Goal: Task Accomplishment & Management: Manage account settings

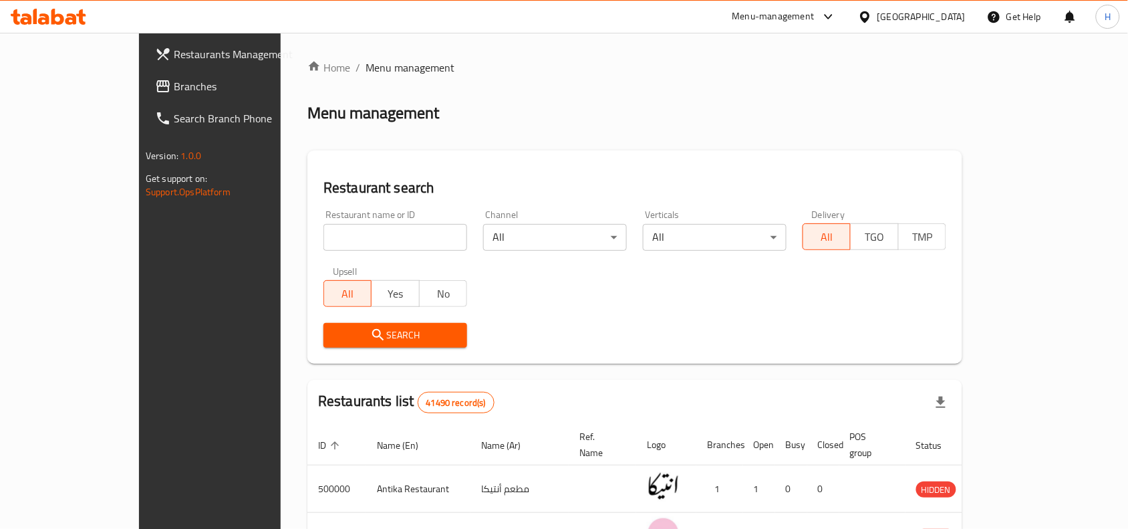
click at [877, 11] on div at bounding box center [867, 16] width 19 height 15
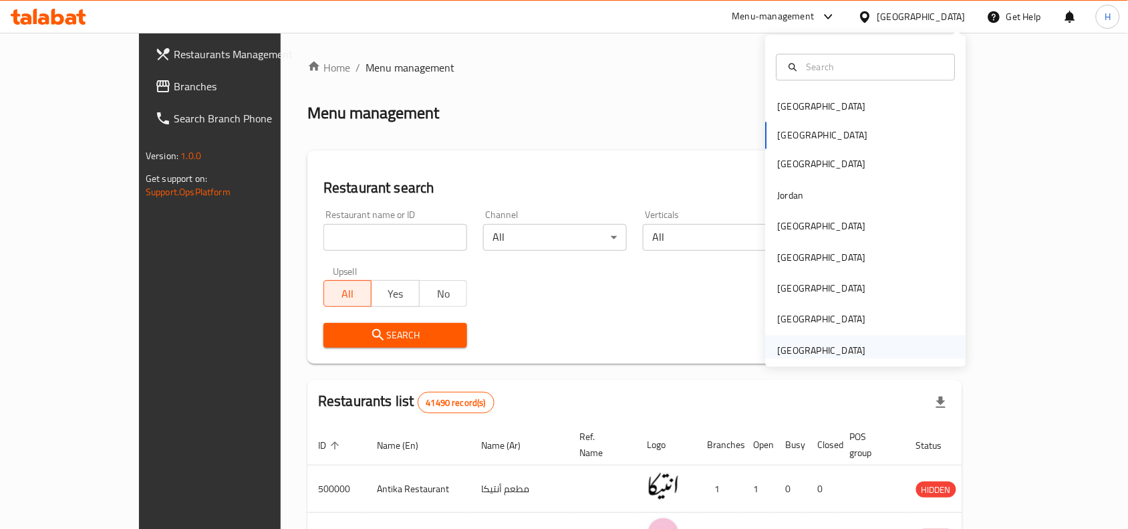
click at [802, 353] on div "United Arab Emirates" at bounding box center [822, 350] width 88 height 15
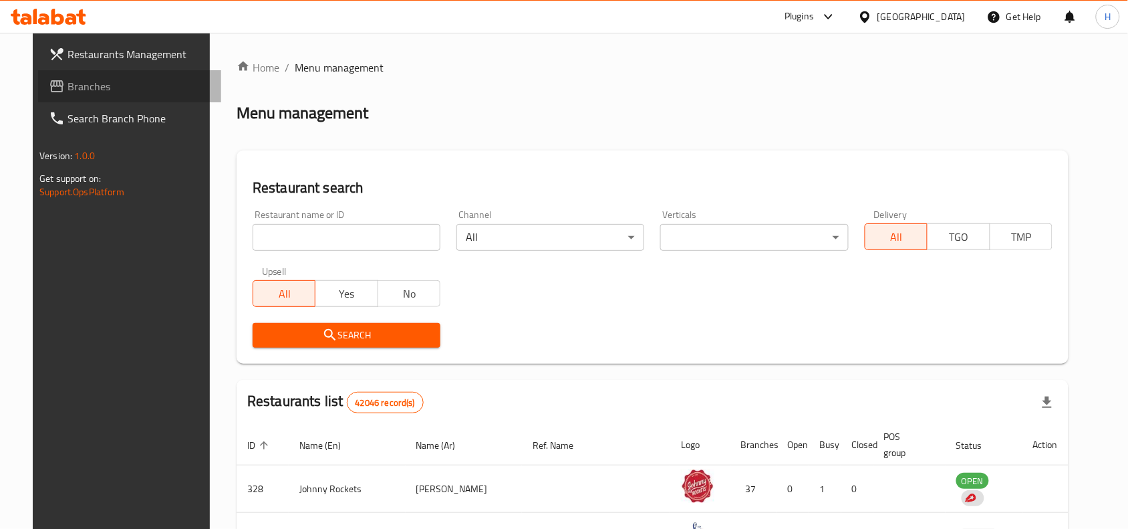
click at [116, 80] on span "Branches" at bounding box center [138, 86] width 143 height 16
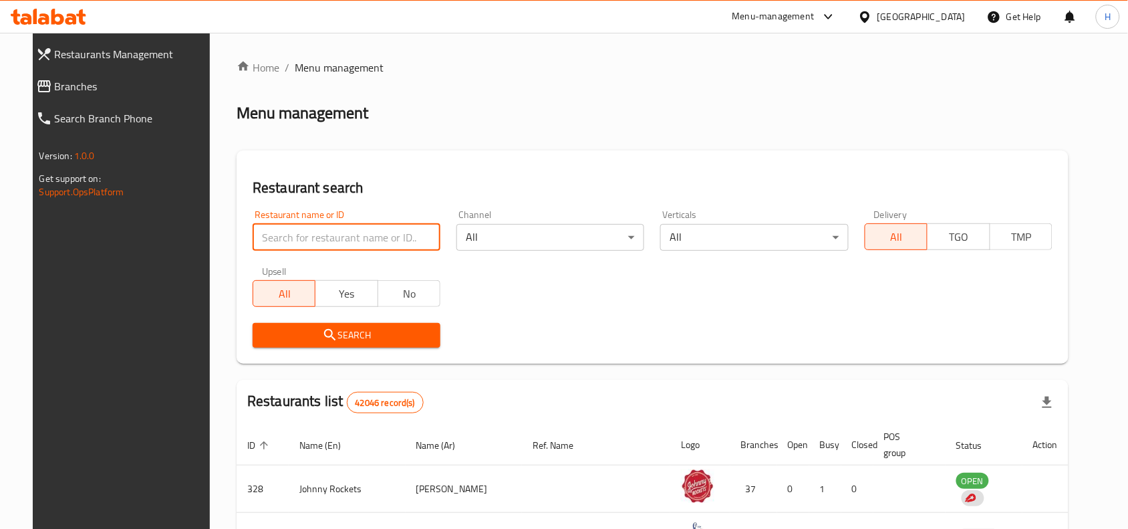
click at [363, 234] on input "search" at bounding box center [347, 237] width 188 height 27
paste input "Desi biryani (the taste of hyderabad) -Al quoz -4Dubai"
drag, startPoint x: 291, startPoint y: 238, endPoint x: 535, endPoint y: 243, distance: 244.6
click at [535, 243] on div "Restaurant name or ID Desi biryani (the taste of hyderabad) -Al quoz -4Dubai Re…" at bounding box center [653, 279] width 816 height 154
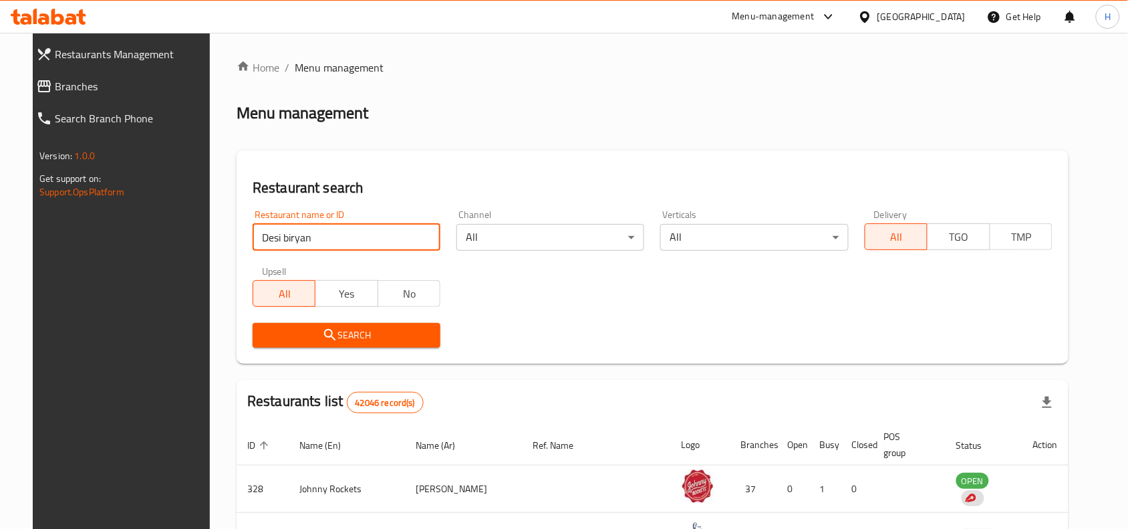
scroll to position [0, 0]
type input "Desi biryan"
click button "Search" at bounding box center [347, 335] width 188 height 25
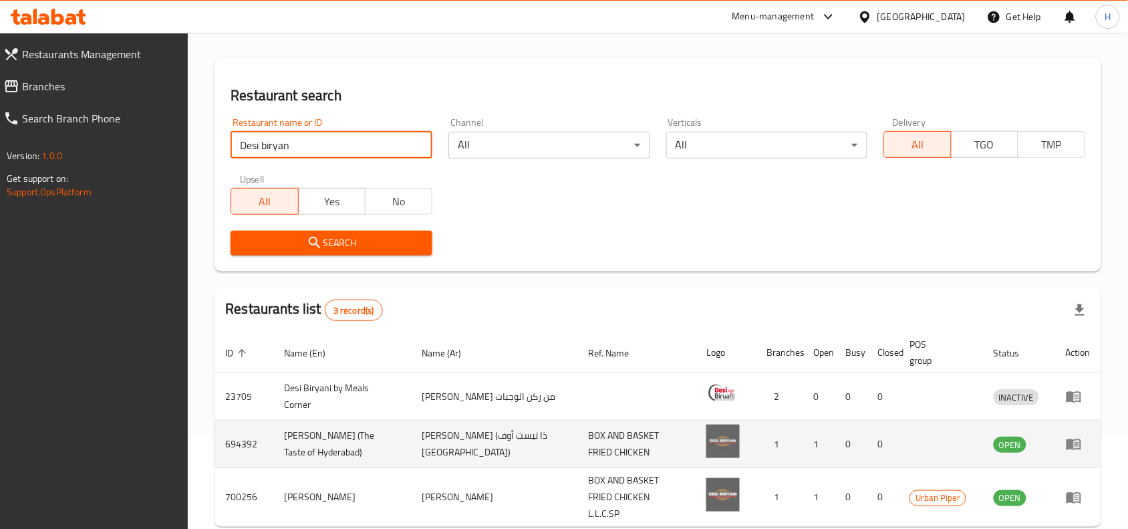
scroll to position [151, 0]
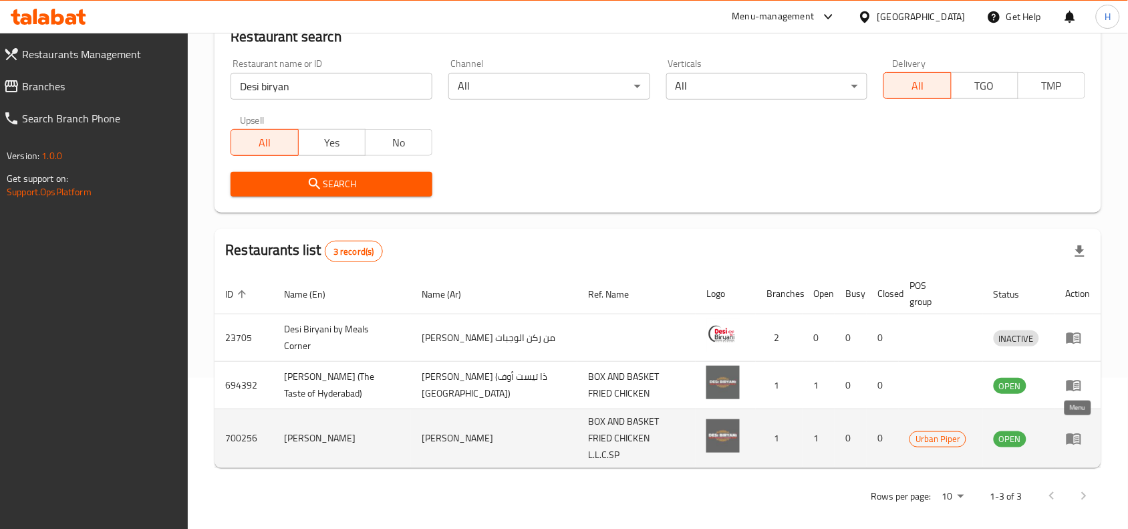
click at [1068, 433] on icon "enhanced table" at bounding box center [1073, 438] width 15 height 11
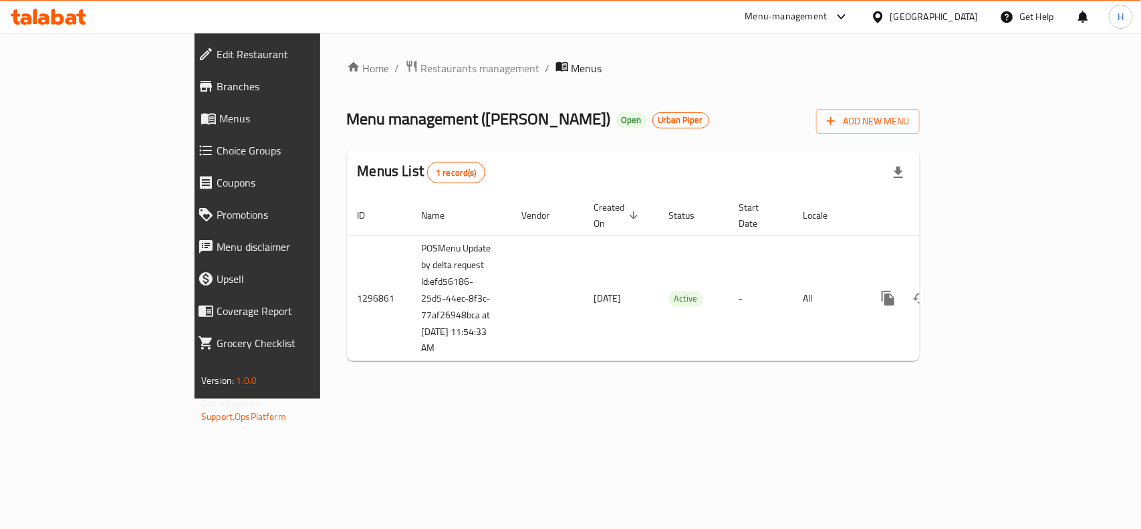
click at [216, 80] on span "Branches" at bounding box center [295, 86] width 158 height 16
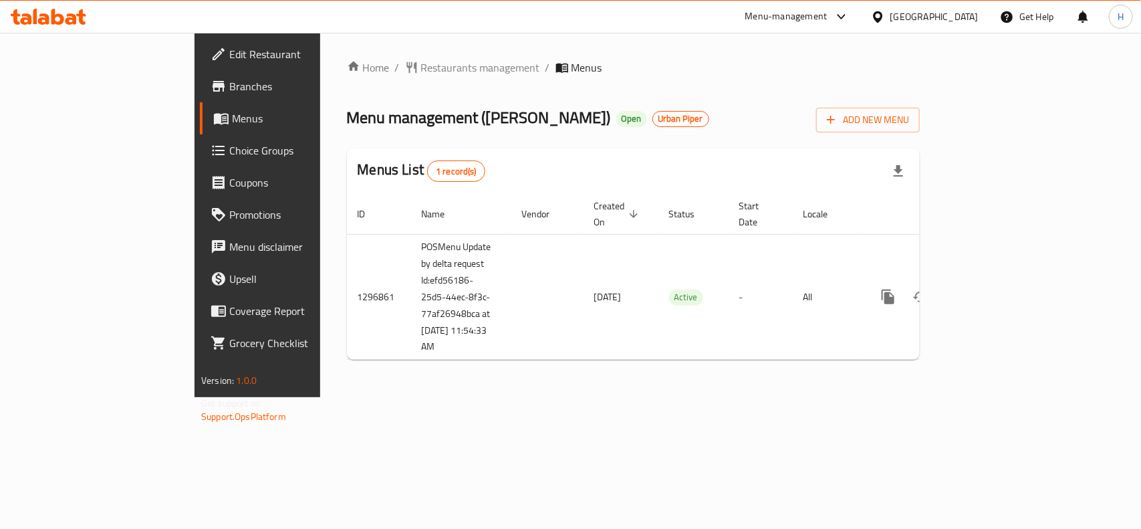
click at [229, 78] on span "Branches" at bounding box center [301, 86] width 145 height 16
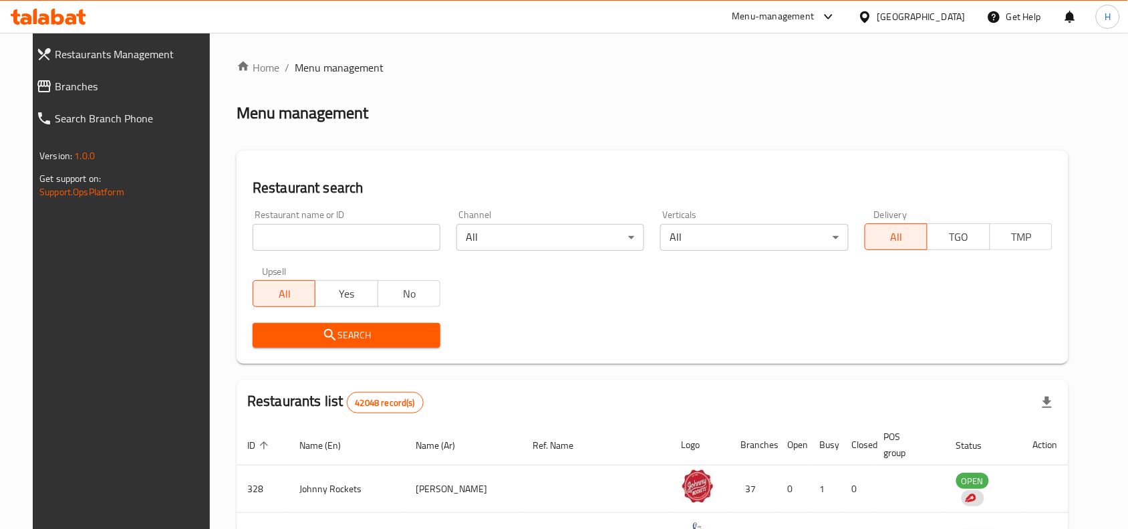
click at [124, 75] on link "Branches" at bounding box center [123, 86] width 196 height 32
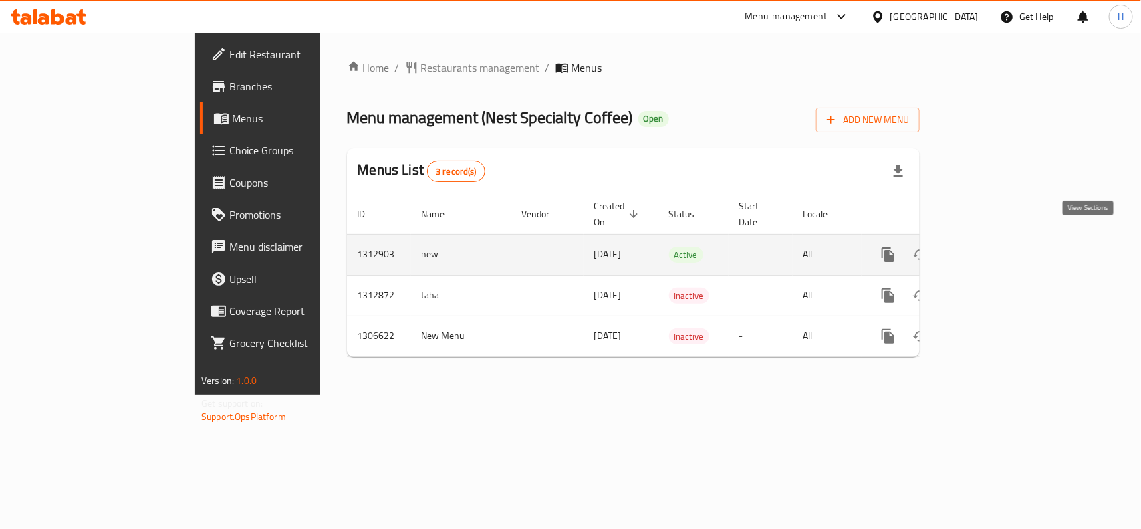
click at [992, 247] on icon "enhanced table" at bounding box center [984, 255] width 16 height 16
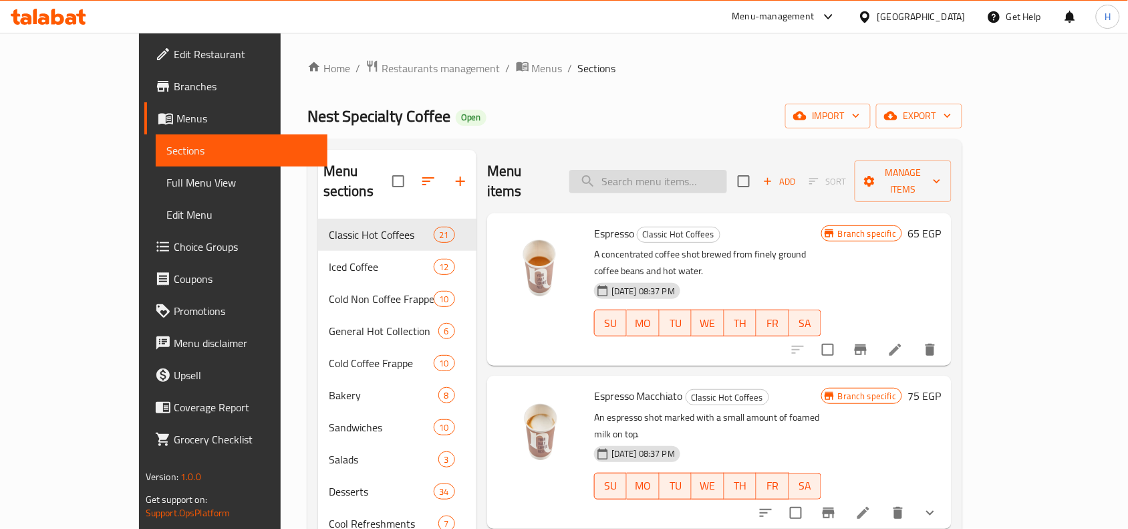
click at [641, 177] on input "search" at bounding box center [648, 181] width 158 height 23
paste input "[PERSON_NAME] لاتيه"
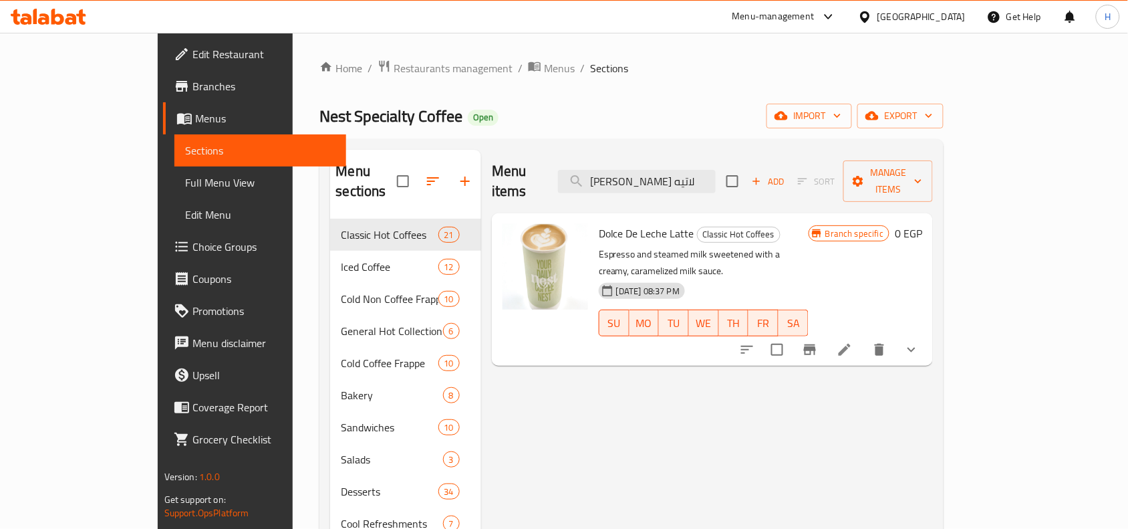
type input "دولسي دي ليتشي لاتيه"
click at [927, 333] on button "show more" at bounding box center [911, 349] width 32 height 32
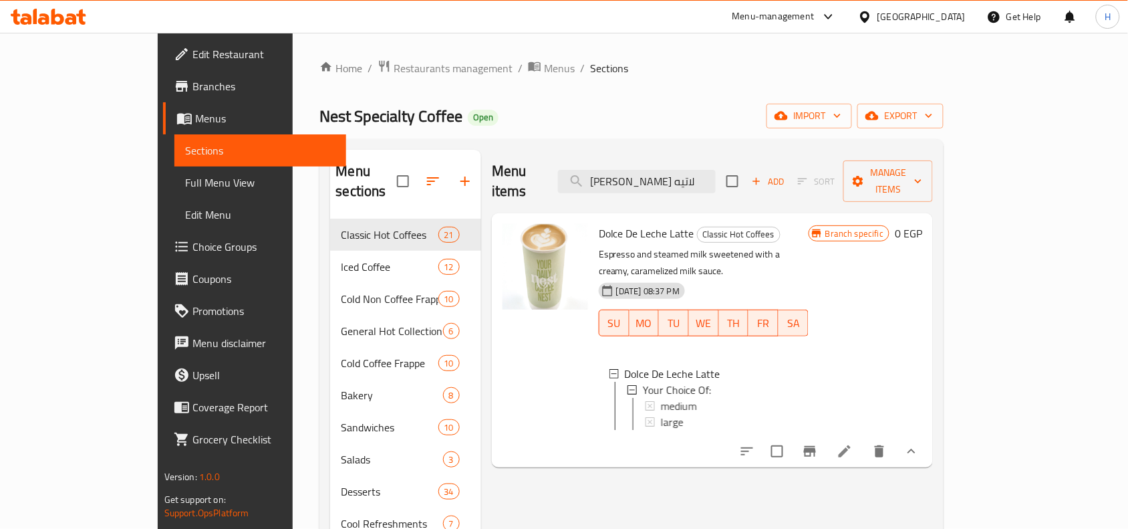
scroll to position [1, 0]
click at [851, 445] on icon at bounding box center [845, 451] width 12 height 12
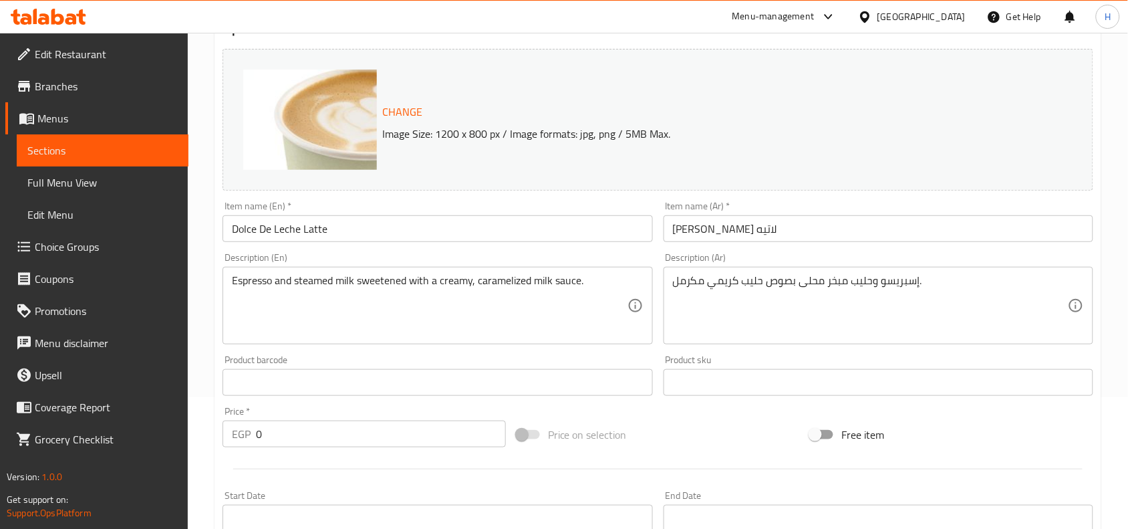
scroll to position [48, 0]
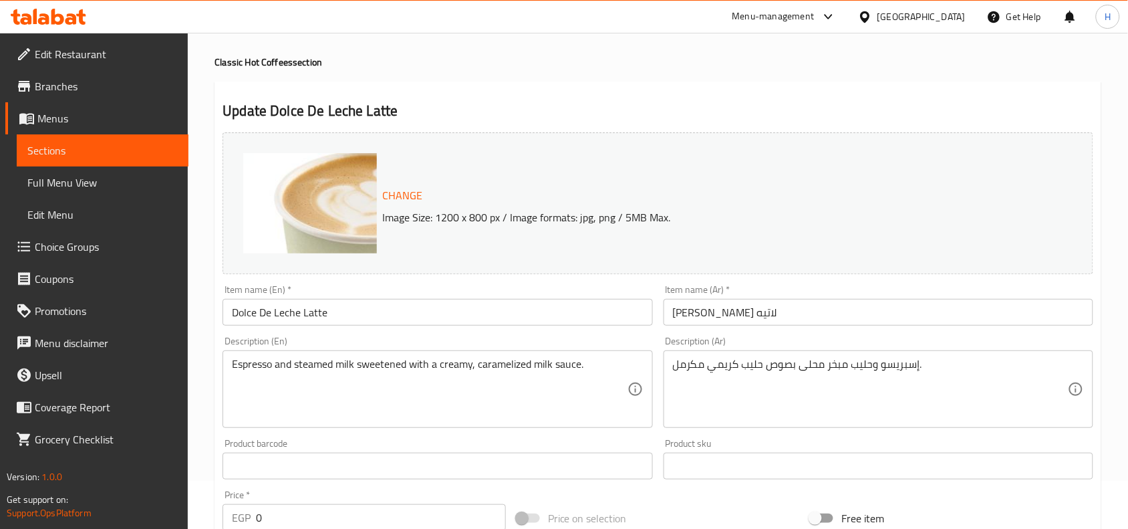
click at [54, 254] on span "Choice Groups" at bounding box center [106, 247] width 143 height 16
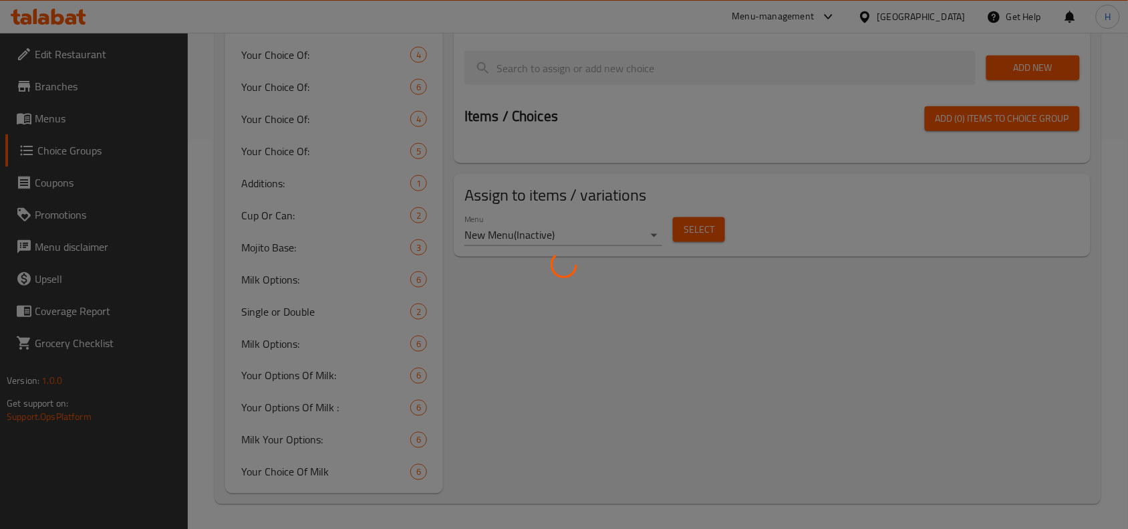
scroll to position [389, 0]
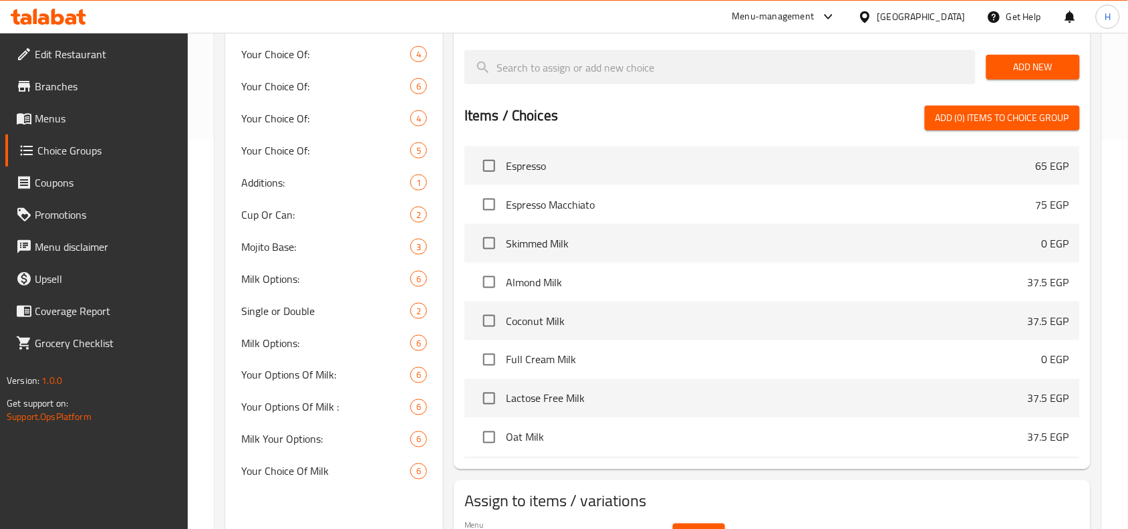
click at [291, 368] on span "Your Options Of Milk:" at bounding box center [325, 375] width 169 height 16
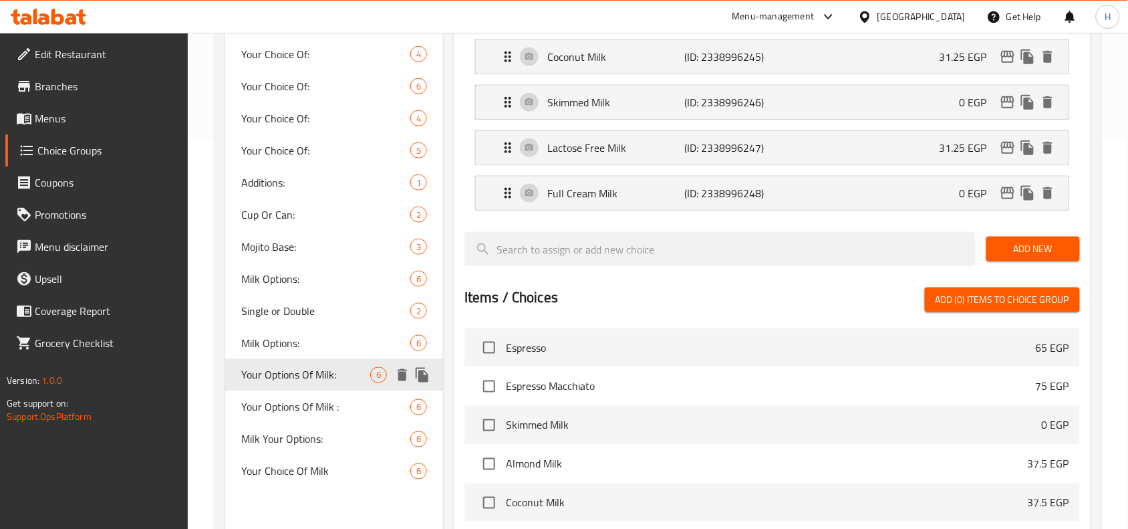
type input "Your Options Of Milk:"
type input "اختياراتك من اللبن:"
click at [324, 408] on span "Your Options Of Milk :" at bounding box center [325, 407] width 169 height 16
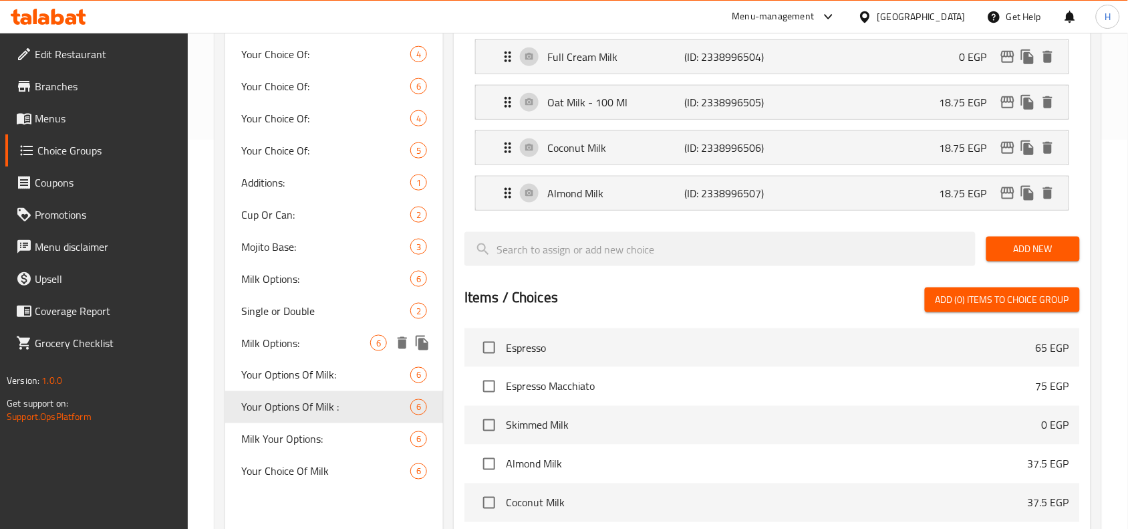
click at [297, 344] on span "Milk Options:" at bounding box center [305, 343] width 129 height 16
type input "Milk Options:"
type input "اختيارك من اللبن:"
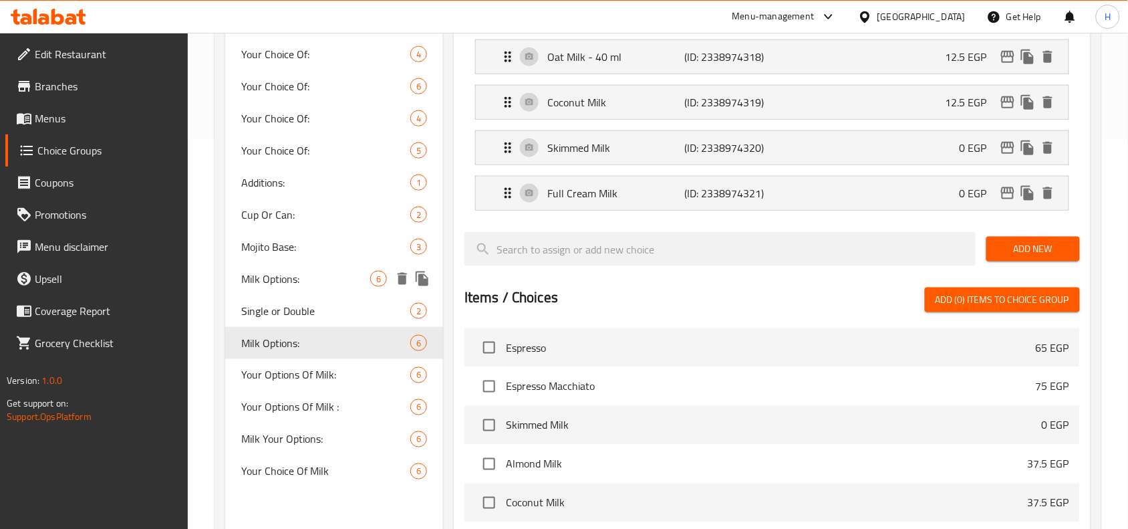
click at [291, 286] on span "Milk Options:" at bounding box center [305, 279] width 129 height 16
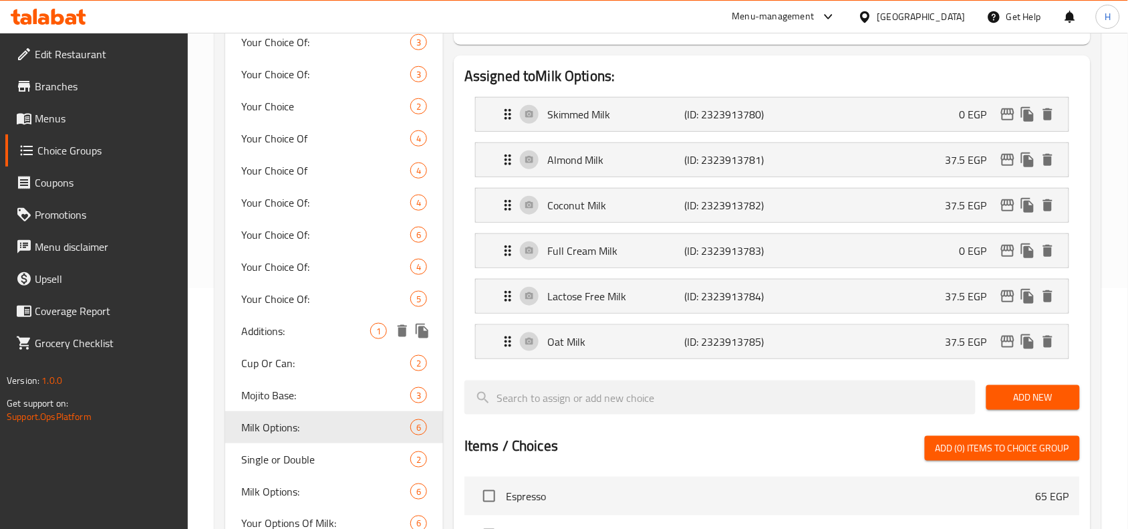
scroll to position [222, 0]
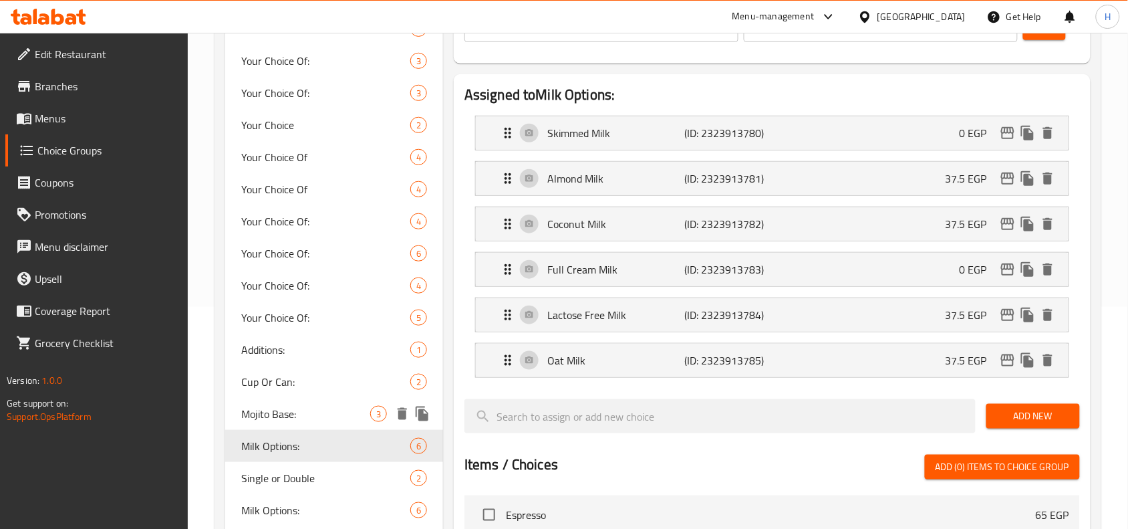
click at [313, 410] on span "Mojito Base:" at bounding box center [305, 414] width 129 height 16
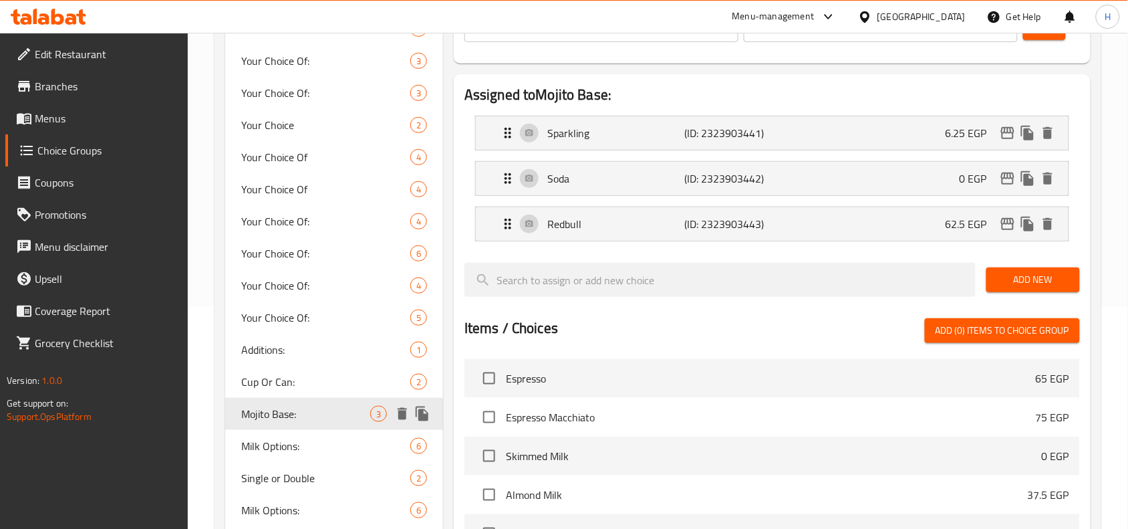
type input "Mojito Base:"
type input "أساس الموخيتو:"
click at [304, 382] on span "Cup Or Can:" at bounding box center [305, 382] width 129 height 16
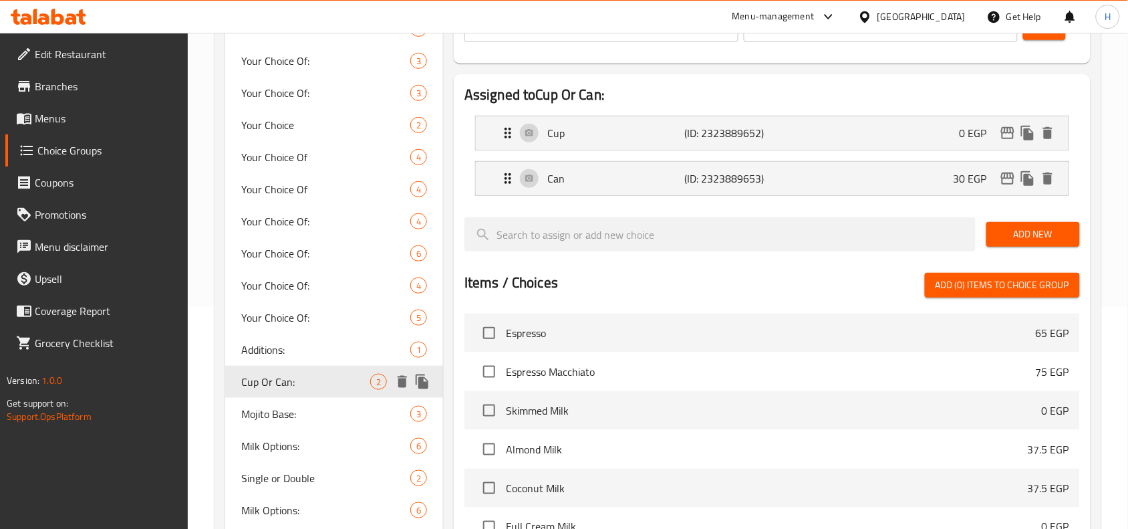
type input "Cup Or Can:"
type input "كوب ولا كانز:"
click at [288, 346] on span "Additions:" at bounding box center [305, 349] width 129 height 16
type input "Additions:"
type input "اضافات:"
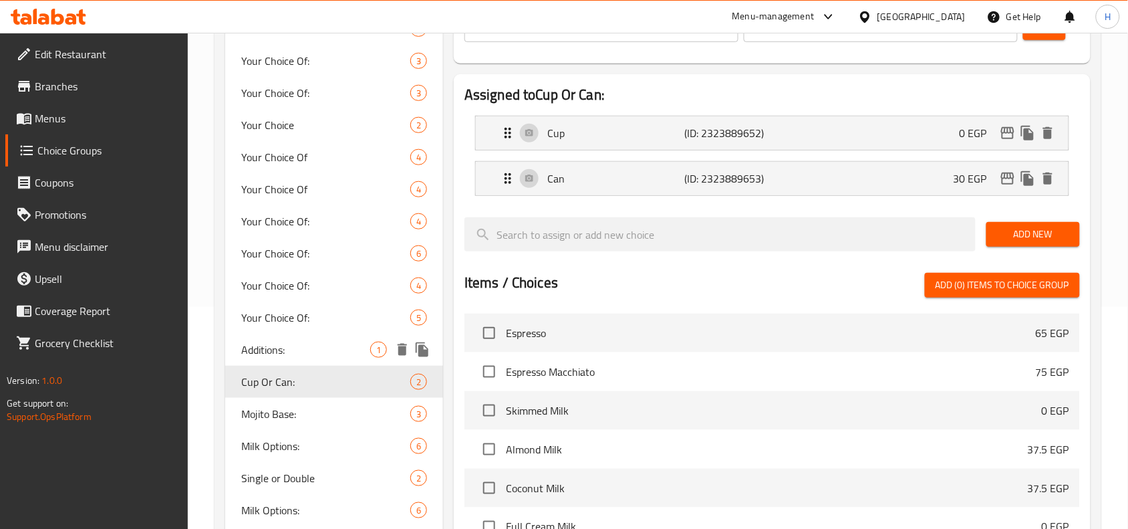
type input "0"
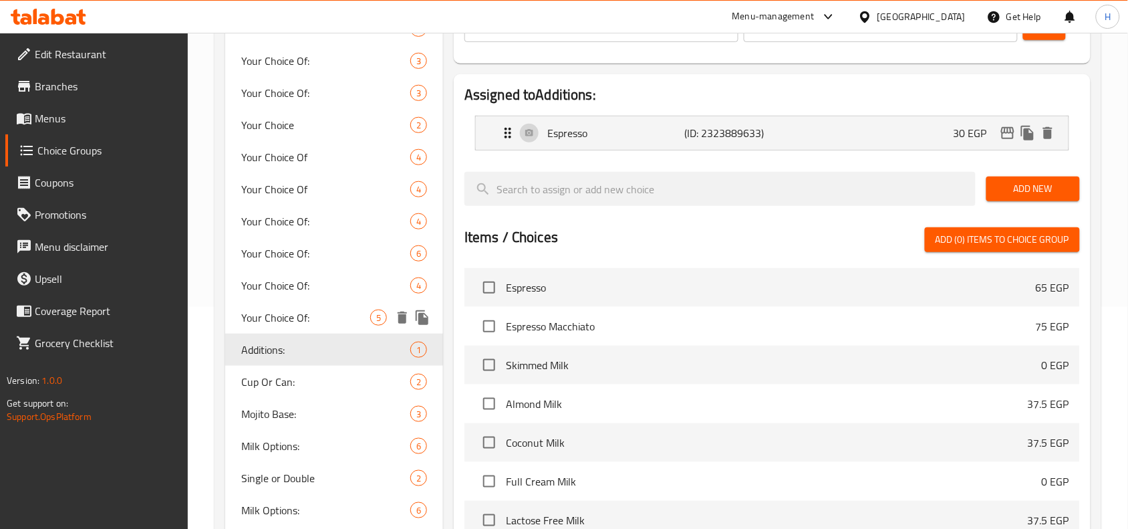
click at [292, 325] on span "Your Choice Of:" at bounding box center [305, 317] width 129 height 16
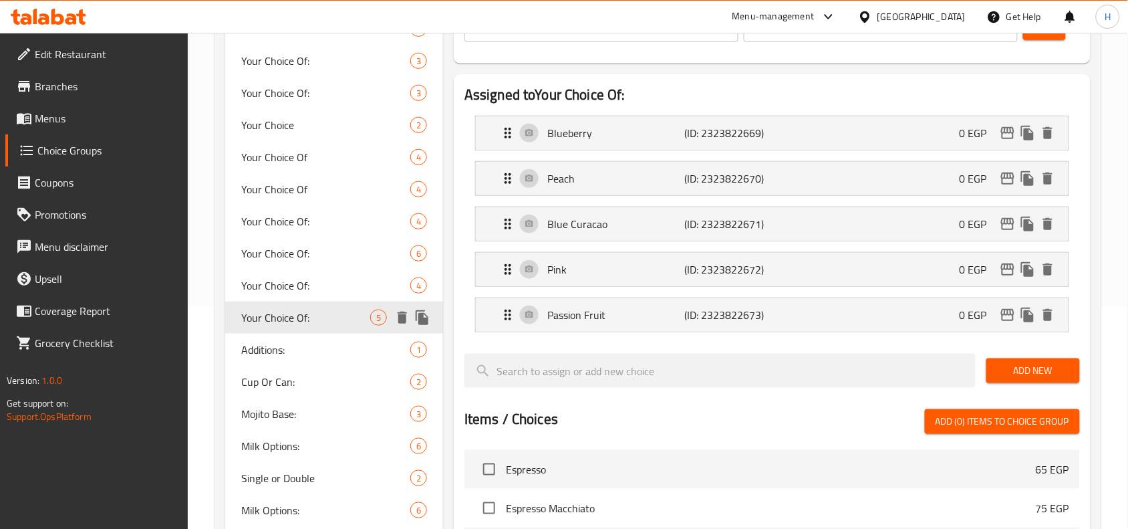
type input "Your Choice Of:"
type input "إختيارك من:"
type input "1"
click at [298, 289] on span "Your Choice Of:" at bounding box center [305, 285] width 129 height 16
type input "Your Choice Of:"
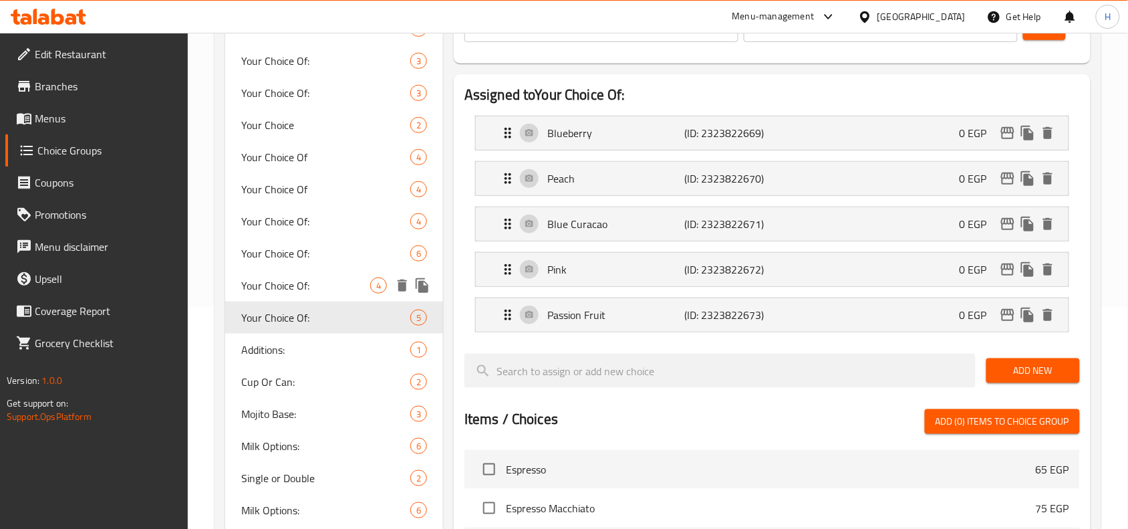
type input "اختيارك من:"
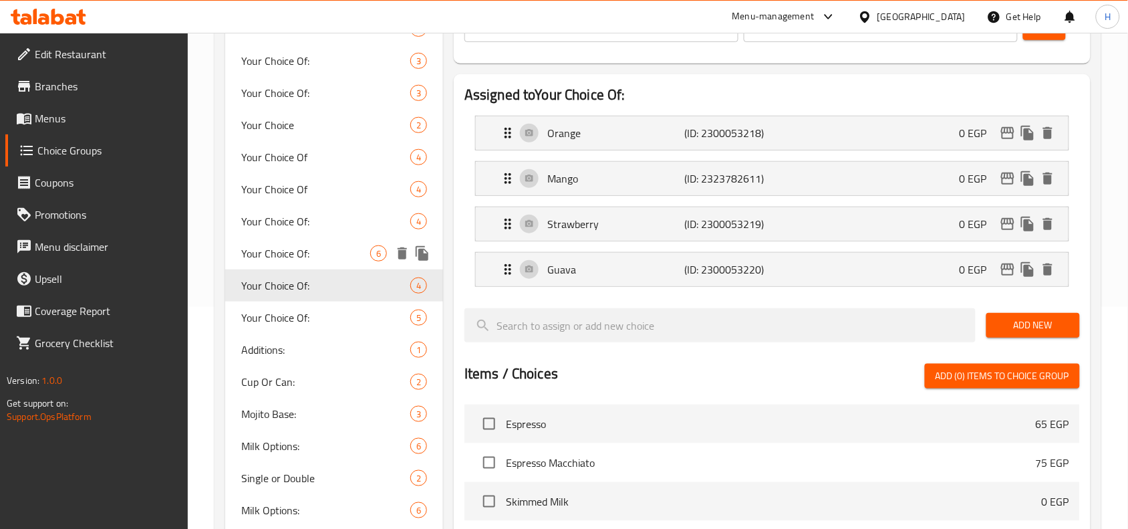
click at [301, 255] on span "Your Choice Of:" at bounding box center [305, 253] width 129 height 16
type input "Your Choice Of:"
type input "اختيارك من:"
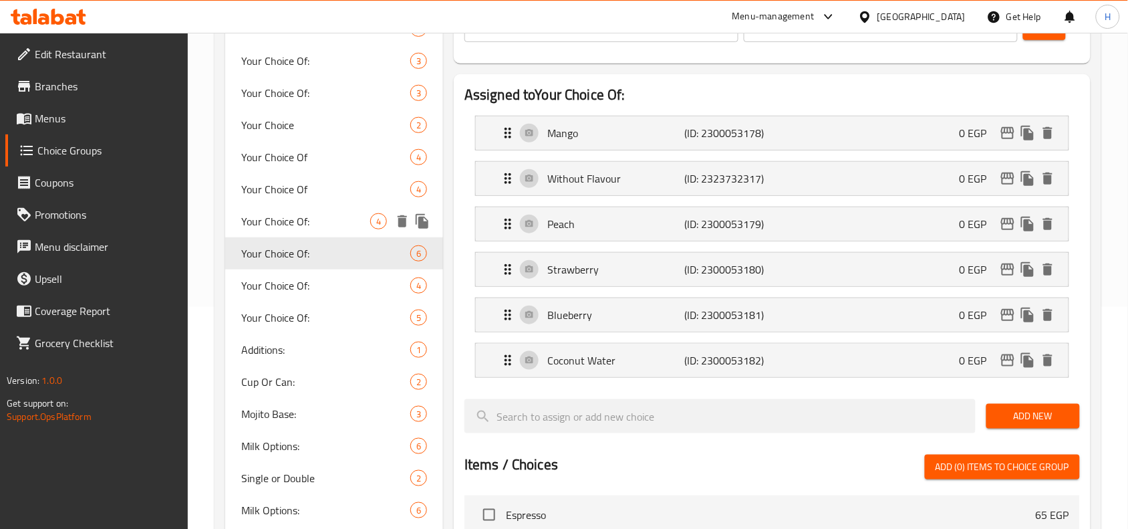
click at [301, 221] on span "Your Choice Of:" at bounding box center [305, 221] width 129 height 16
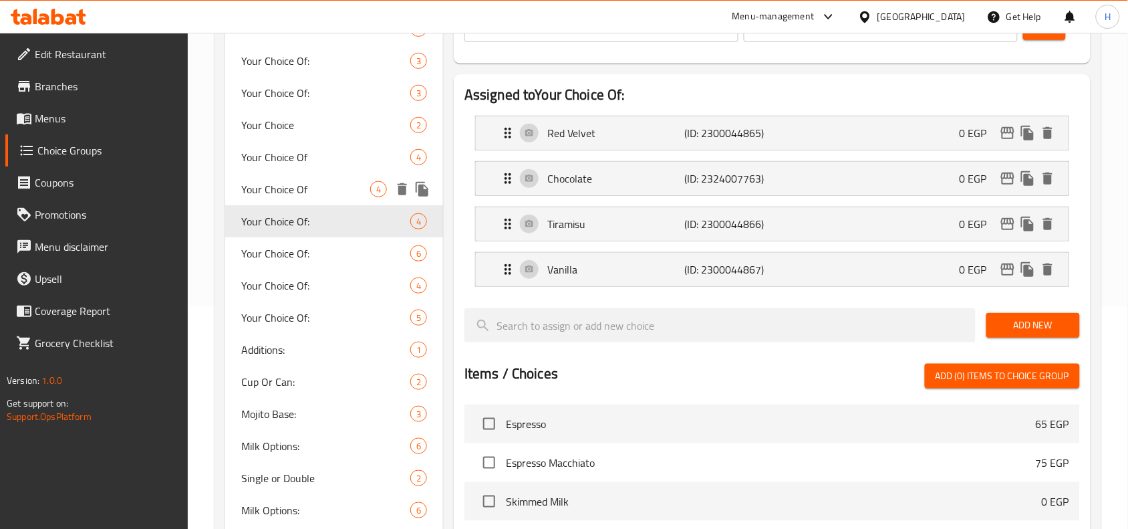
type input "Your Choice Of:"
type input "اختيارك من:"
click at [299, 190] on span "Your Choice Of" at bounding box center [305, 189] width 129 height 16
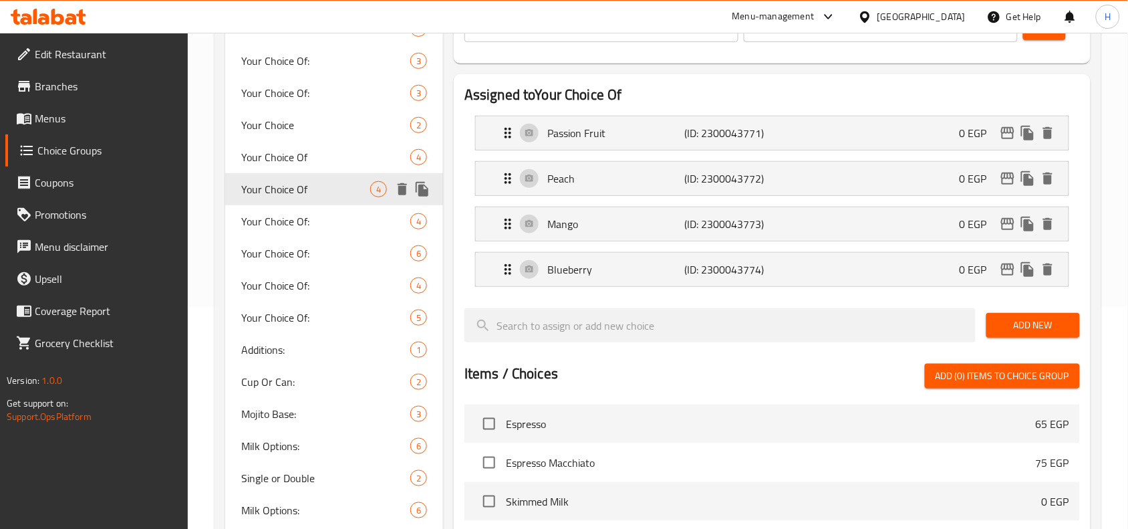
type input "Your Choice Of"
type input "اختيارك من"
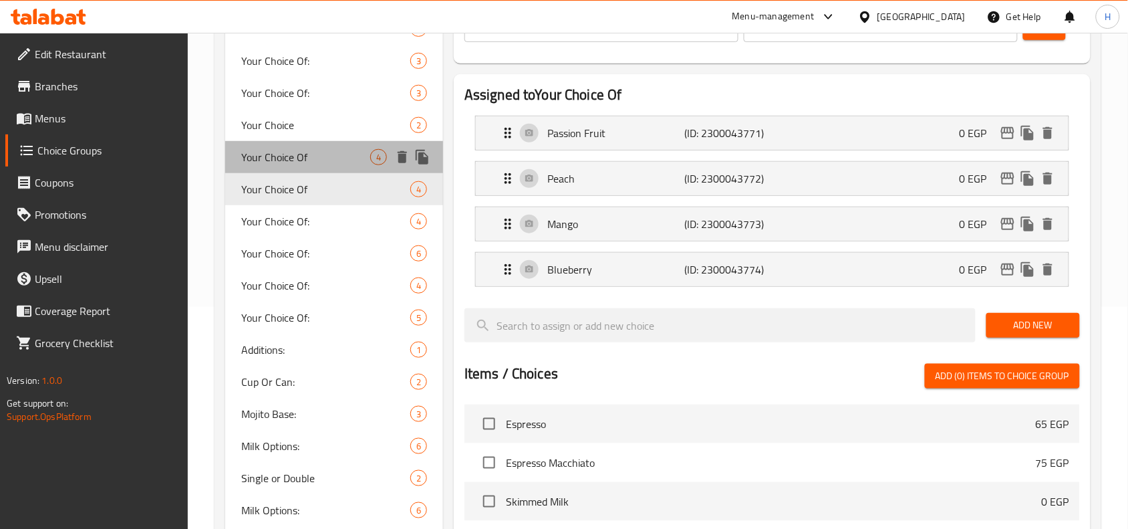
click at [309, 160] on span "Your Choice Of" at bounding box center [305, 157] width 129 height 16
type input "Your Choice Of"
type input "اختيارك من"
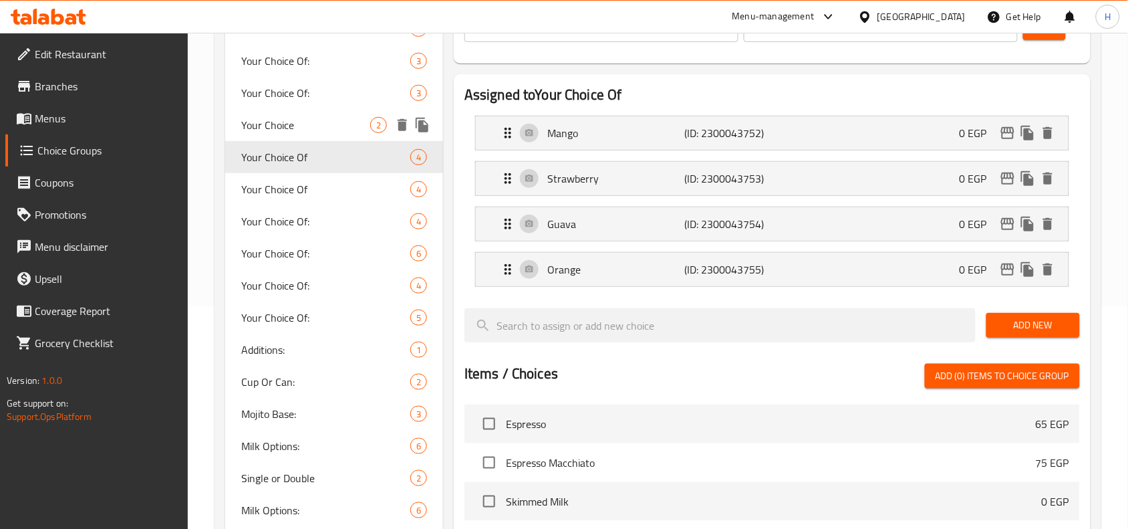
click at [305, 129] on span "Your Choice" at bounding box center [305, 125] width 129 height 16
type input "Your Choice"
type input "أختيارك"
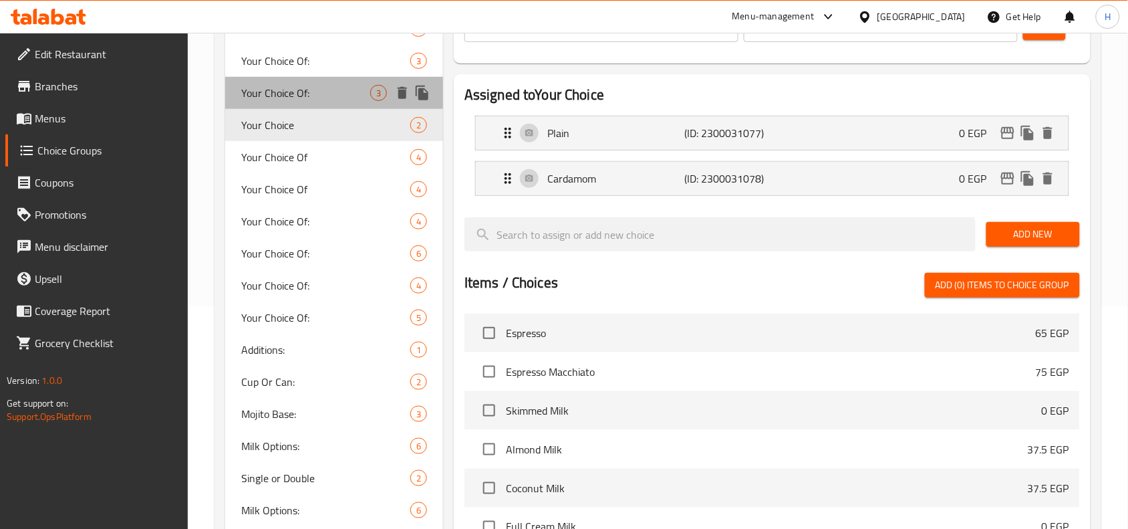
click at [299, 100] on span "Your Choice Of:" at bounding box center [305, 93] width 129 height 16
type input "Your Choice Of:"
type input "إختيارك من:"
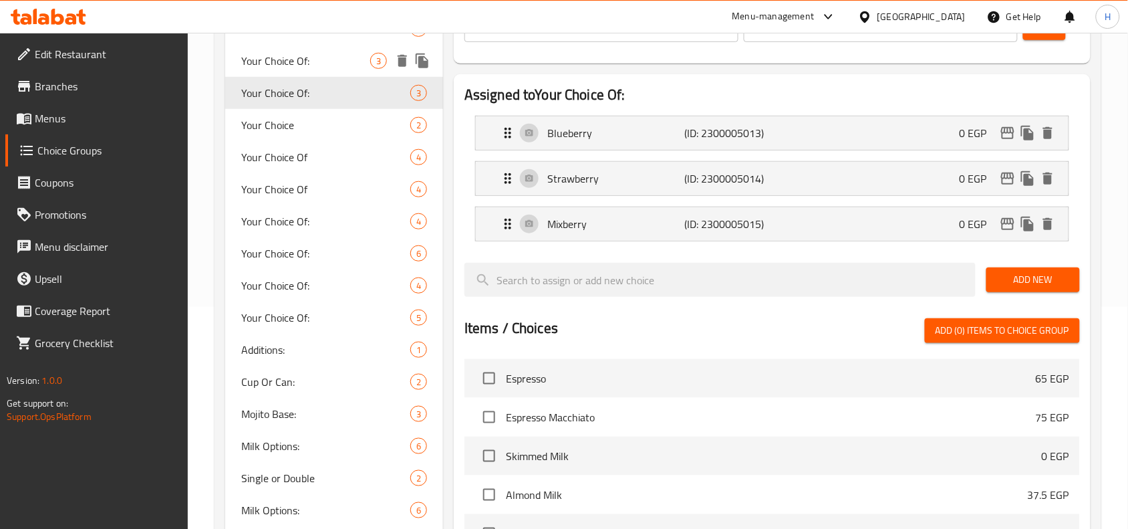
click at [295, 69] on span "Your Choice Of:" at bounding box center [305, 61] width 129 height 16
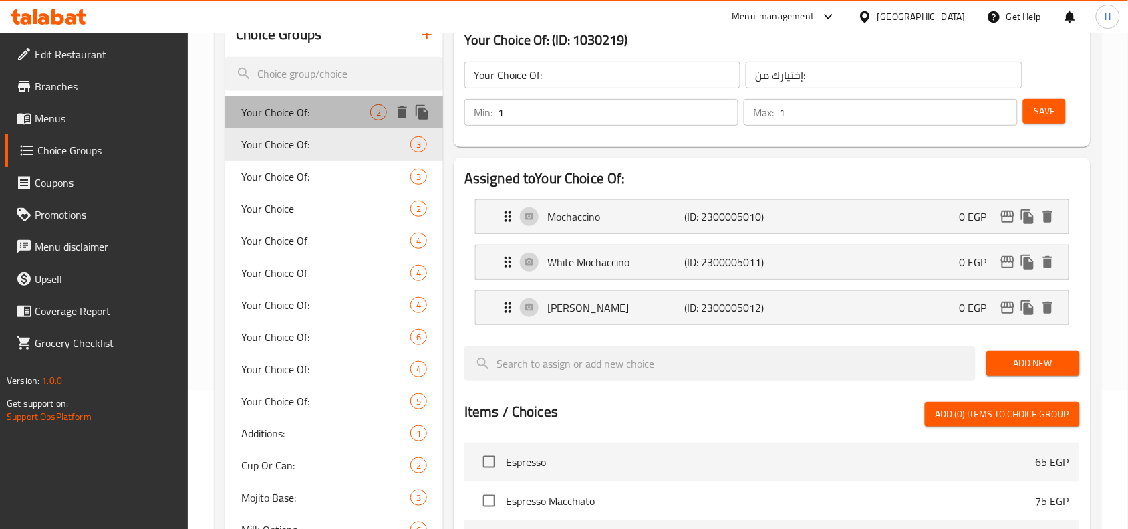
click at [307, 116] on span "Your Choice Of:" at bounding box center [305, 112] width 129 height 16
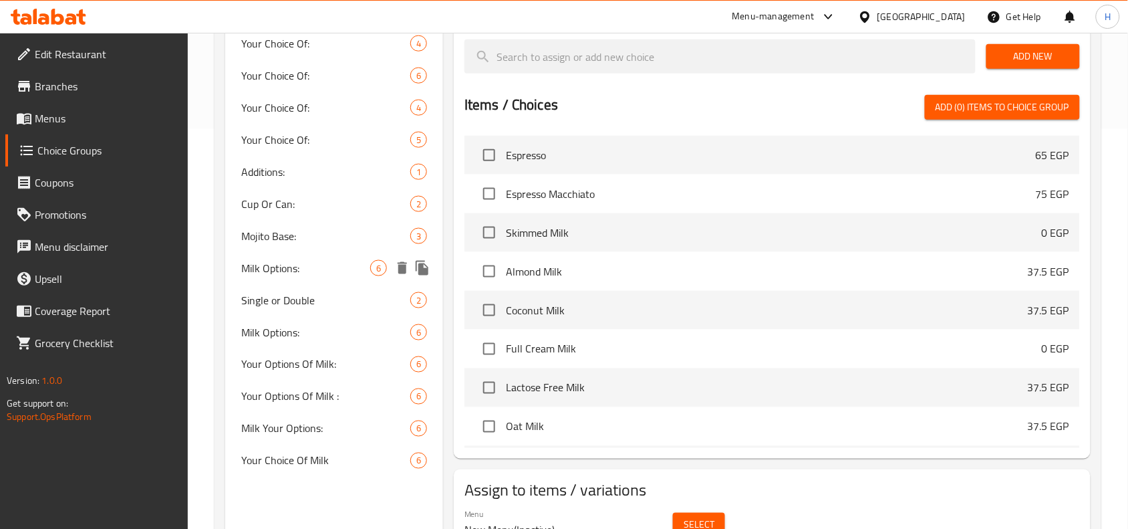
scroll to position [466, 0]
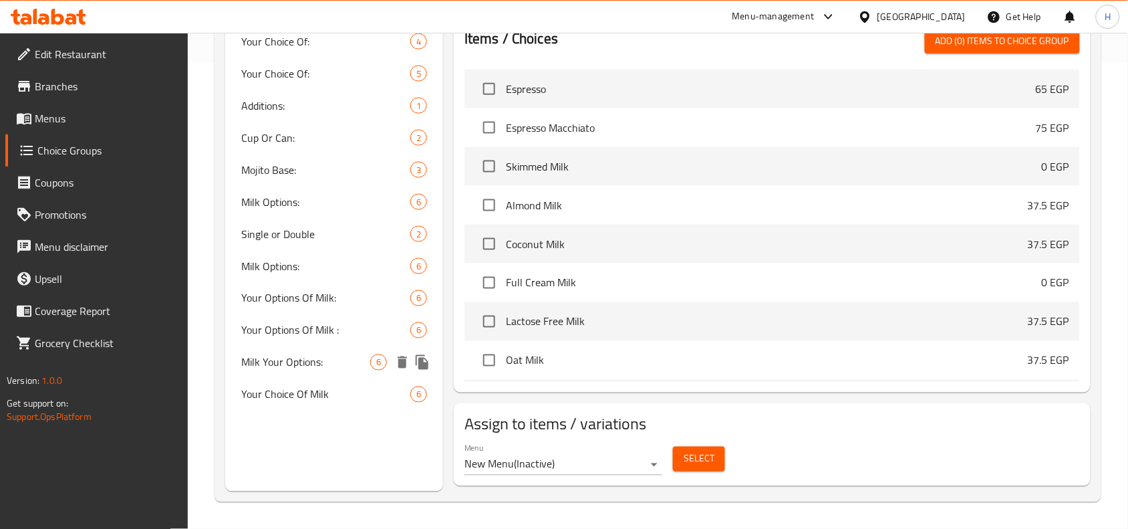
click at [306, 391] on span "Your Choice Of Milk" at bounding box center [325, 394] width 169 height 16
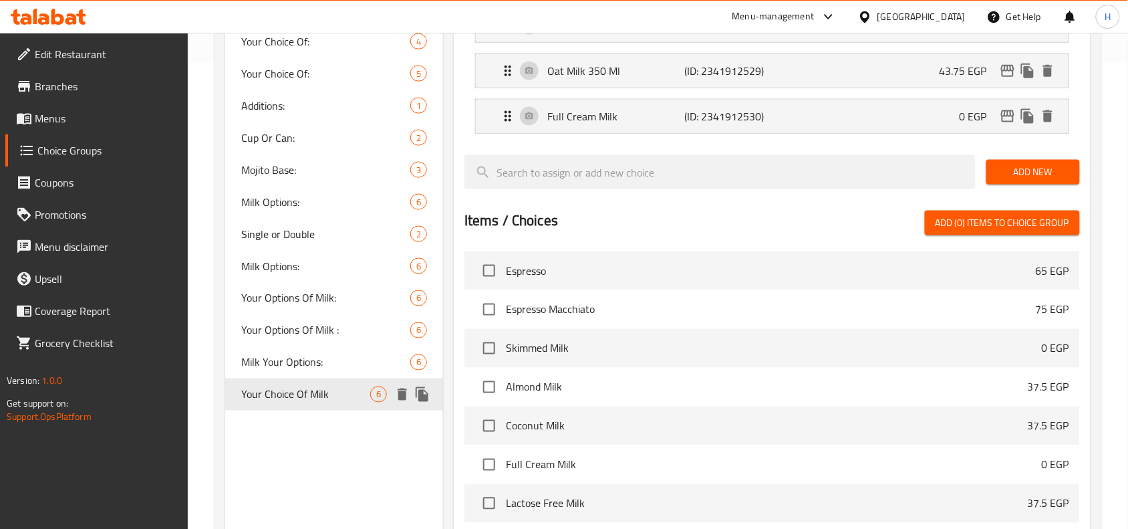
type input "Your Choice Of Milk"
type input "اختيارك من اللبن:"
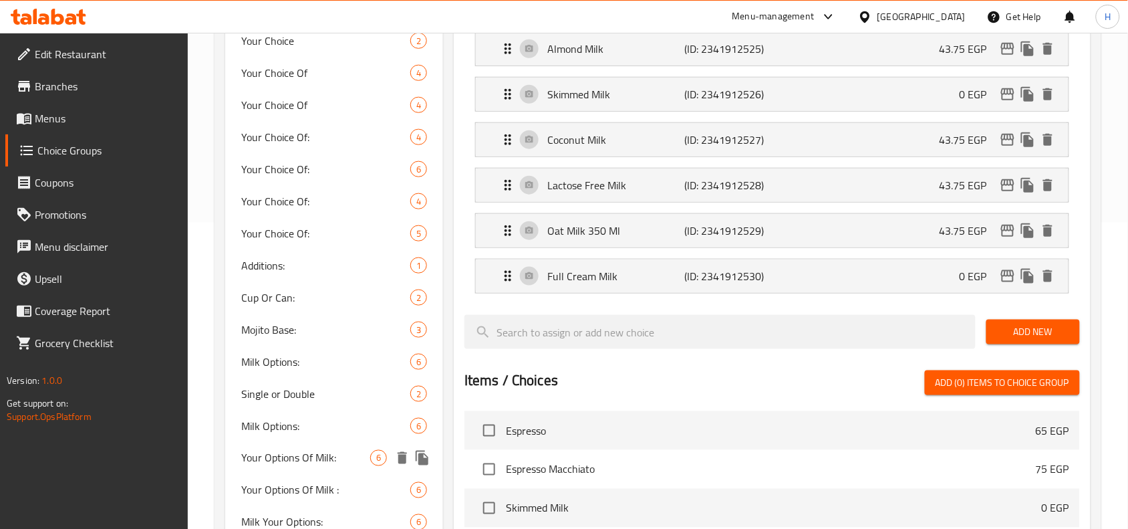
scroll to position [299, 0]
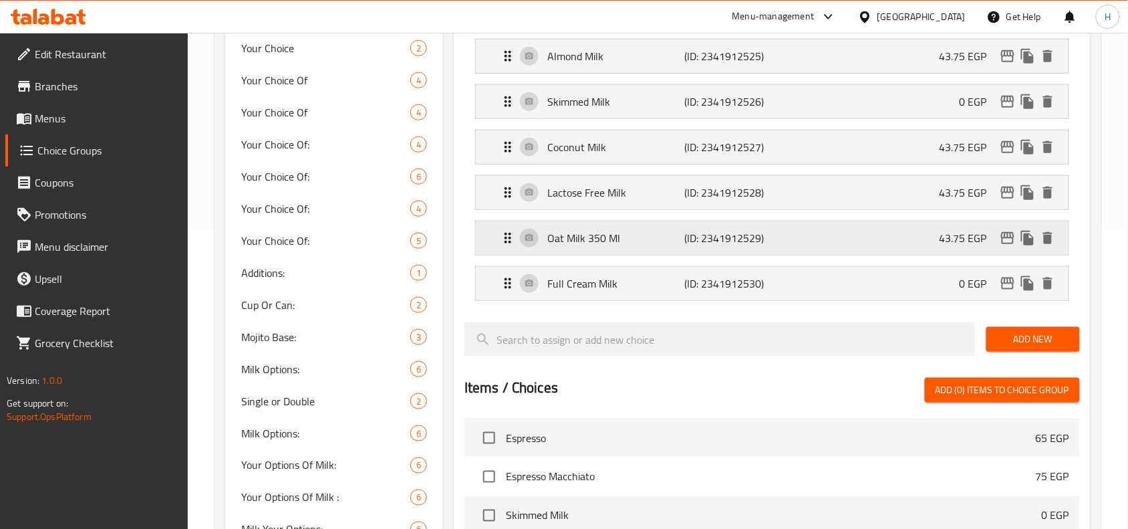
click at [609, 245] on p "Oat Milk 350 Ml" at bounding box center [615, 238] width 137 height 16
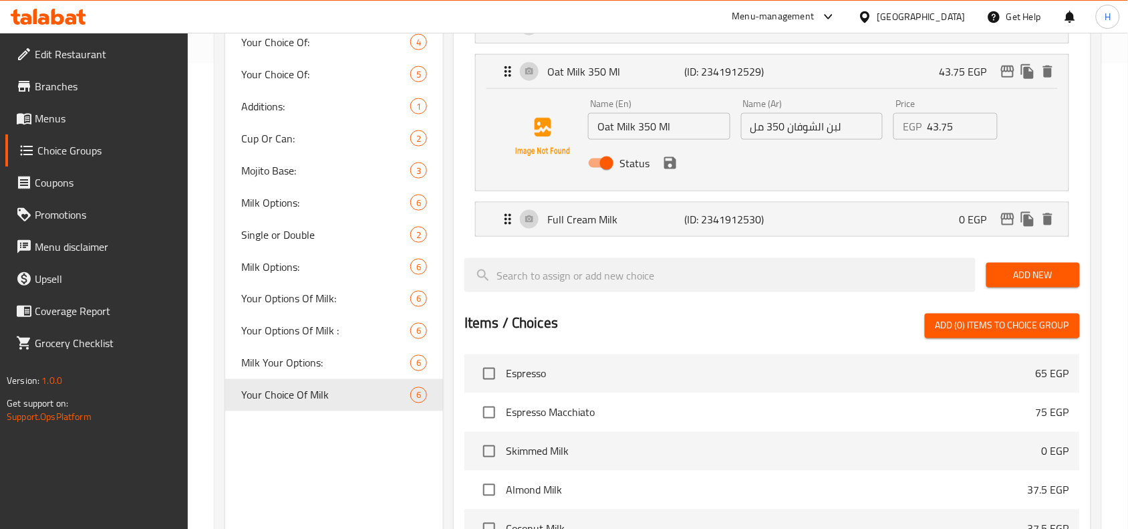
scroll to position [466, 0]
click at [271, 355] on span "Milk Your Options:" at bounding box center [305, 362] width 129 height 16
type input "Milk Your Options:"
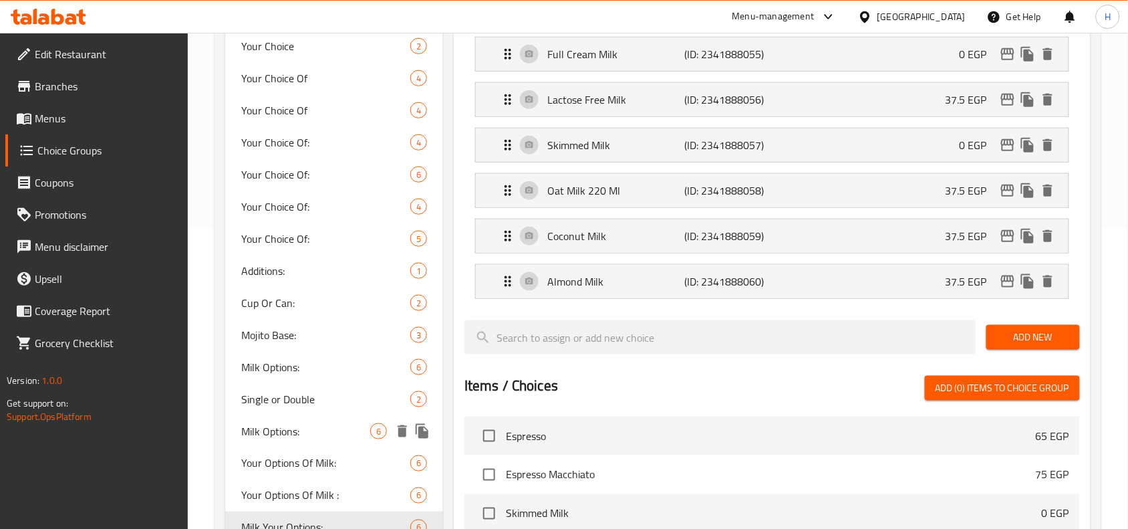
scroll to position [215, 0]
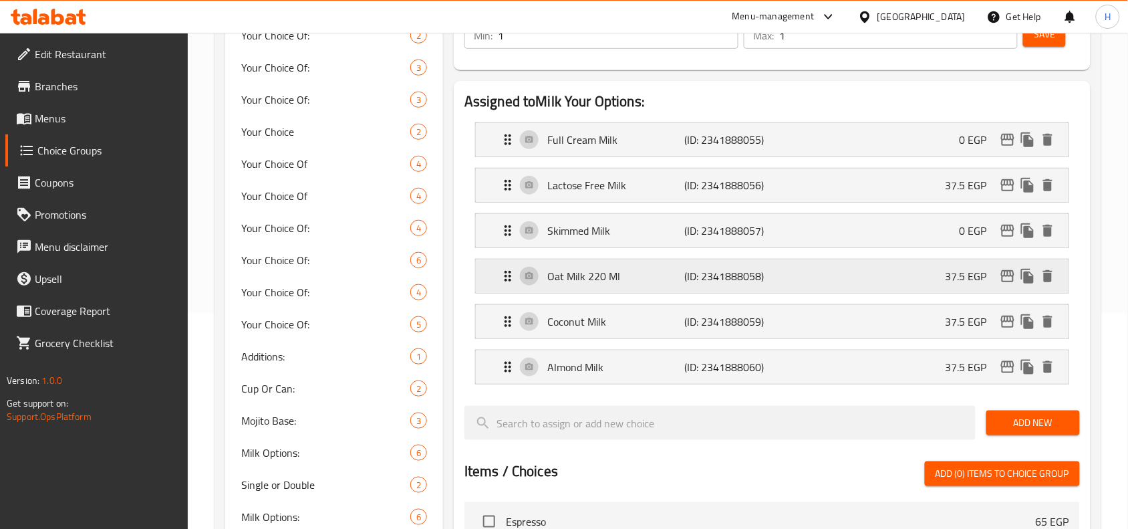
click at [657, 286] on div "Oat Milk 220 Ml (ID: 2341888058) 37.5 EGP" at bounding box center [776, 275] width 553 height 33
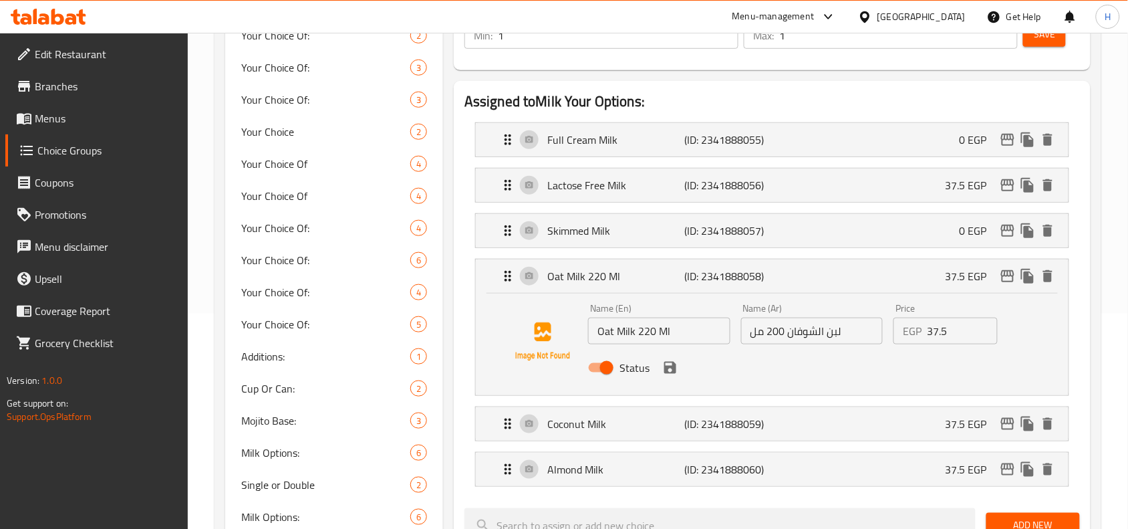
click at [790, 339] on input "لبن الشوفان 200 مل" at bounding box center [812, 330] width 142 height 27
click at [777, 331] on input "لبن الشوفان 200 مل" at bounding box center [812, 330] width 142 height 27
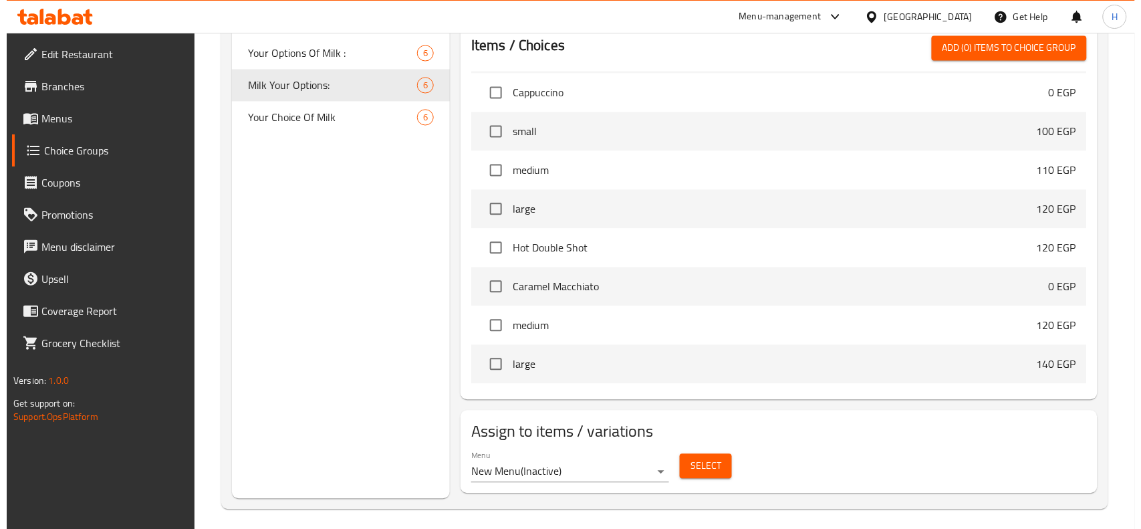
scroll to position [752, 0]
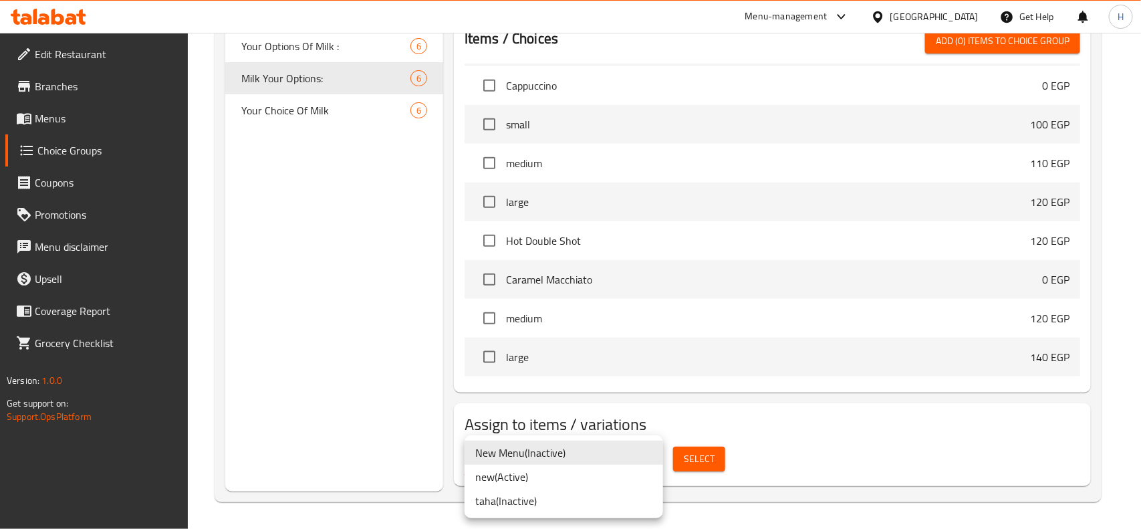
click at [603, 486] on li "new ( Active )" at bounding box center [563, 476] width 198 height 24
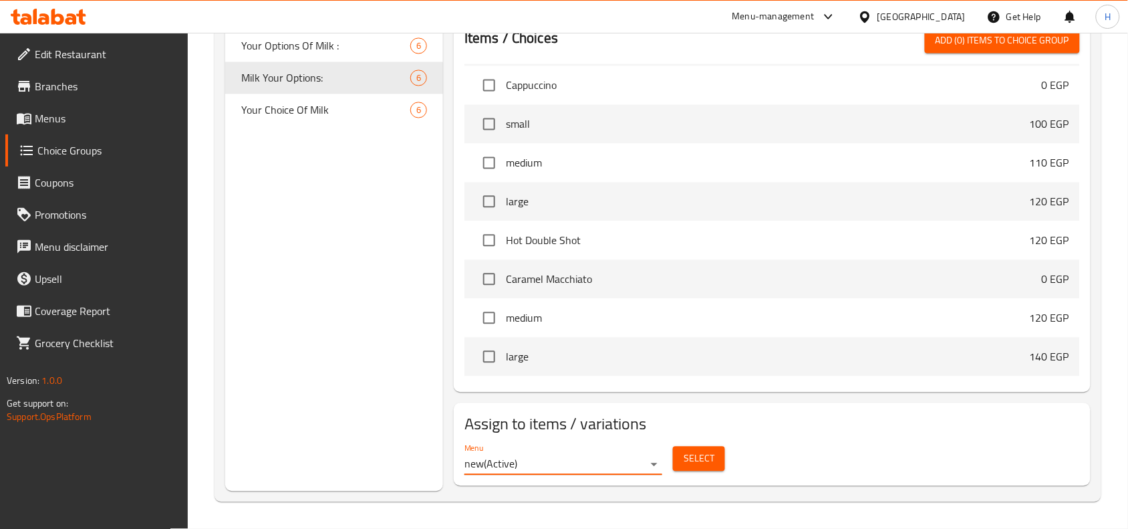
click at [715, 458] on button "Select" at bounding box center [699, 458] width 52 height 25
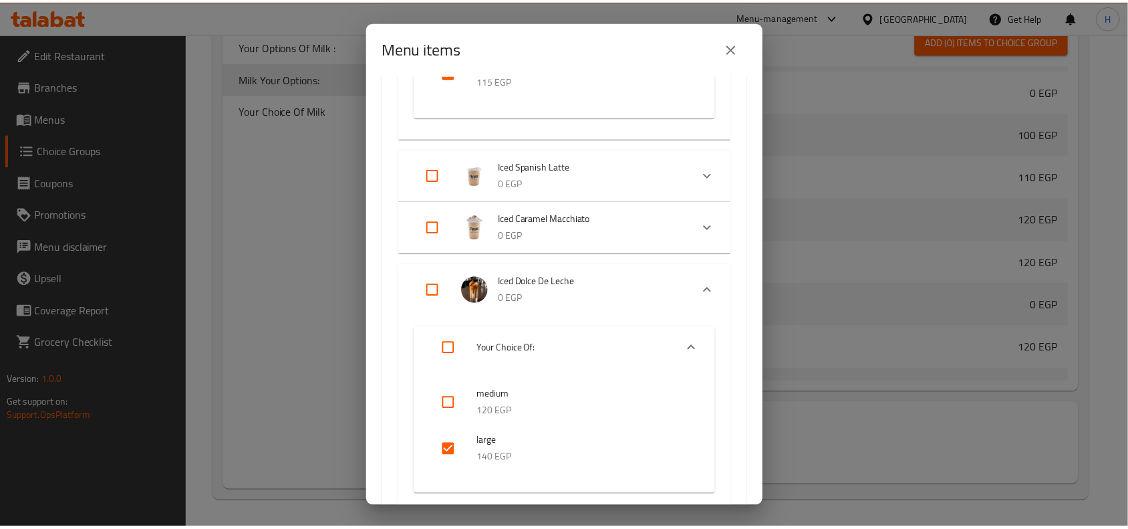
scroll to position [418, 0]
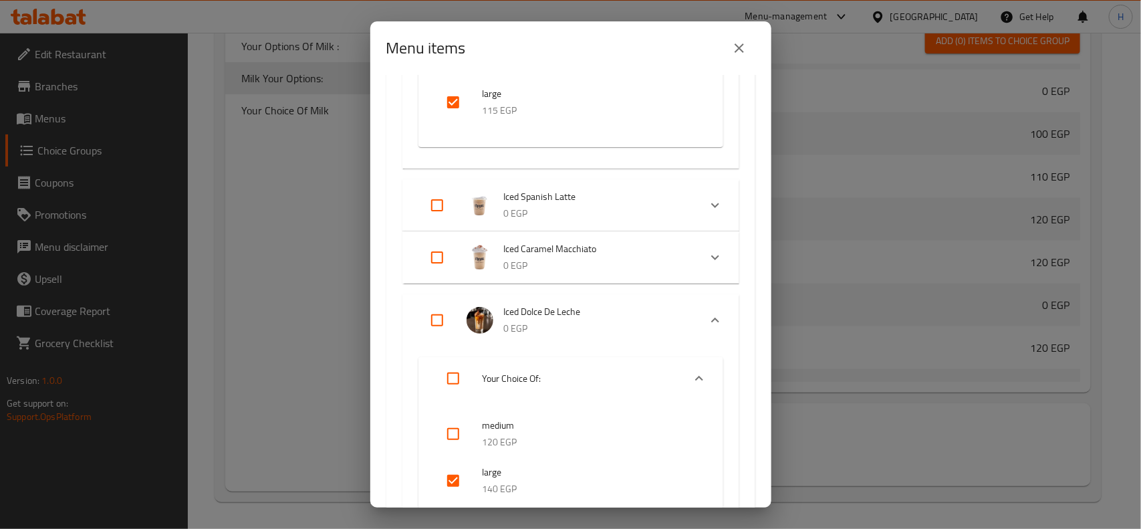
click at [727, 58] on button "close" at bounding box center [739, 48] width 32 height 32
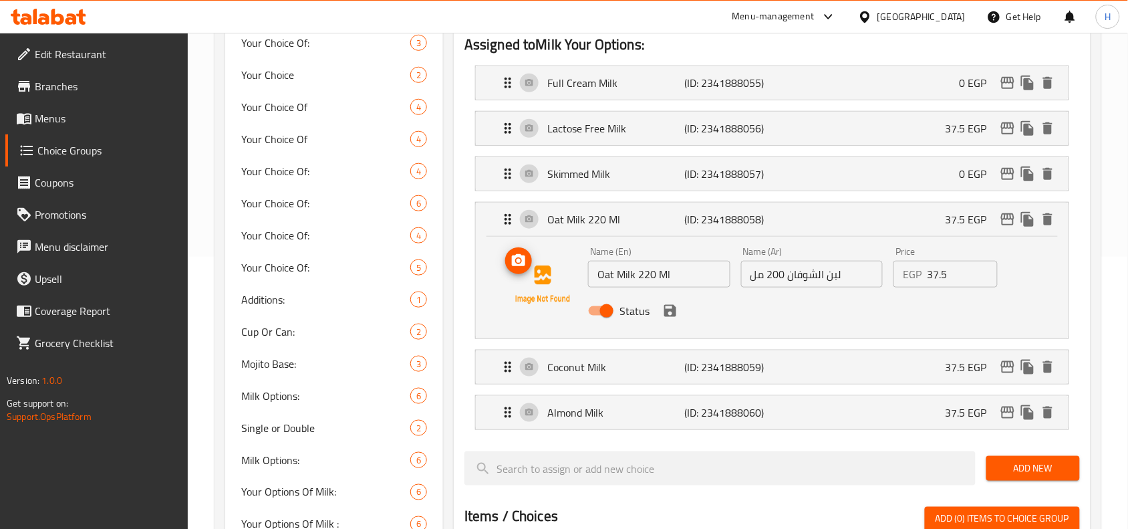
scroll to position [251, 0]
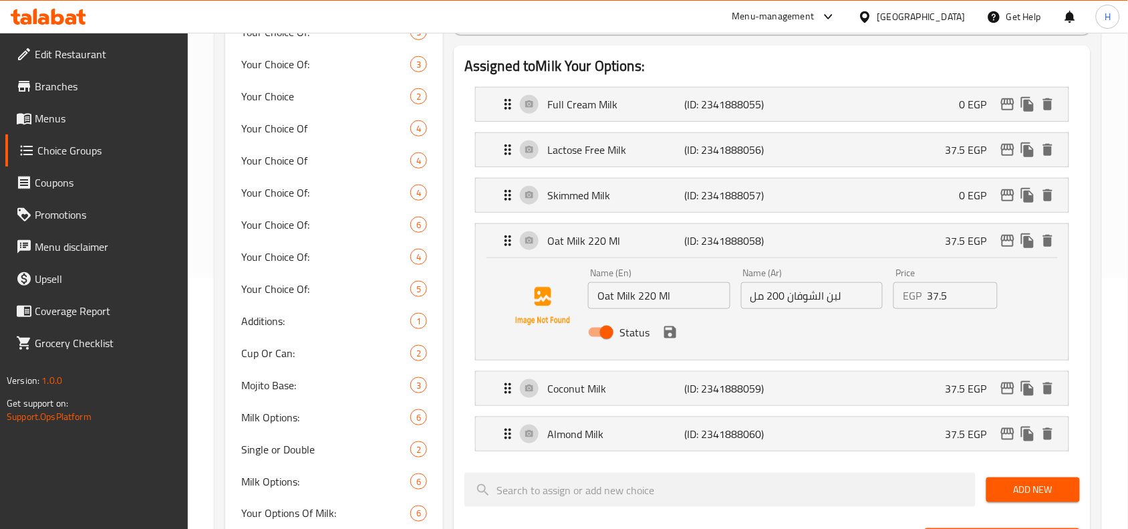
click at [770, 305] on input "لبن الشوفان 200 مل" at bounding box center [812, 295] width 142 height 27
click at [776, 301] on input "لبن الشوفان 200 مل" at bounding box center [812, 295] width 142 height 27
click at [670, 335] on icon "save" at bounding box center [670, 332] width 16 height 16
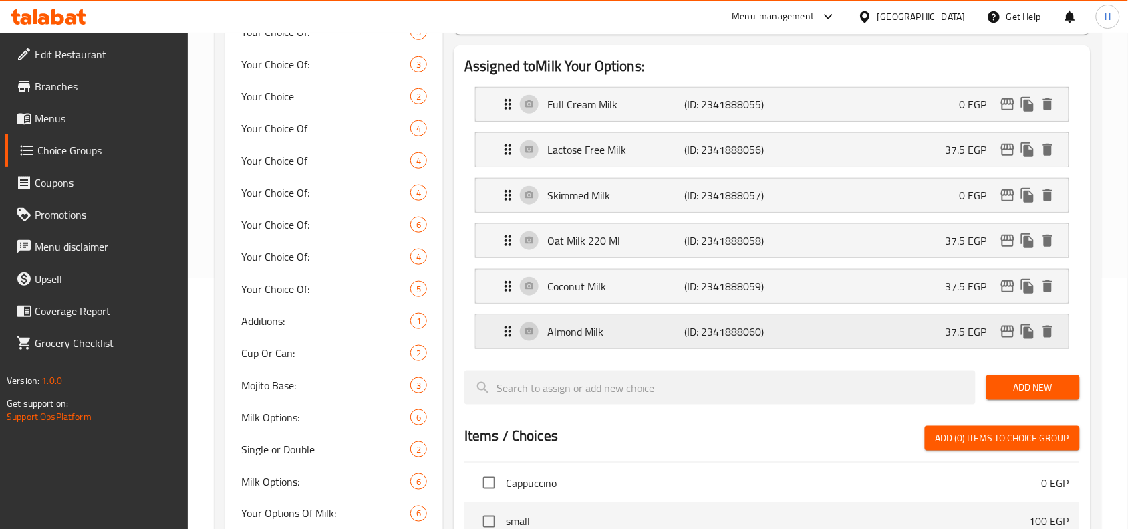
type input "لبن الشوفان 220 مل"
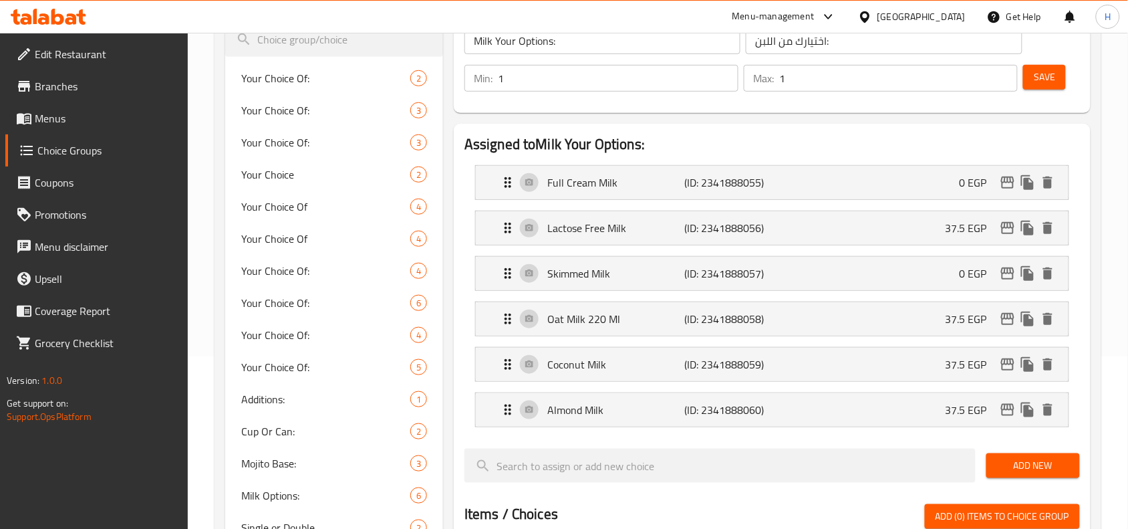
scroll to position [84, 0]
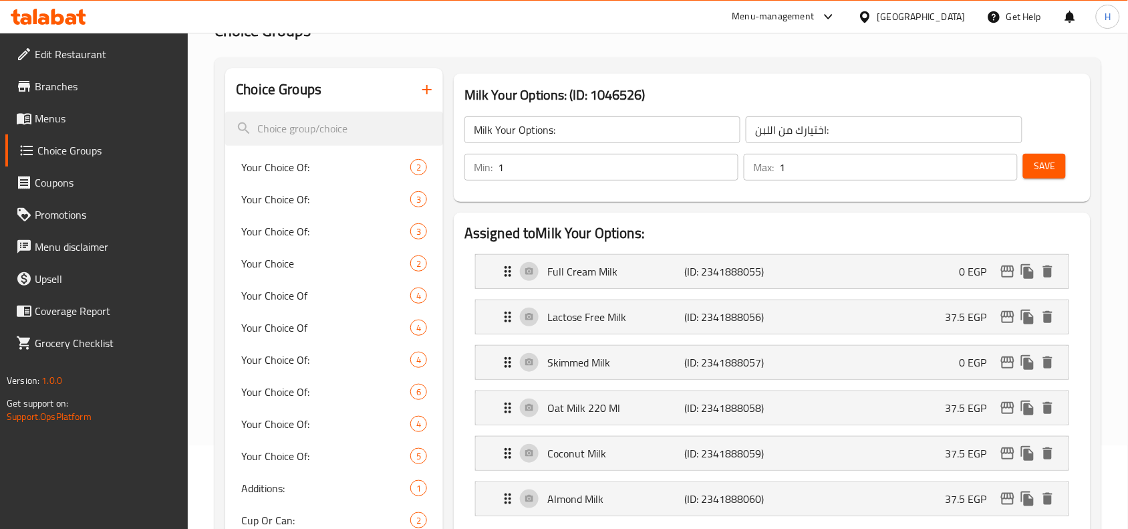
click at [1039, 166] on span "Save" at bounding box center [1044, 166] width 21 height 17
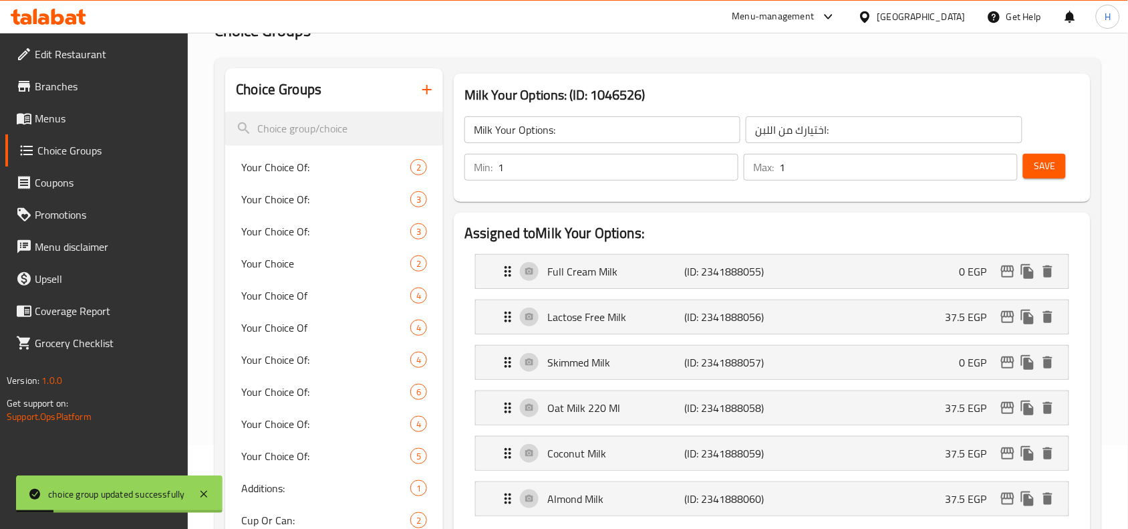
click at [109, 92] on span "Branches" at bounding box center [106, 86] width 143 height 16
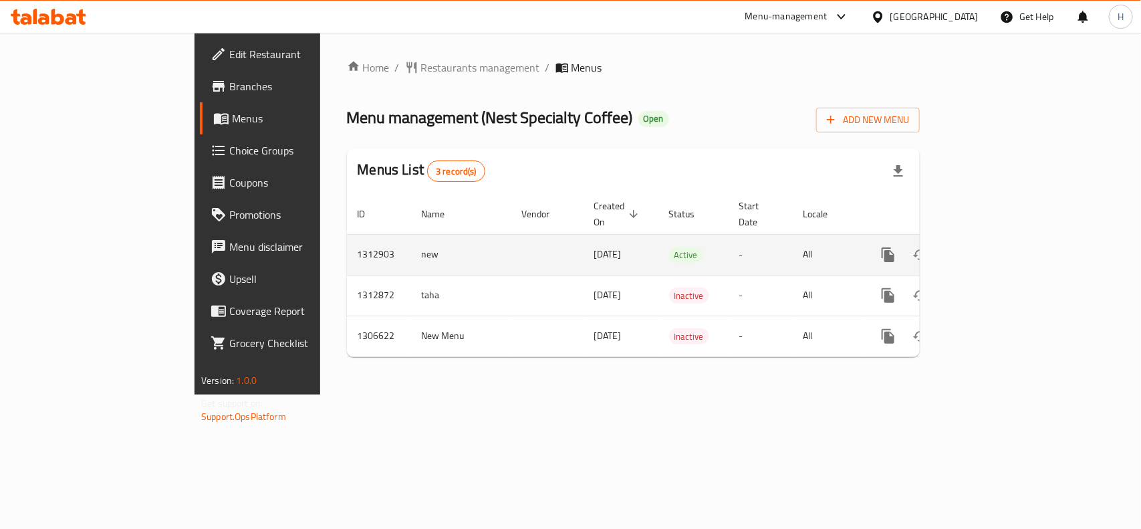
click at [990, 249] on icon "enhanced table" at bounding box center [984, 255] width 12 height 12
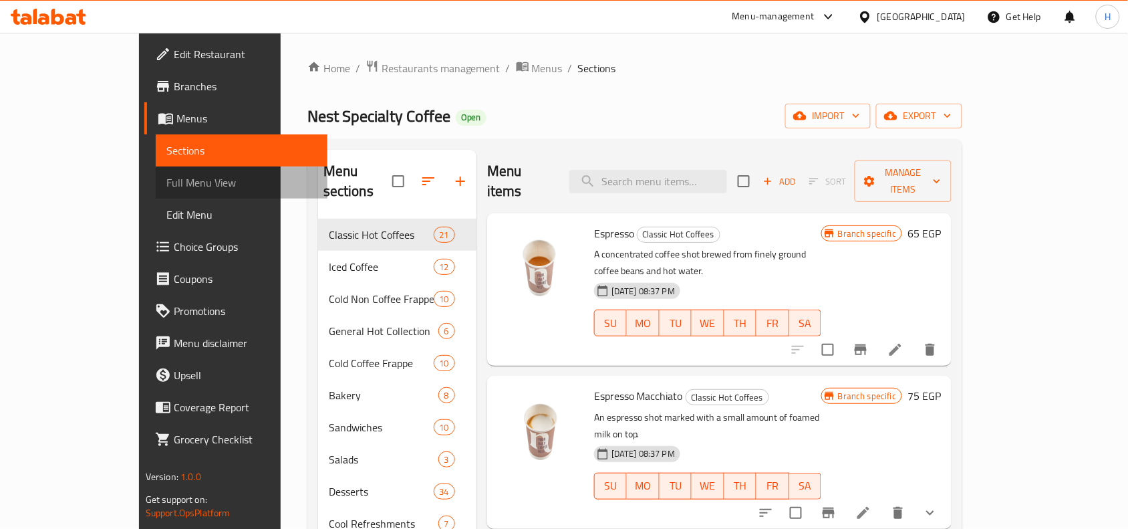
click at [156, 194] on link "Full Menu View" at bounding box center [242, 182] width 172 height 32
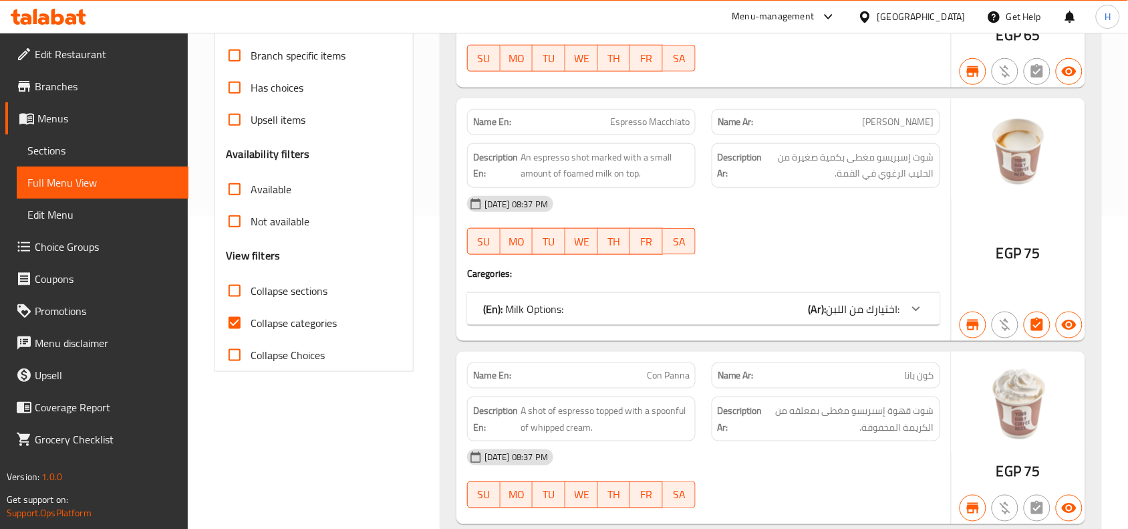
scroll to position [334, 0]
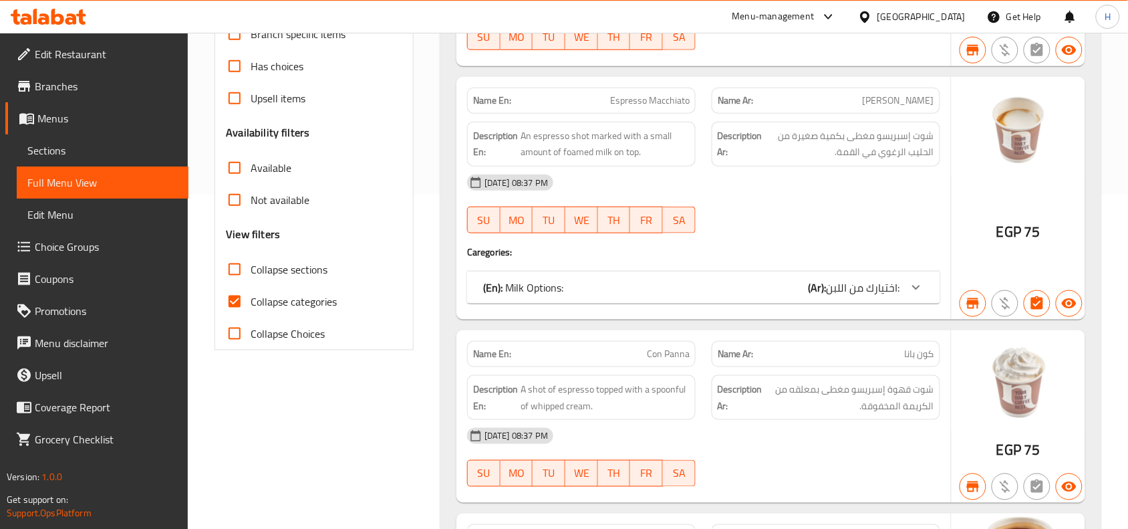
click at [246, 271] on input "Collapse sections" at bounding box center [234, 269] width 32 height 32
checkbox input "true"
click at [248, 308] on input "Collapse categories" at bounding box center [234, 301] width 32 height 32
checkbox input "false"
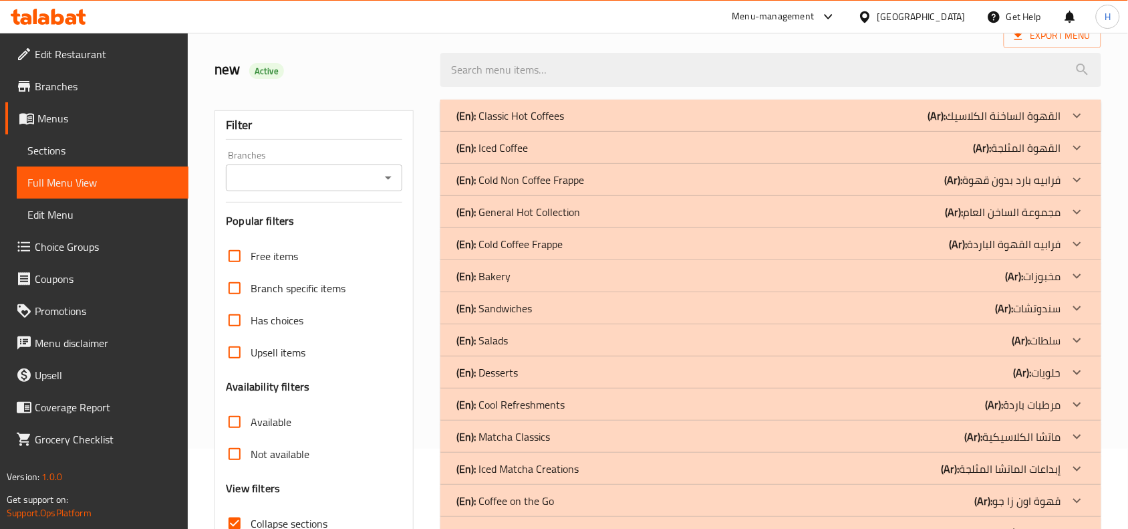
scroll to position [55, 0]
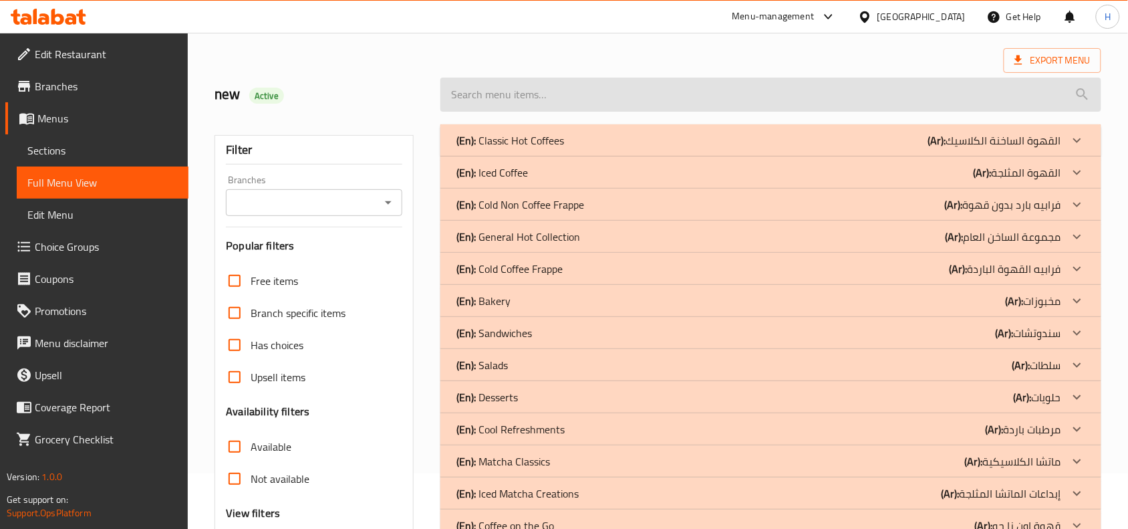
click at [628, 97] on input "search" at bounding box center [770, 95] width 661 height 34
paste input "دولسي دي ليتشي لاتيه"
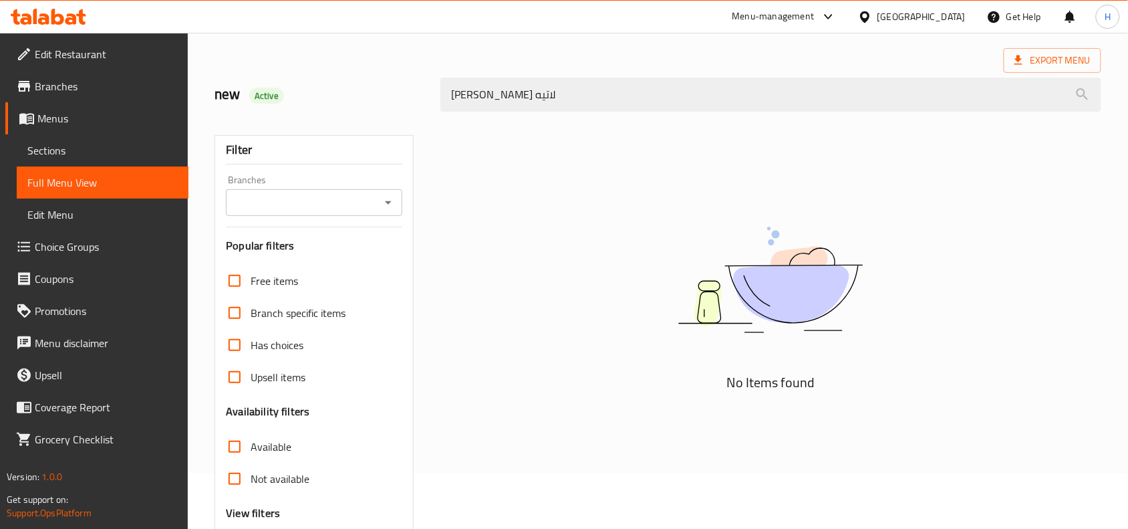
drag, startPoint x: 565, startPoint y: 92, endPoint x: 416, endPoint y: 99, distance: 149.2
click at [416, 99] on div "new Active دولسي دي ليتشي لاتيه" at bounding box center [657, 94] width 903 height 59
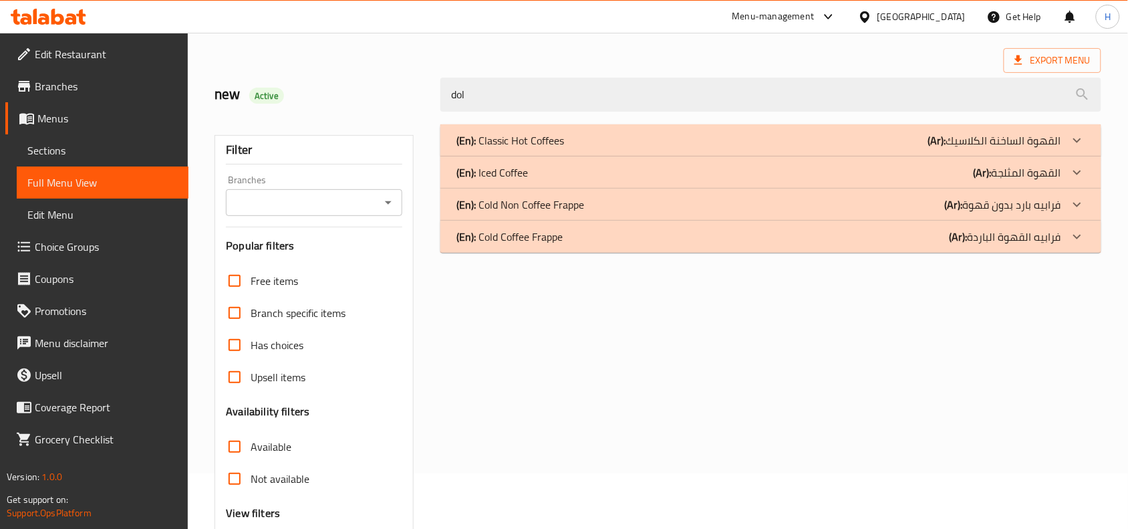
type input "dol"
click at [505, 152] on div "(En): Classic Hot Coffees (Ar): القهوة الساخنة الكلاسيك" at bounding box center [770, 140] width 661 height 32
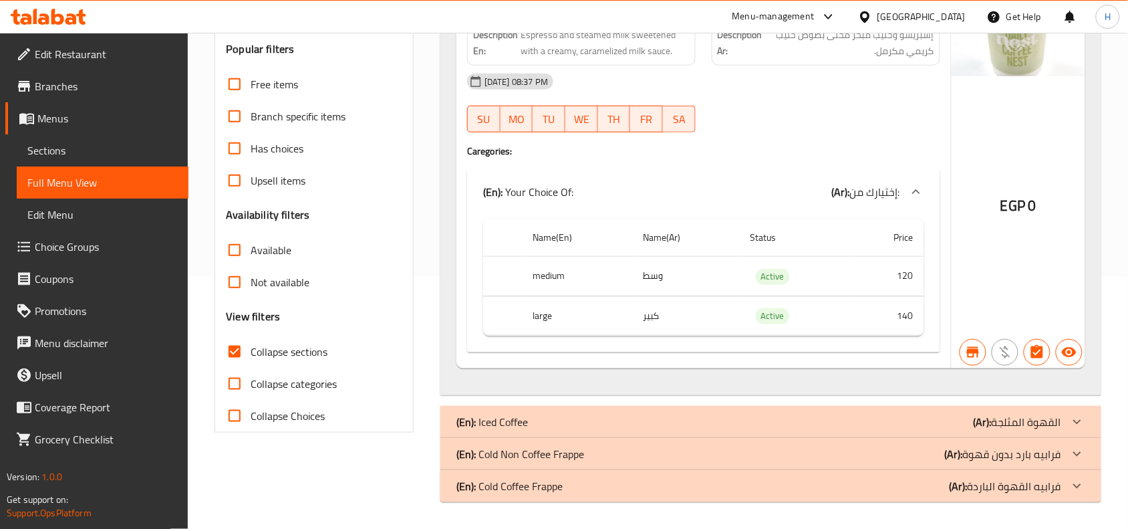
click at [683, 416] on div "(En): Iced Coffee (Ar): القهوة المثلجة" at bounding box center [758, 422] width 605 height 16
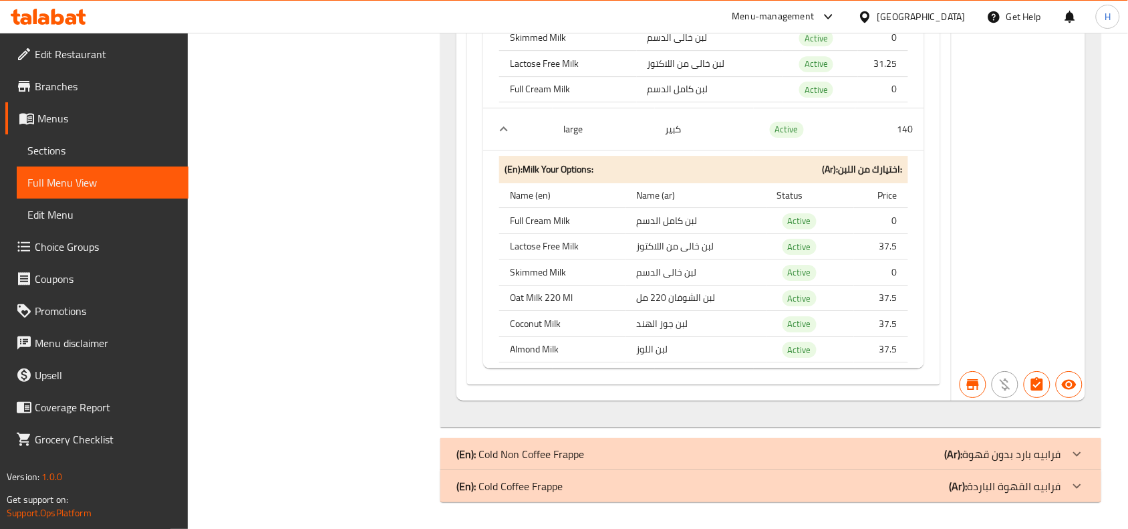
scroll to position [1258, 0]
click at [641, 444] on div "(En): Cold Non Coffee Frappe (Ar): فرابيه بارد بدون قهوة" at bounding box center [770, 454] width 661 height 32
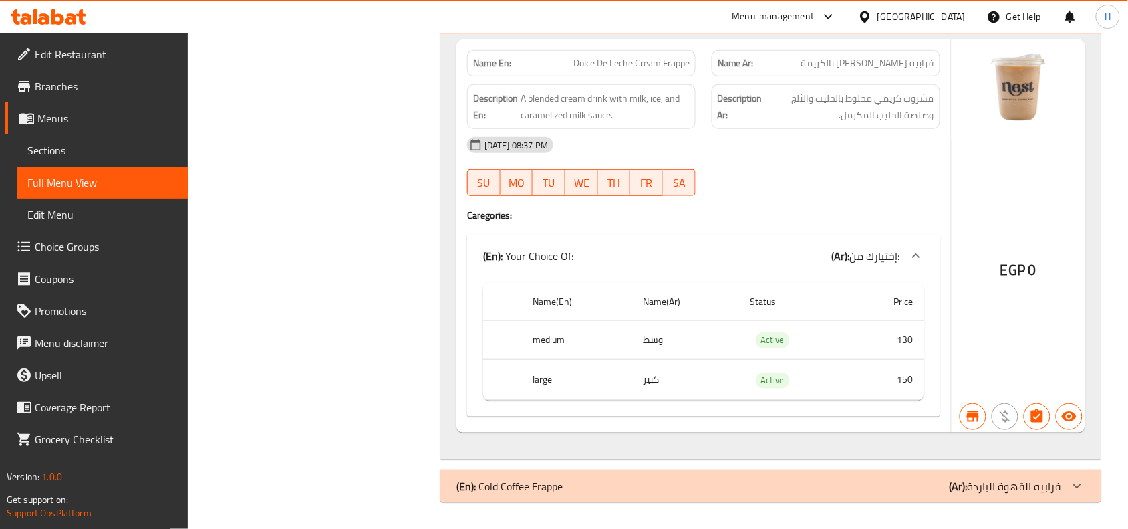
click at [636, 475] on div "(En): Cold Coffee Frappe (Ar): فرابيه القهوة الباردة" at bounding box center [770, 486] width 661 height 32
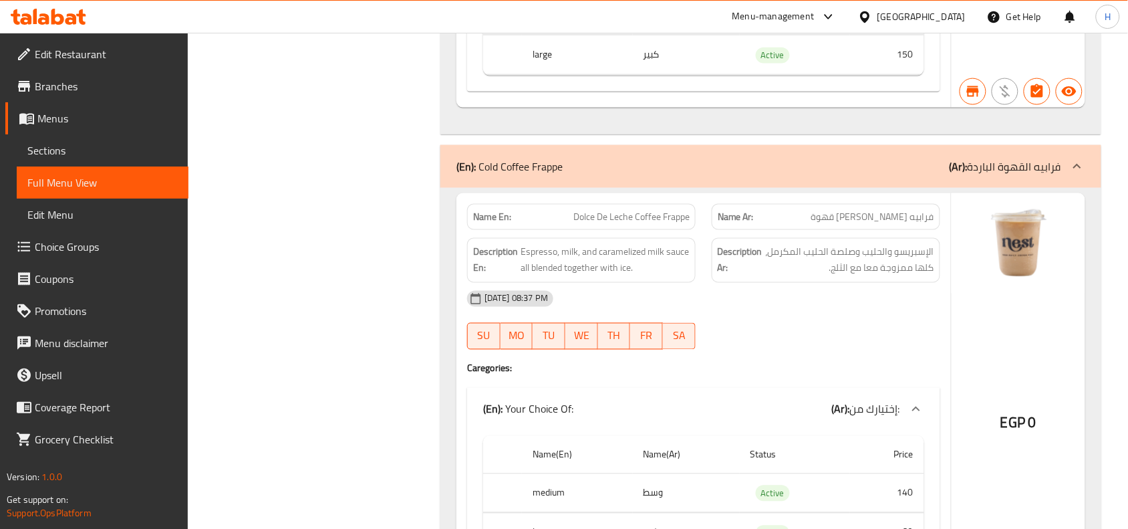
scroll to position [1892, 0]
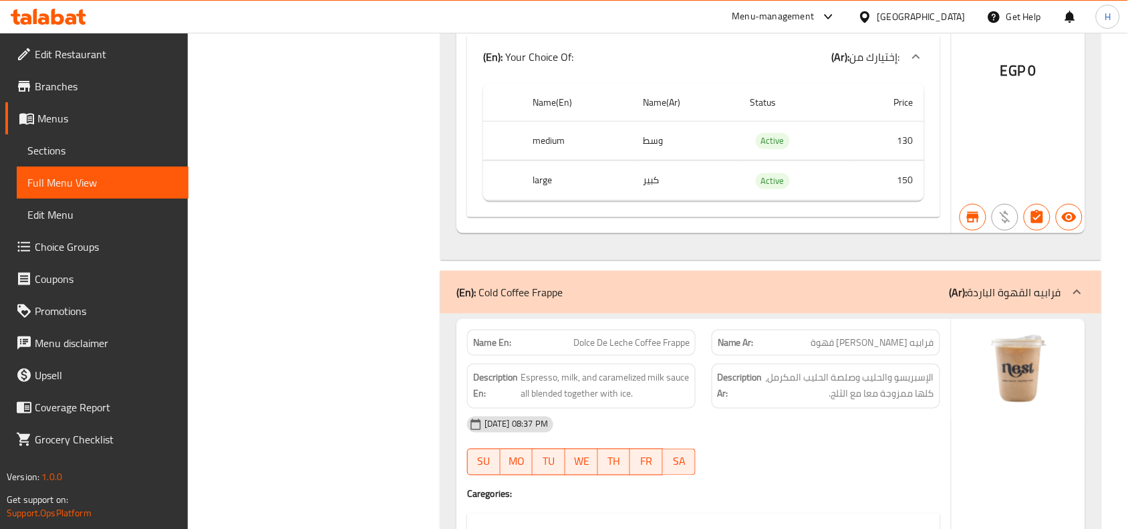
click at [680, 335] on div "Name En: Dolce De Leche Coffee Frappe" at bounding box center [581, 342] width 245 height 42
click at [680, 313] on div "(En): Cold Coffee Frappe (Ar): فرابيه القهوة الباردة" at bounding box center [770, 292] width 661 height 43
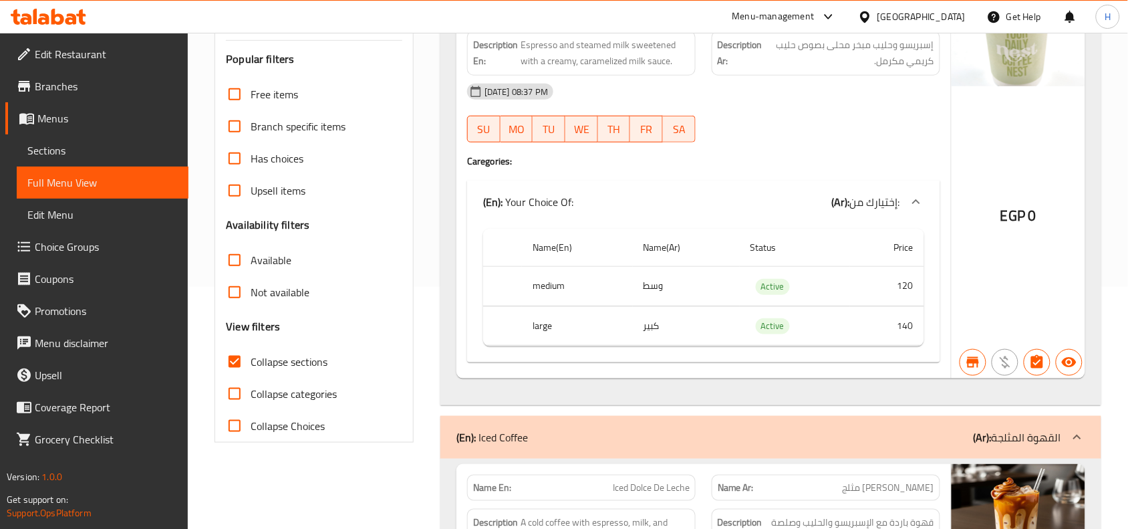
scroll to position [334, 0]
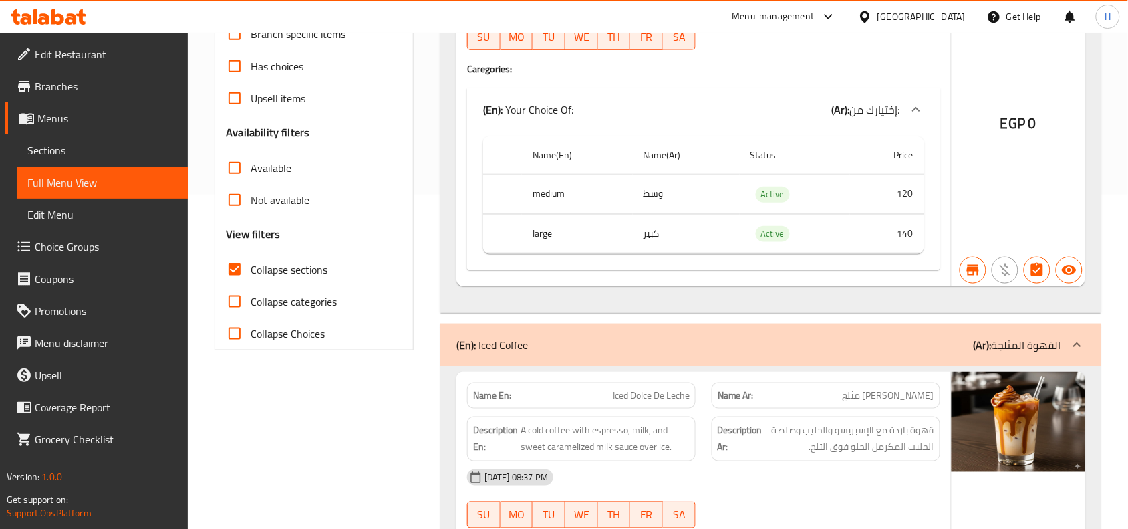
click at [954, 335] on div "(En): Iced Coffee (Ar): القهوة المثلجة" at bounding box center [770, 344] width 661 height 43
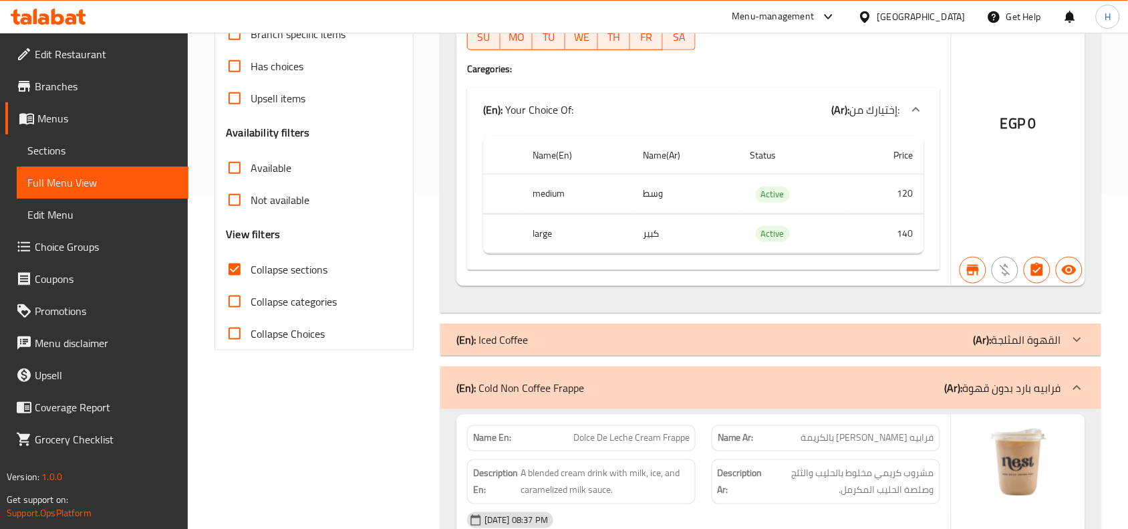
click at [957, 398] on b "(Ar):" at bounding box center [954, 388] width 18 height 20
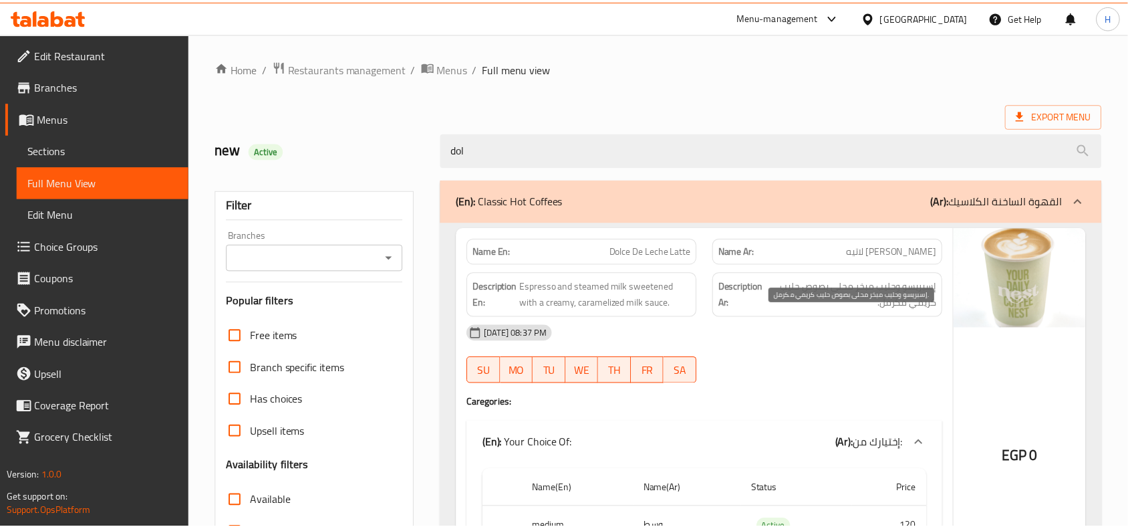
scroll to position [255, 0]
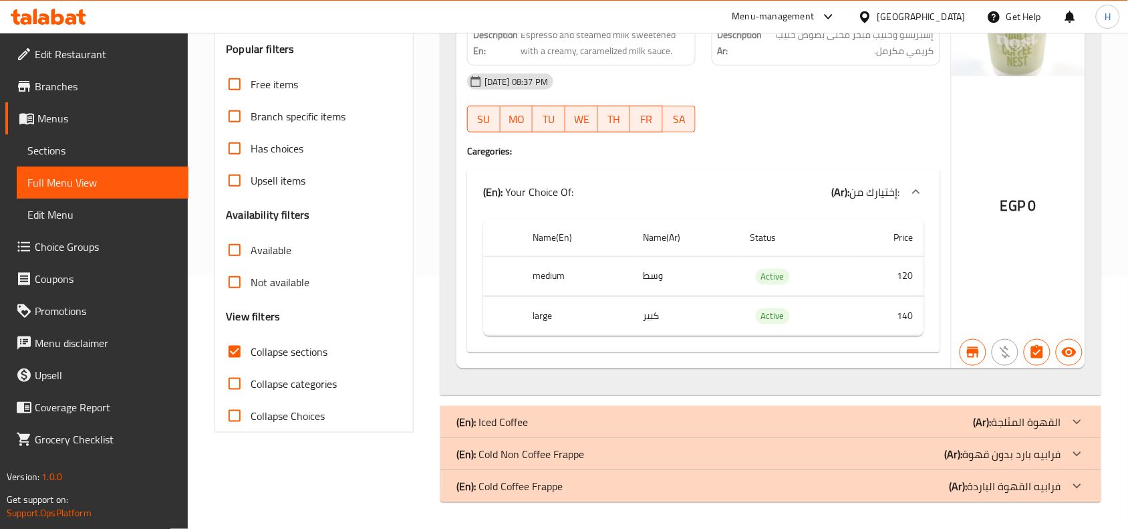
drag, startPoint x: 21, startPoint y: 5, endPoint x: 38, endPoint y: 14, distance: 18.8
click at [21, 5] on div at bounding box center [48, 16] width 97 height 27
click at [49, 17] on icon at bounding box center [49, 17] width 76 height 16
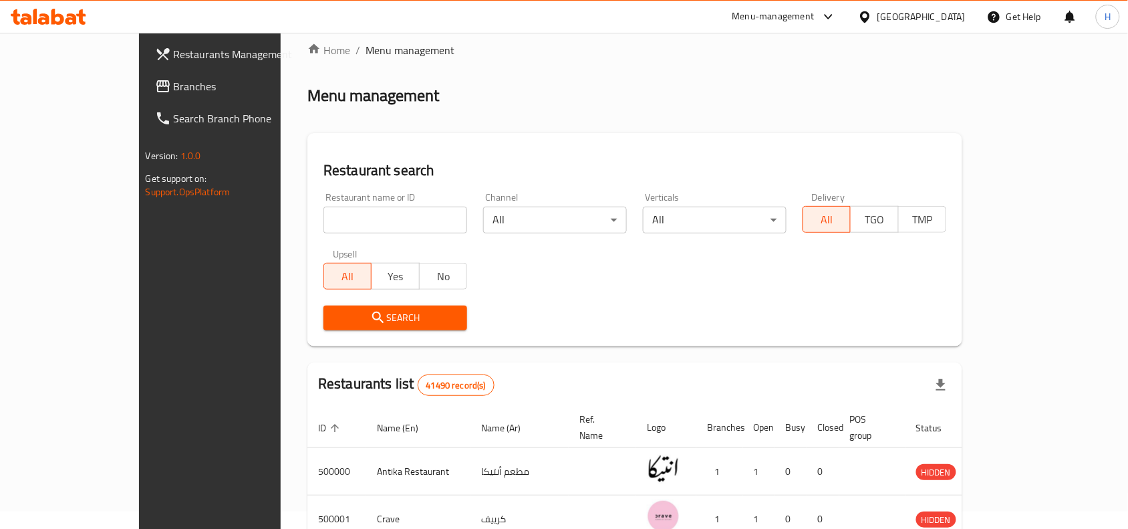
scroll to position [162, 0]
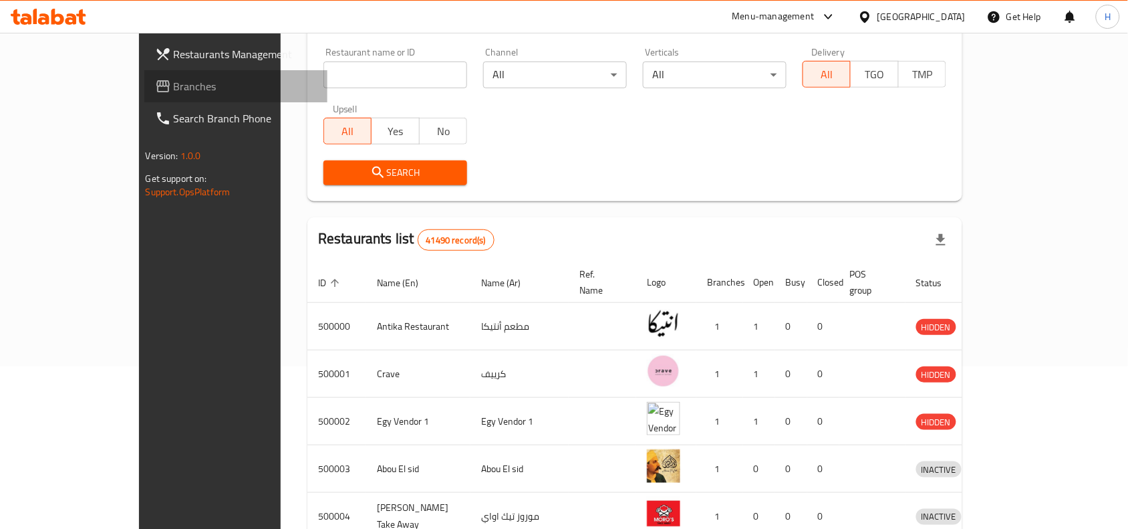
click at [174, 89] on span "Branches" at bounding box center [245, 86] width 143 height 16
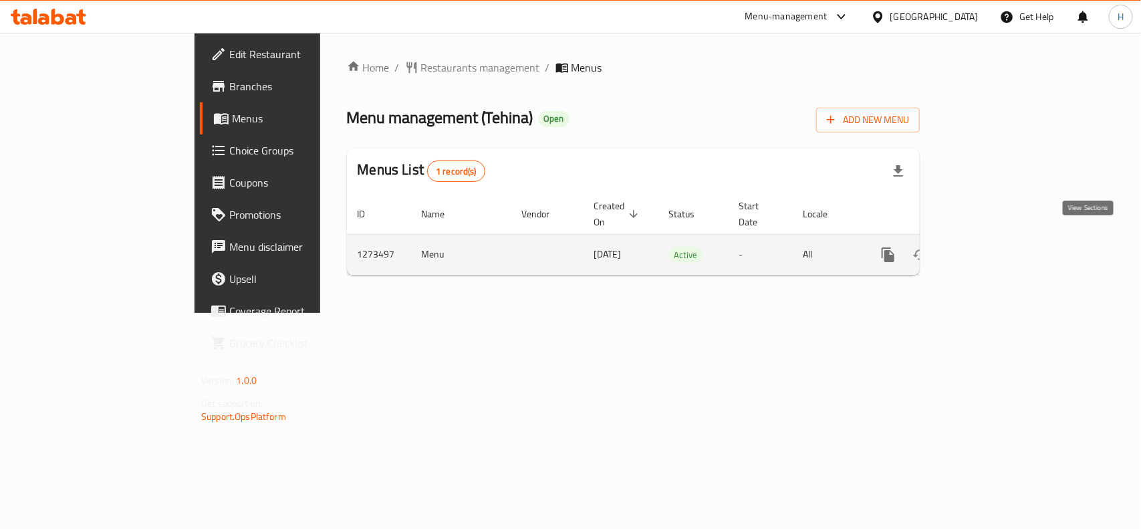
click at [1000, 249] on link "enhanced table" at bounding box center [984, 255] width 32 height 32
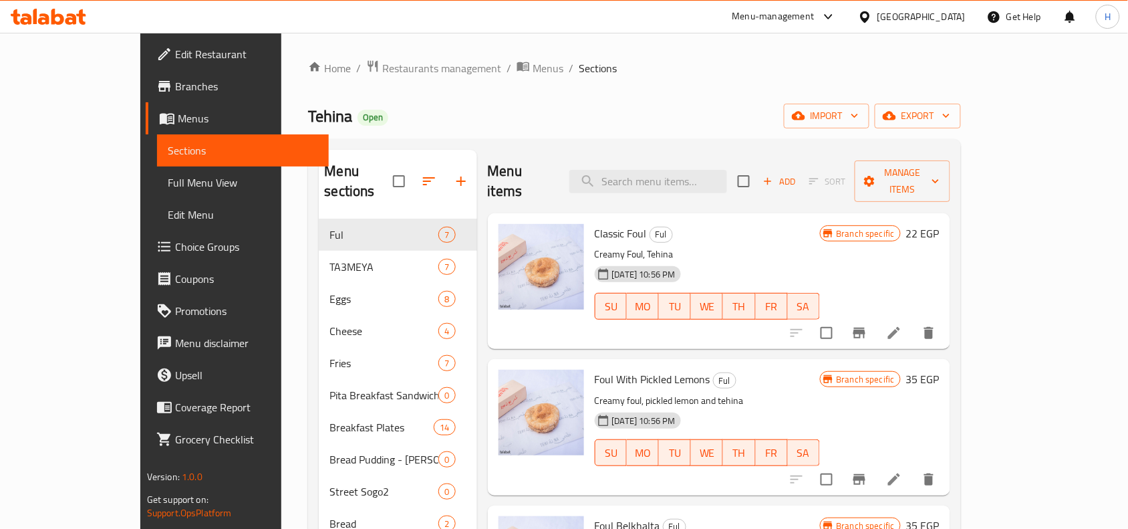
click at [168, 182] on span "Full Menu View" at bounding box center [243, 182] width 150 height 16
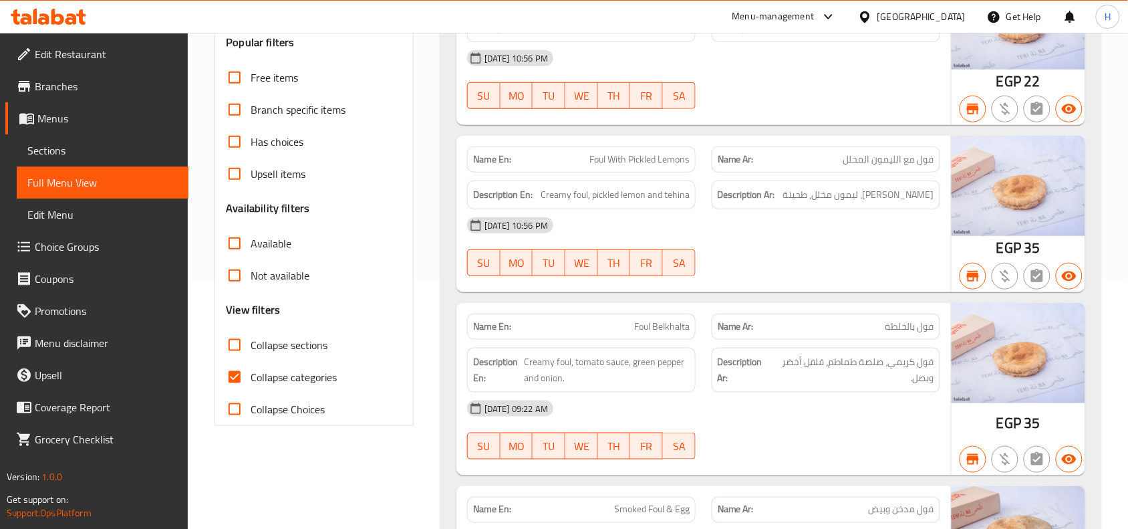
scroll to position [251, 0]
click at [251, 348] on span "Collapse sections" at bounding box center [289, 343] width 77 height 16
click at [251, 348] on input "Collapse sections" at bounding box center [234, 343] width 32 height 32
checkbox input "true"
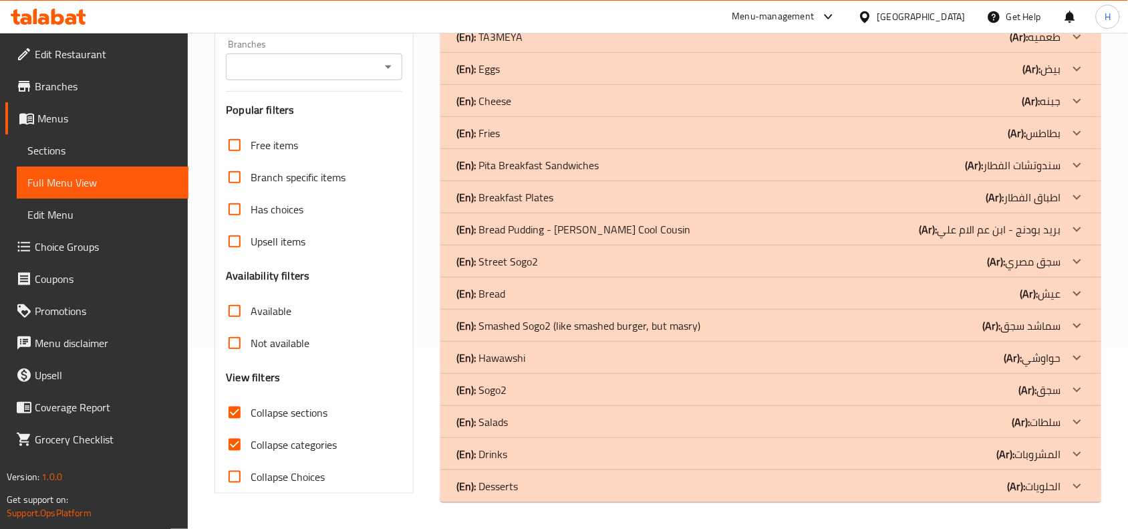
click at [249, 428] on input "Collapse categories" at bounding box center [234, 444] width 32 height 32
checkbox input "false"
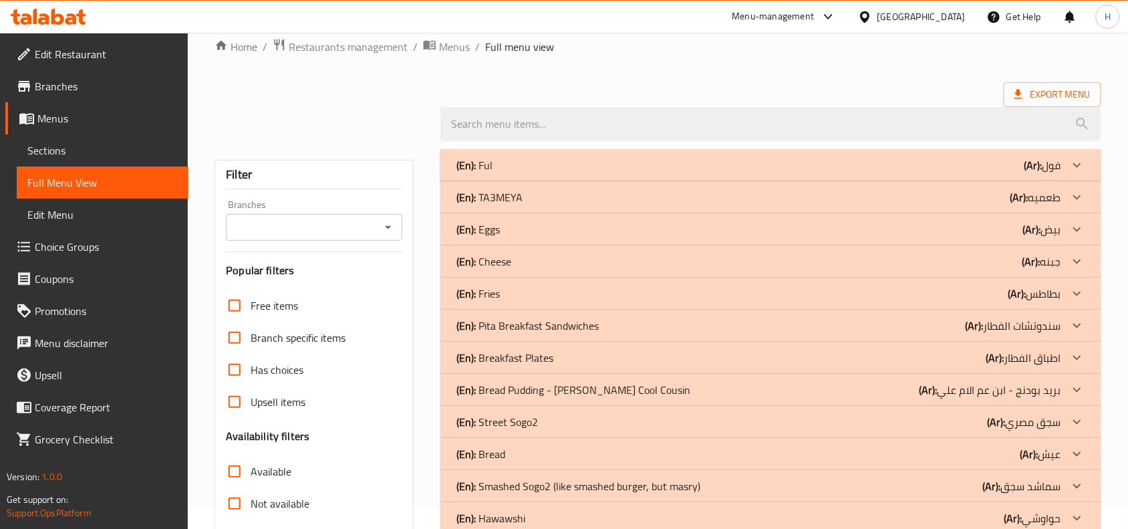
scroll to position [15, 0]
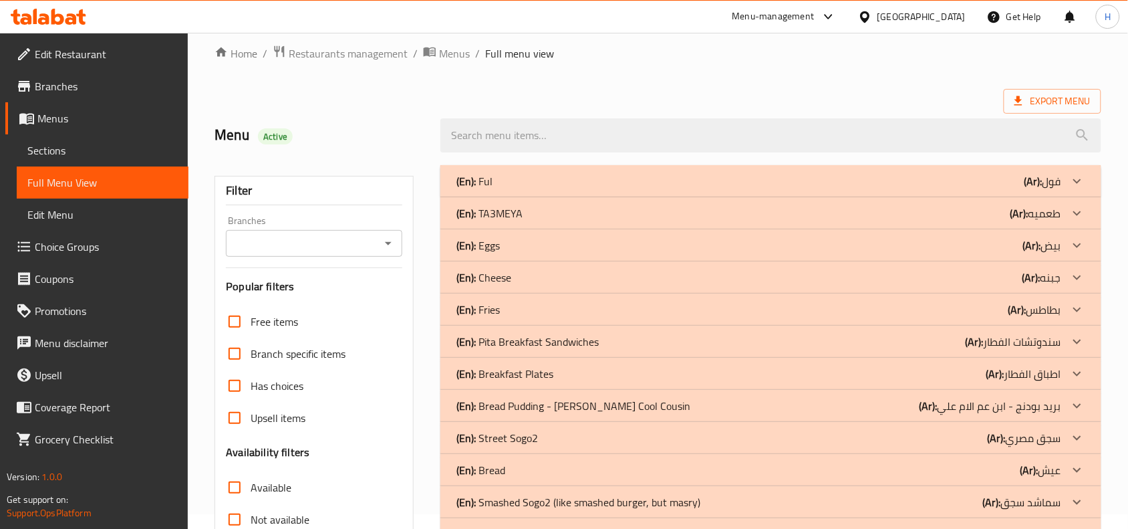
click at [740, 182] on div "(En): Ful (Ar): فول" at bounding box center [758, 181] width 605 height 16
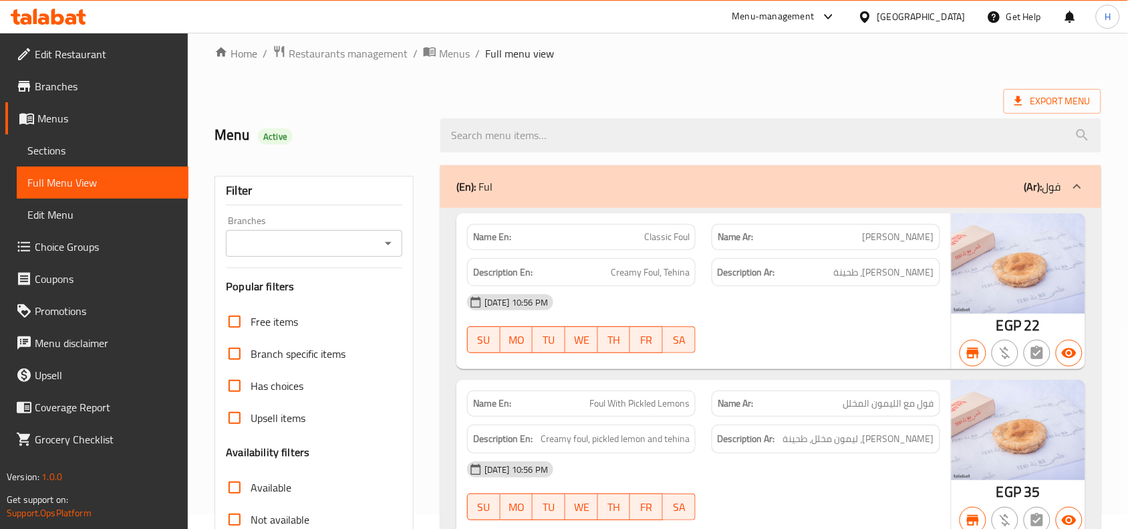
scroll to position [98, 0]
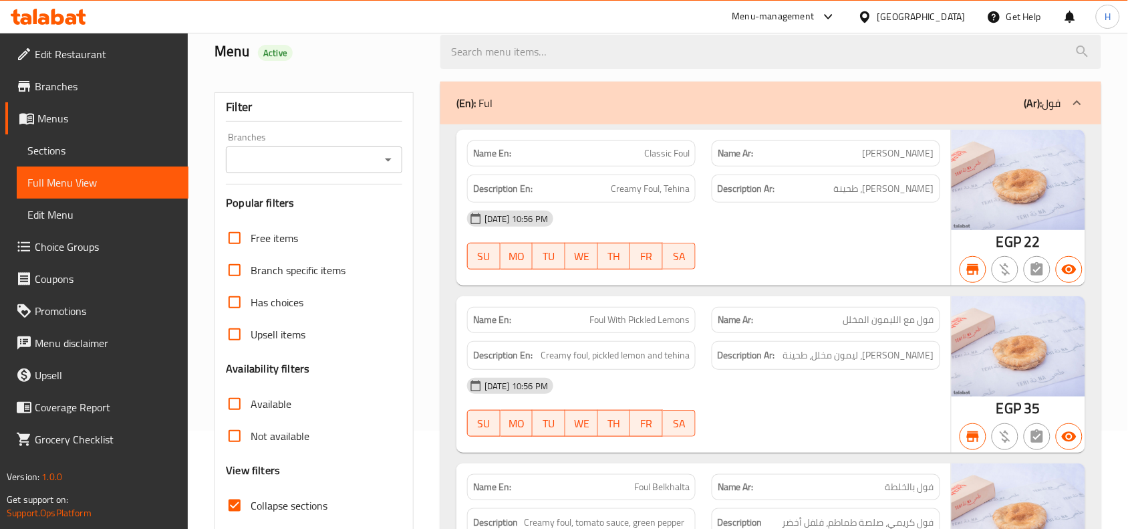
click at [263, 156] on input "Branches" at bounding box center [303, 159] width 146 height 19
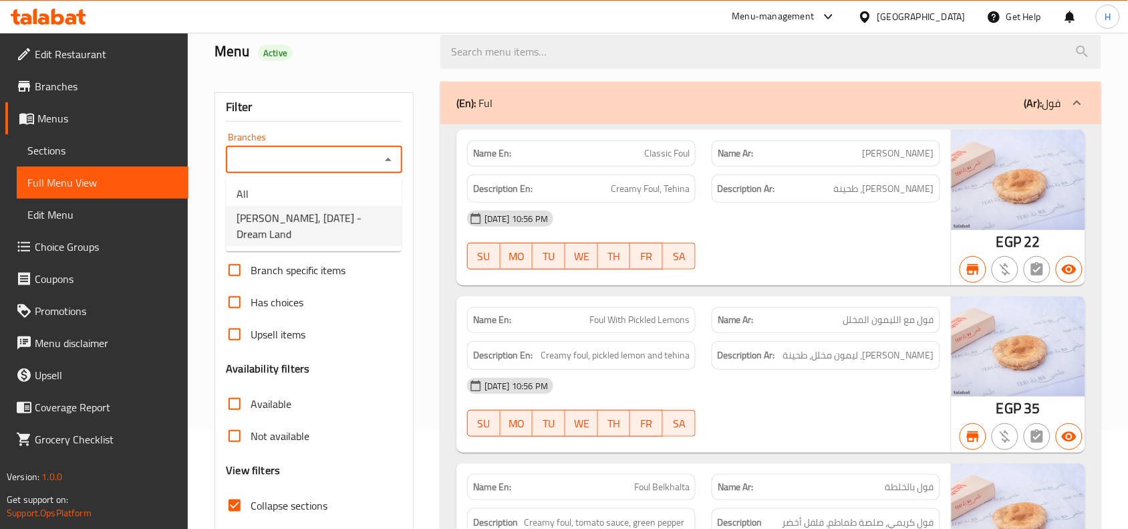
click at [292, 218] on span "Tehina, 6th of October - Dream Land" at bounding box center [314, 226] width 154 height 32
type input "Tehina, 6th of October - Dream Land"
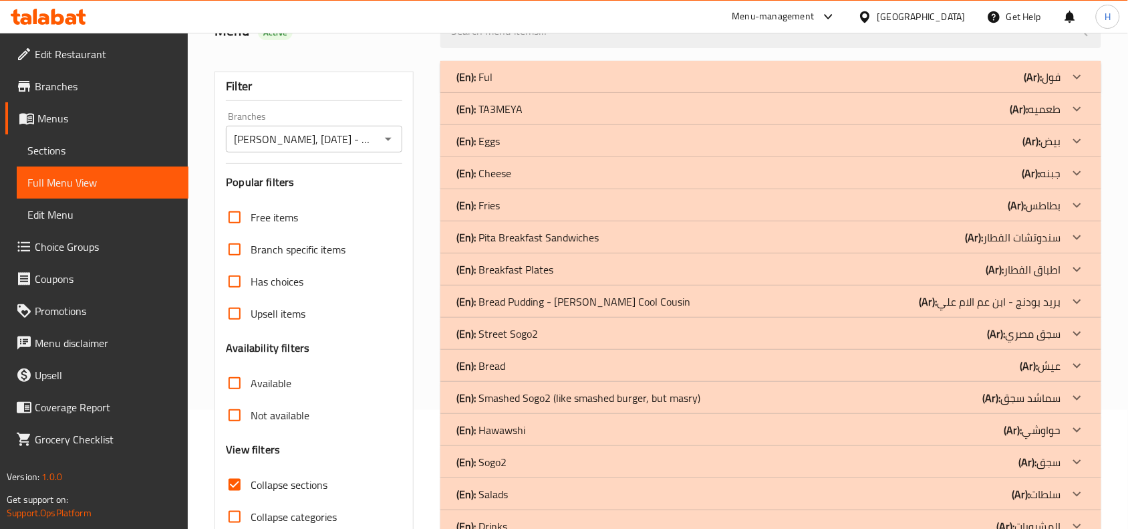
scroll to position [15, 0]
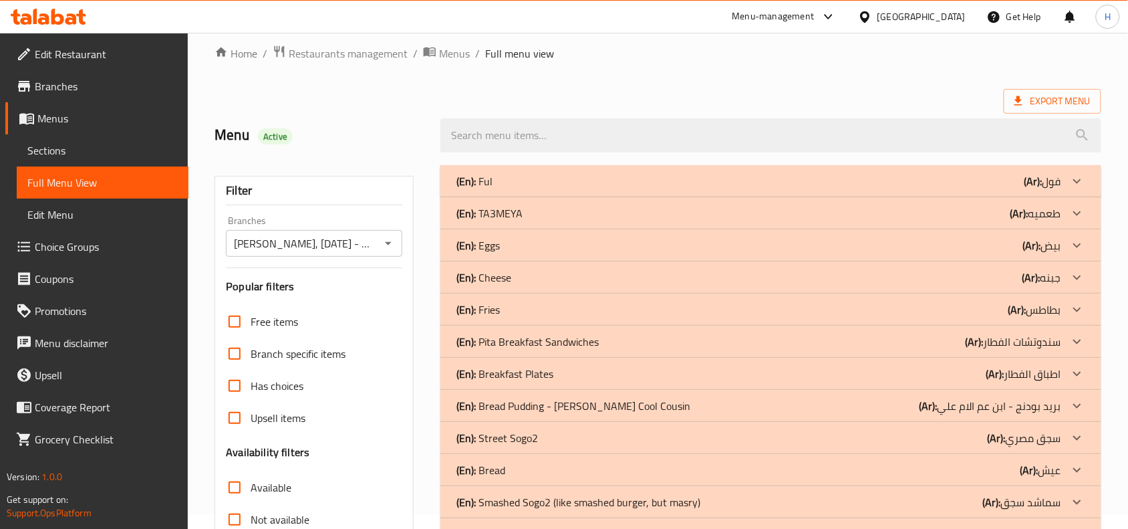
drag, startPoint x: 722, startPoint y: 174, endPoint x: 1103, endPoint y: 191, distance: 380.6
click at [722, 174] on div "(En): Ful (Ar): فول" at bounding box center [758, 181] width 605 height 16
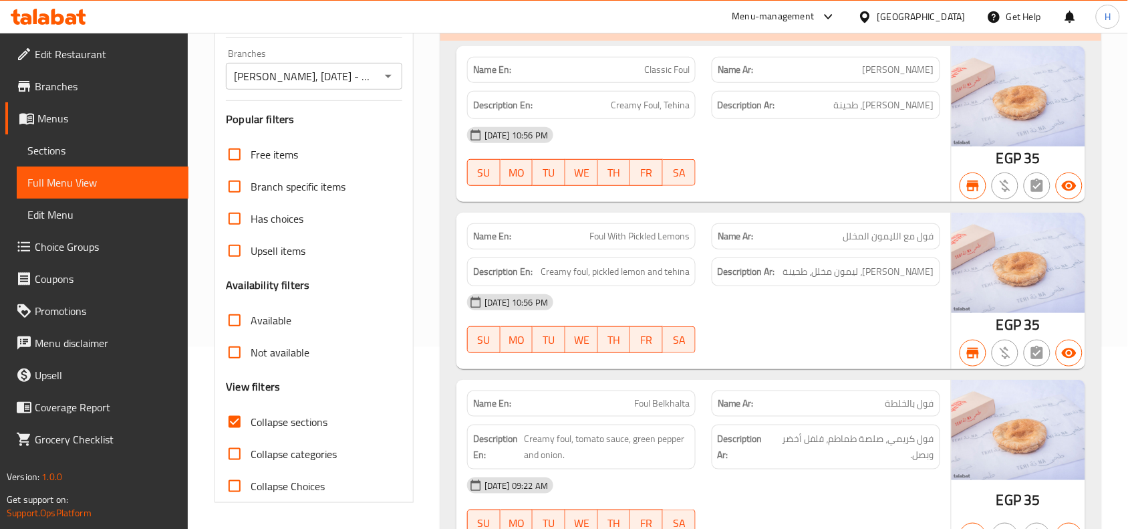
scroll to position [265, 0]
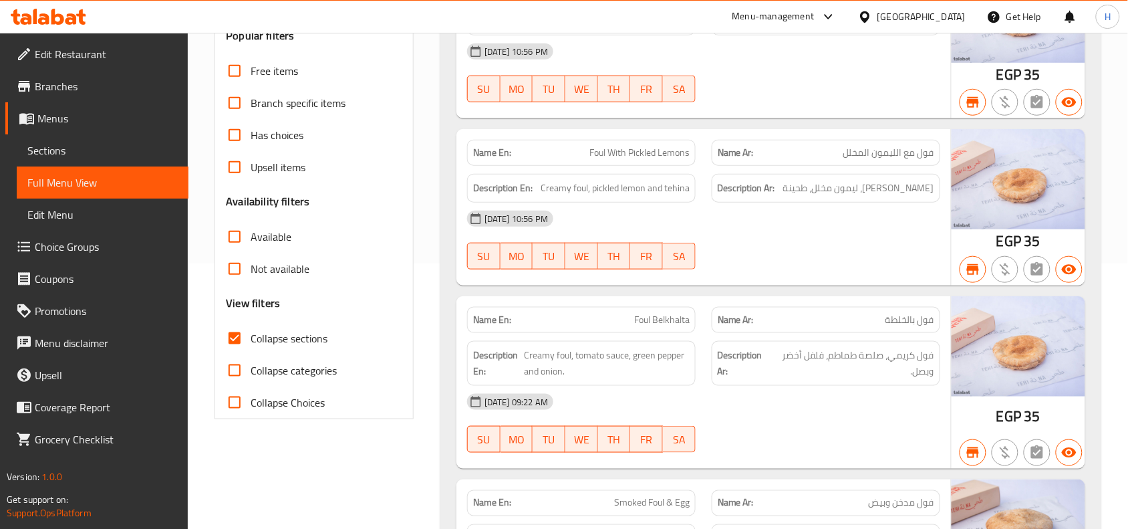
click at [90, 140] on link "Sections" at bounding box center [103, 150] width 172 height 32
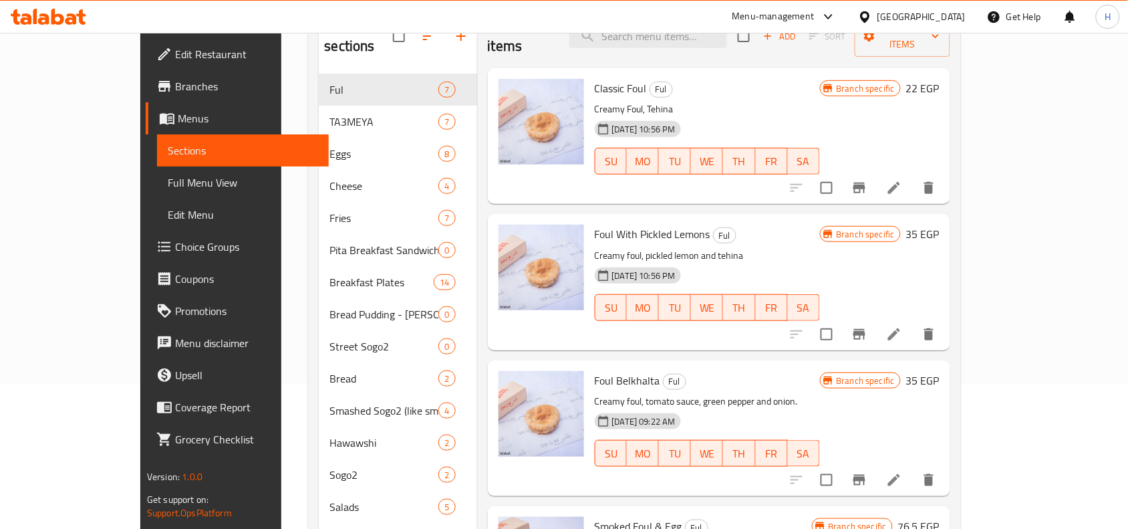
scroll to position [104, 0]
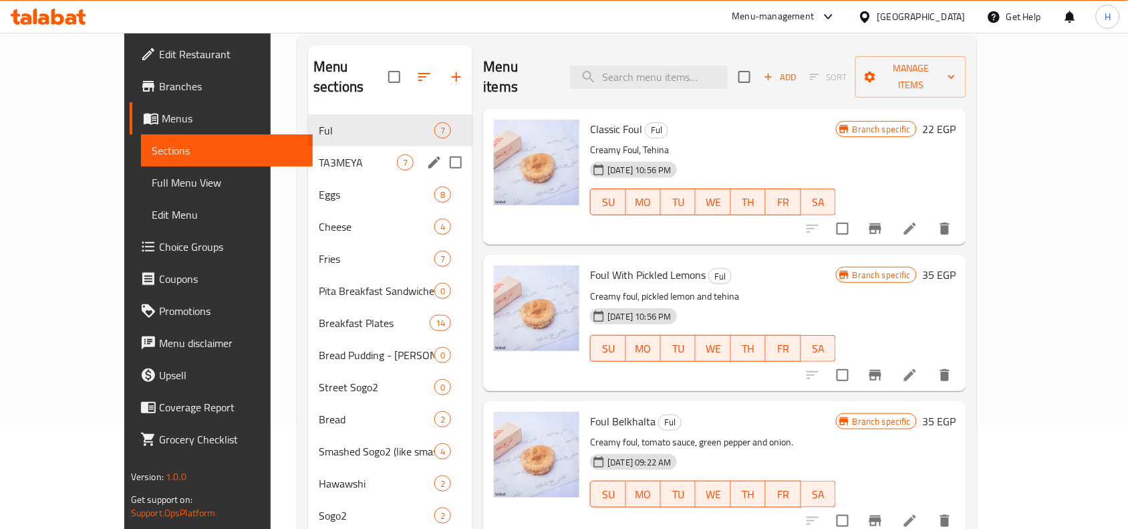
drag, startPoint x: 303, startPoint y: 145, endPoint x: 311, endPoint y: 144, distance: 8.1
click at [319, 154] on span "TA3MEYA" at bounding box center [358, 162] width 78 height 16
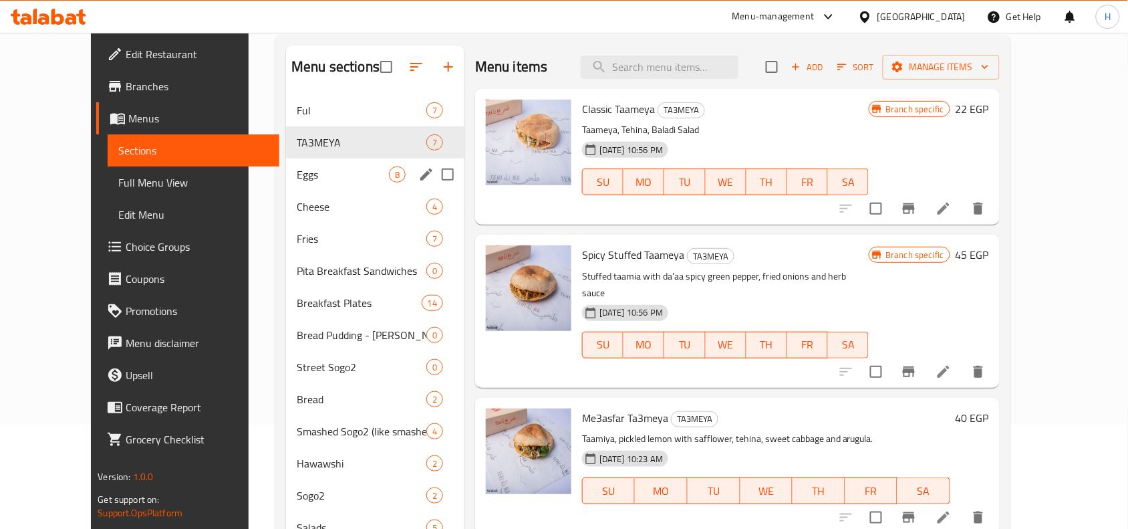
click at [297, 170] on span "Eggs" at bounding box center [343, 174] width 92 height 16
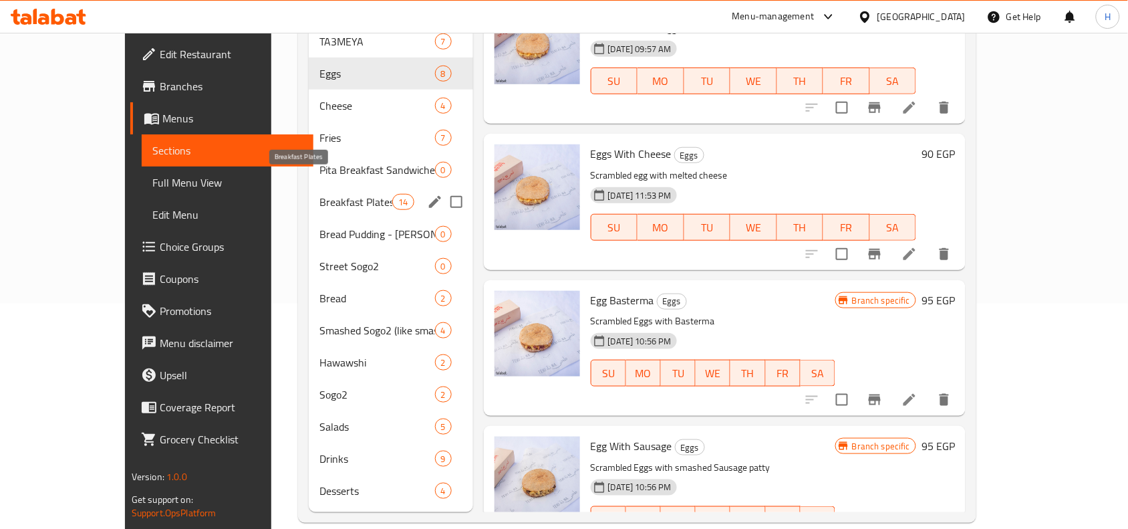
scroll to position [142, 0]
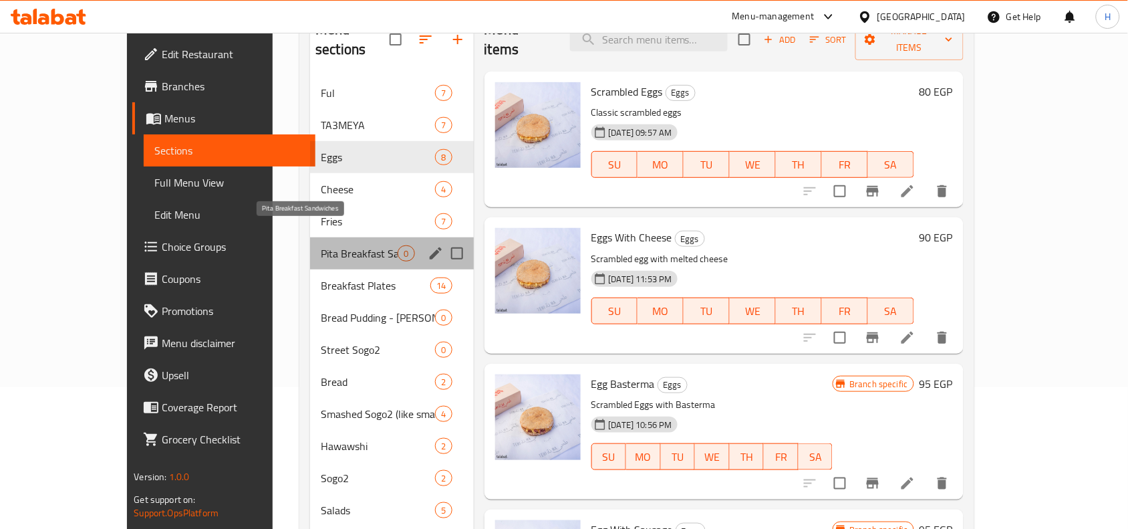
click at [321, 245] on span "Pita Breakfast Sandwiches" at bounding box center [359, 253] width 77 height 16
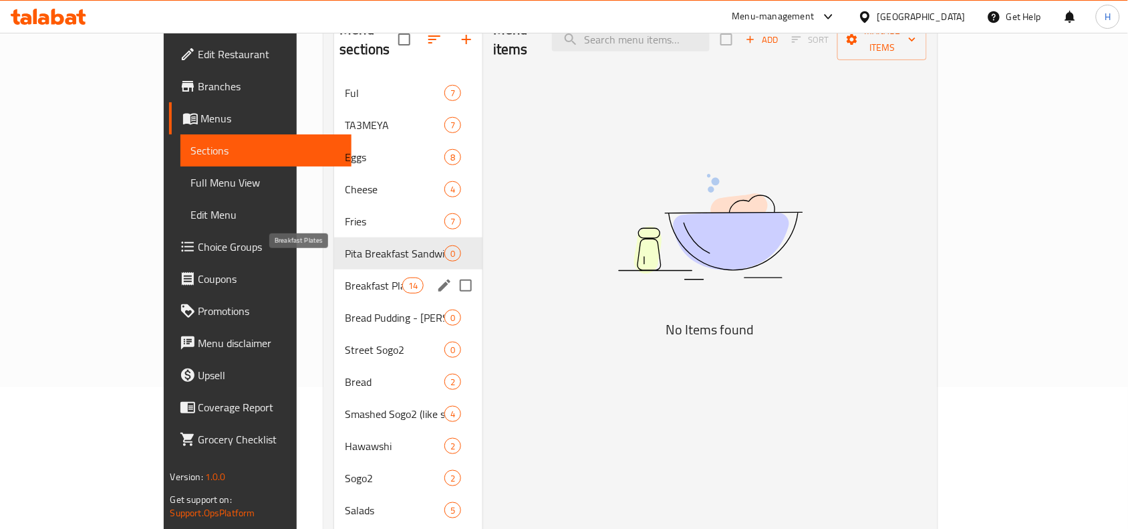
click at [345, 277] on span "Breakfast Plates" at bounding box center [373, 285] width 57 height 16
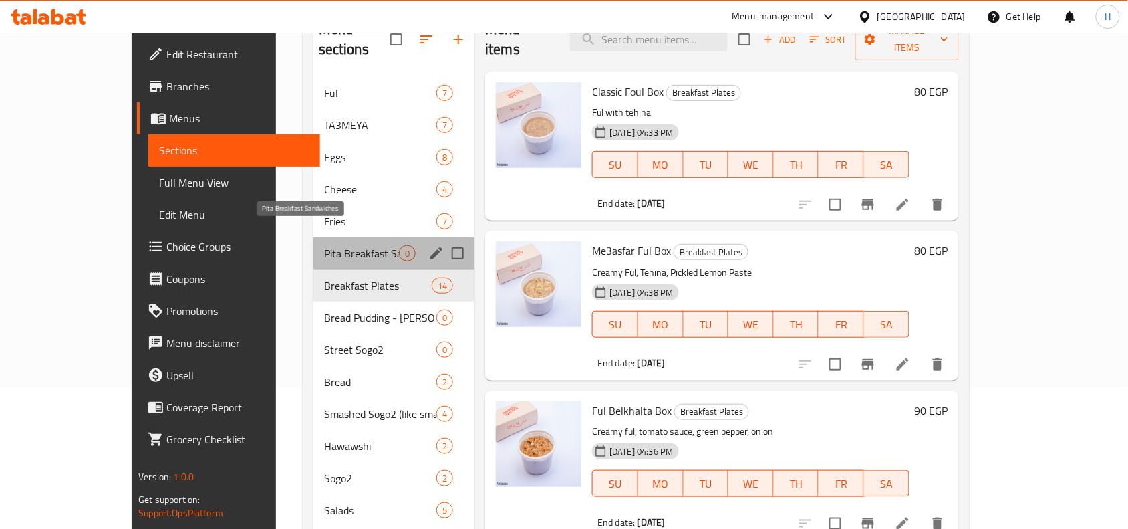
click at [324, 245] on span "Pita Breakfast Sandwiches" at bounding box center [361, 253] width 75 height 16
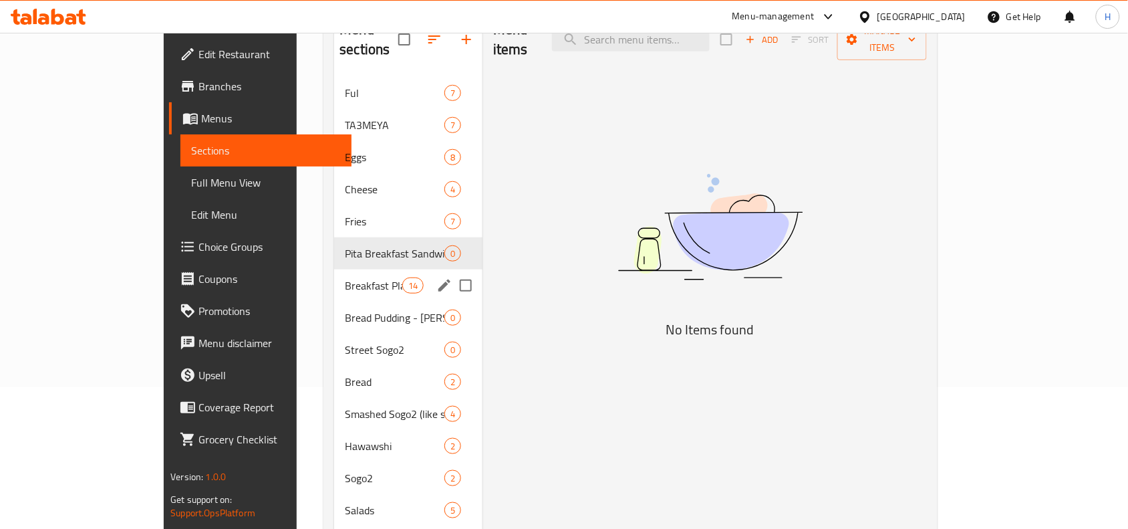
click at [345, 277] on span "Breakfast Plates" at bounding box center [373, 285] width 57 height 16
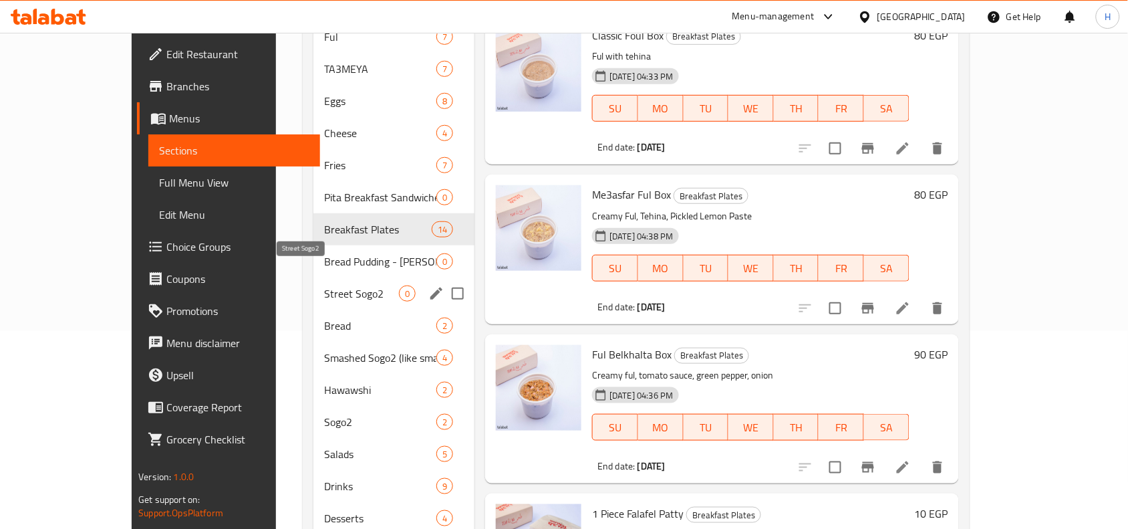
scroll to position [225, 0]
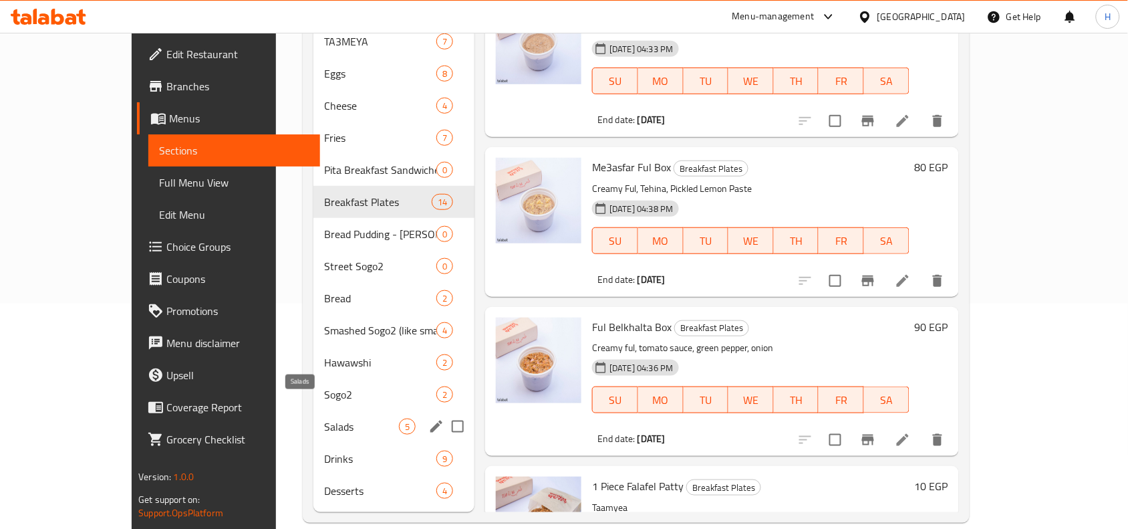
click at [324, 418] on span "Salads" at bounding box center [361, 426] width 75 height 16
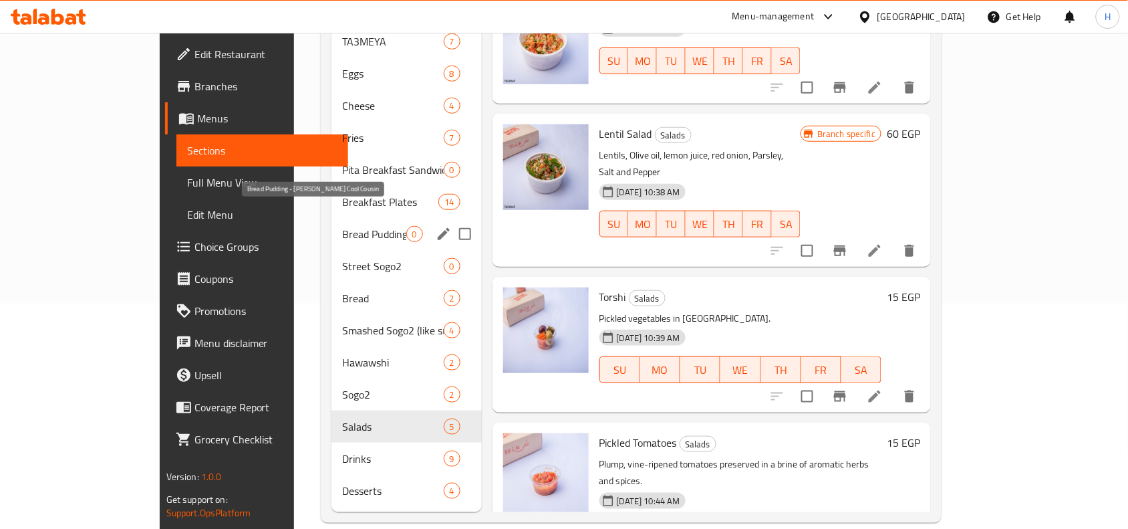
click at [342, 226] on span "Bread Pudding - Om Ali's Cool Cousin" at bounding box center [373, 234] width 63 height 16
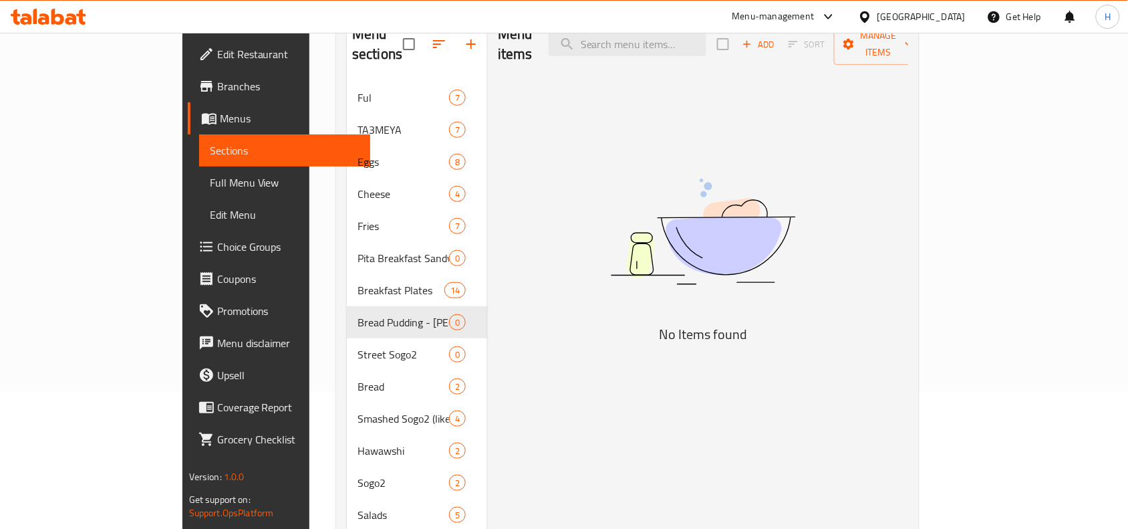
scroll to position [58, 0]
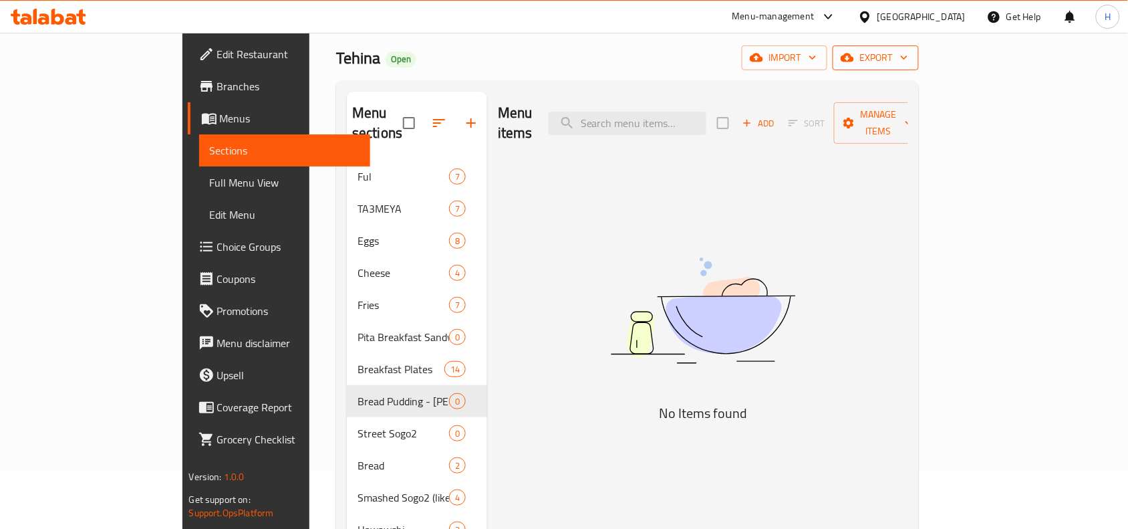
click at [919, 44] on div "Home / Restaurants management / Menus / Sections Tehina Open import export Menu…" at bounding box center [627, 345] width 583 height 688
click at [854, 54] on icon "button" at bounding box center [847, 57] width 13 height 9
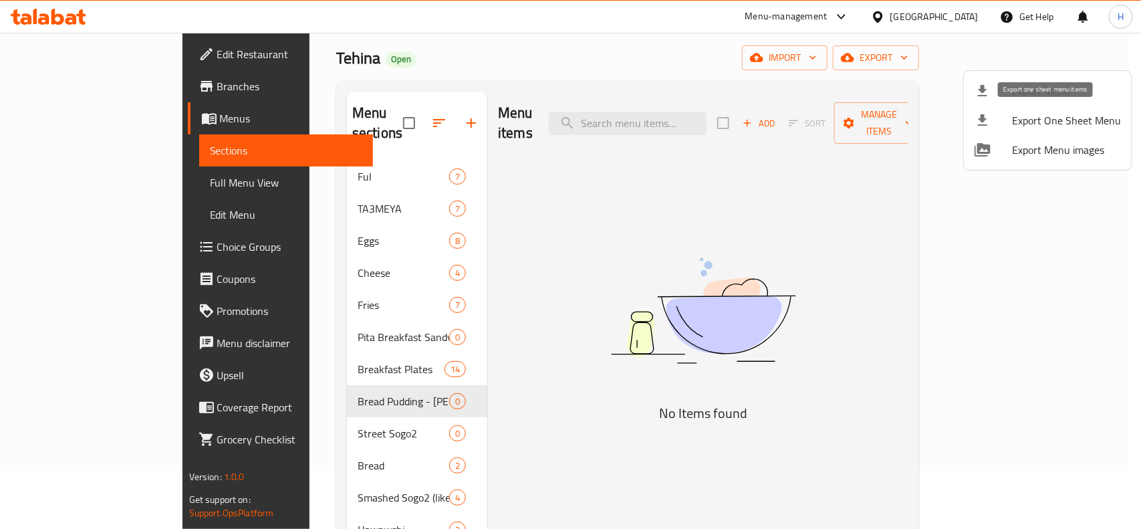
click at [1020, 88] on span "Export Menu" at bounding box center [1066, 91] width 109 height 16
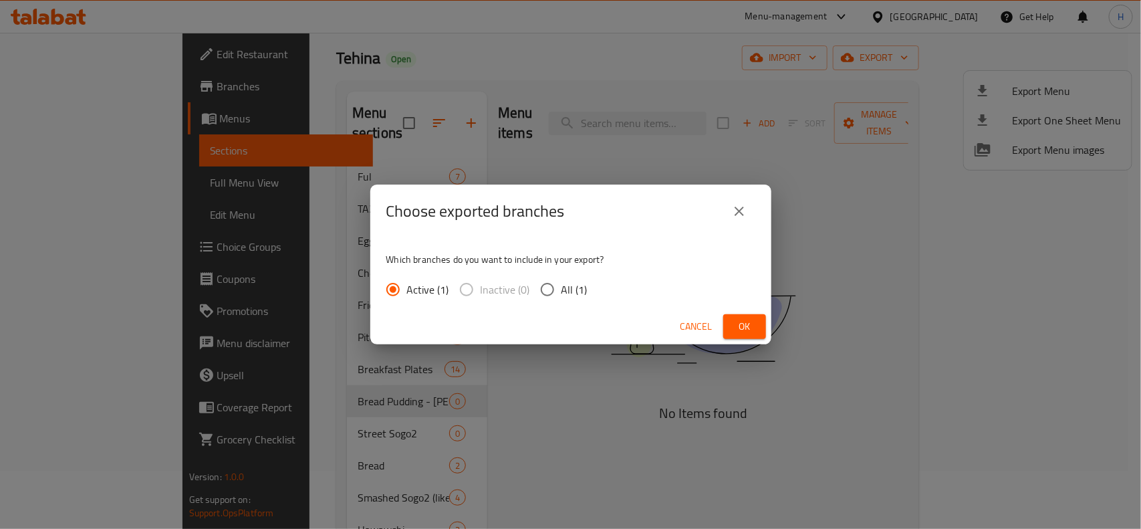
click at [545, 285] on input "All (1)" at bounding box center [547, 289] width 28 height 28
radio input "true"
click at [742, 319] on span "Ok" at bounding box center [744, 326] width 21 height 17
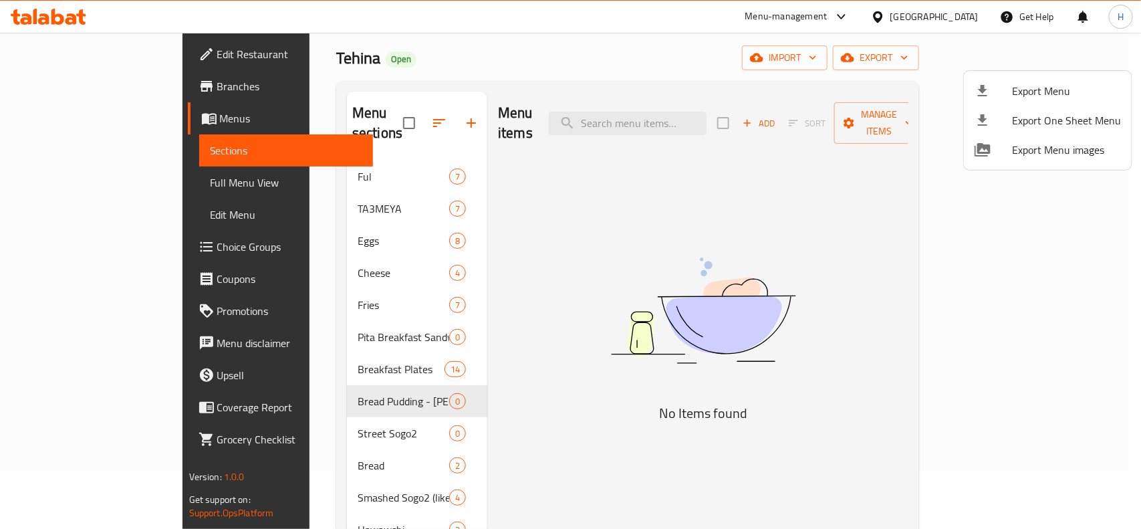
click at [747, 394] on div at bounding box center [570, 264] width 1141 height 529
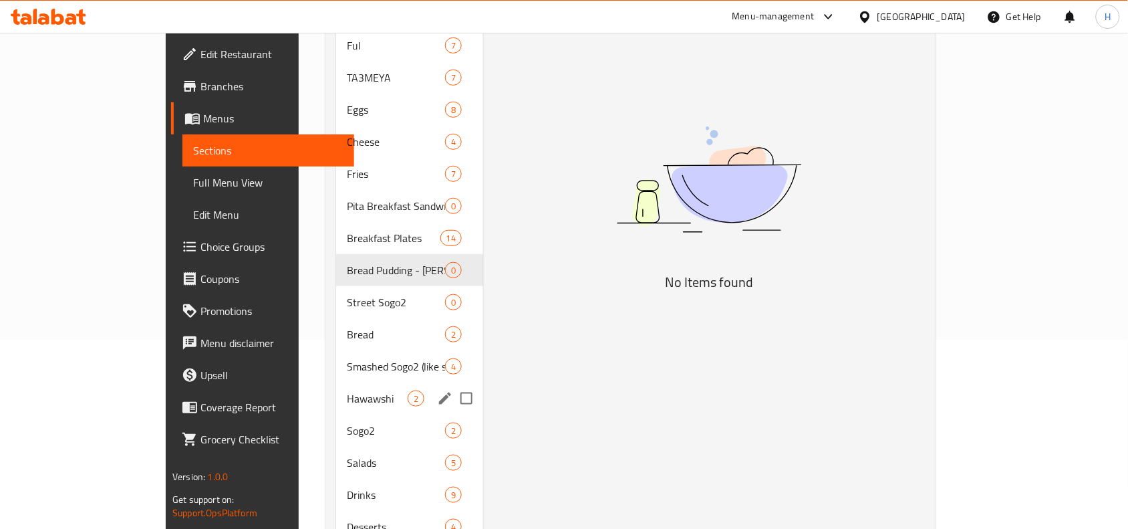
scroll to position [225, 0]
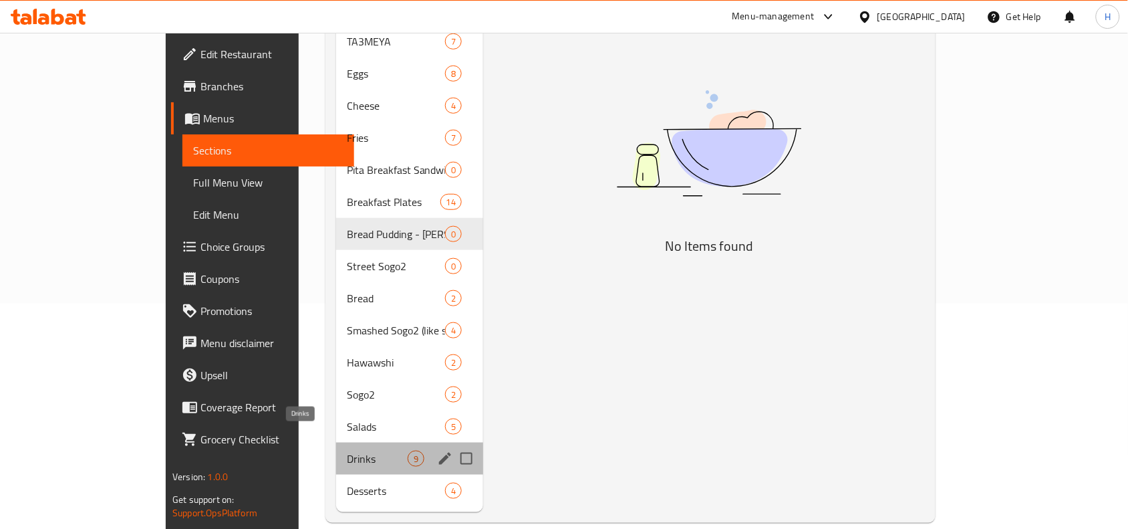
click at [347, 450] on span "Drinks" at bounding box center [377, 458] width 61 height 16
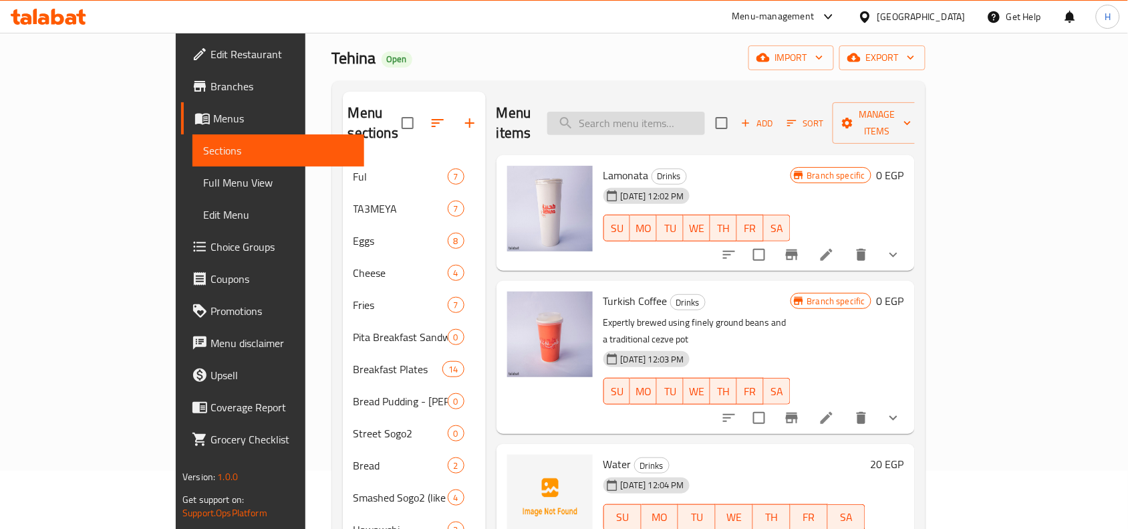
click at [705, 112] on input "search" at bounding box center [626, 123] width 158 height 23
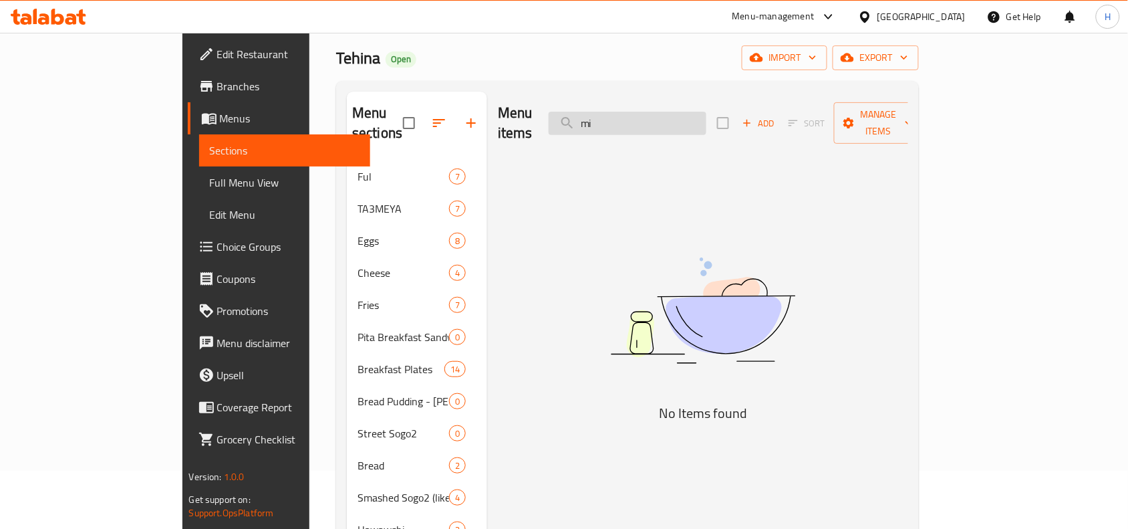
type input "m"
type input "p"
type input "h"
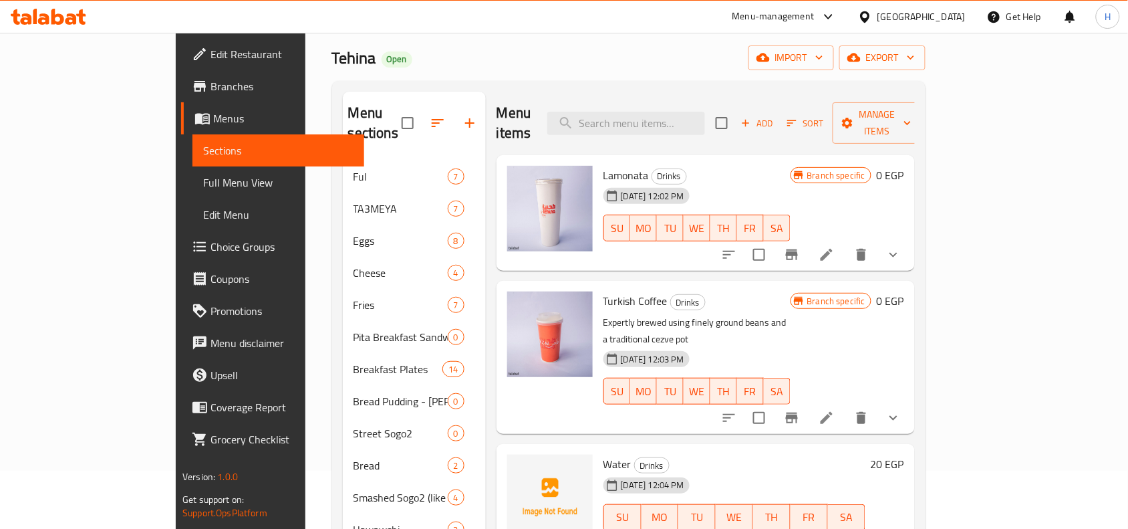
click at [533, 58] on div "Tehina Open import export" at bounding box center [628, 57] width 593 height 25
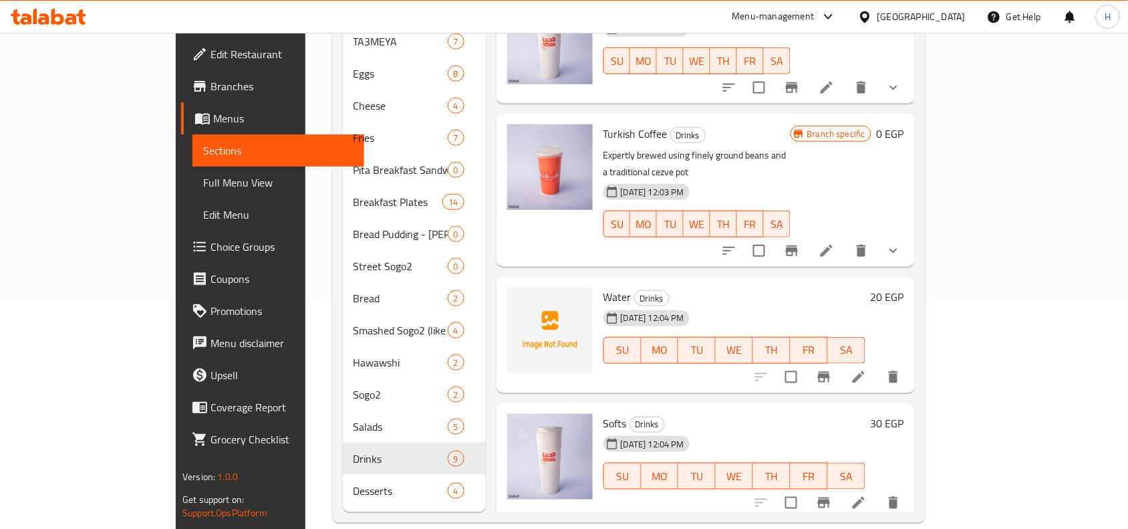
drag, startPoint x: 356, startPoint y: 499, endPoint x: 371, endPoint y: 493, distance: 15.9
click at [356, 499] on div "Menu sections Ful 7 TA3MEYA 7 Eggs 8 Cheese 4 Fries 7 Pita Breakfast Sandwiches…" at bounding box center [628, 218] width 593 height 609
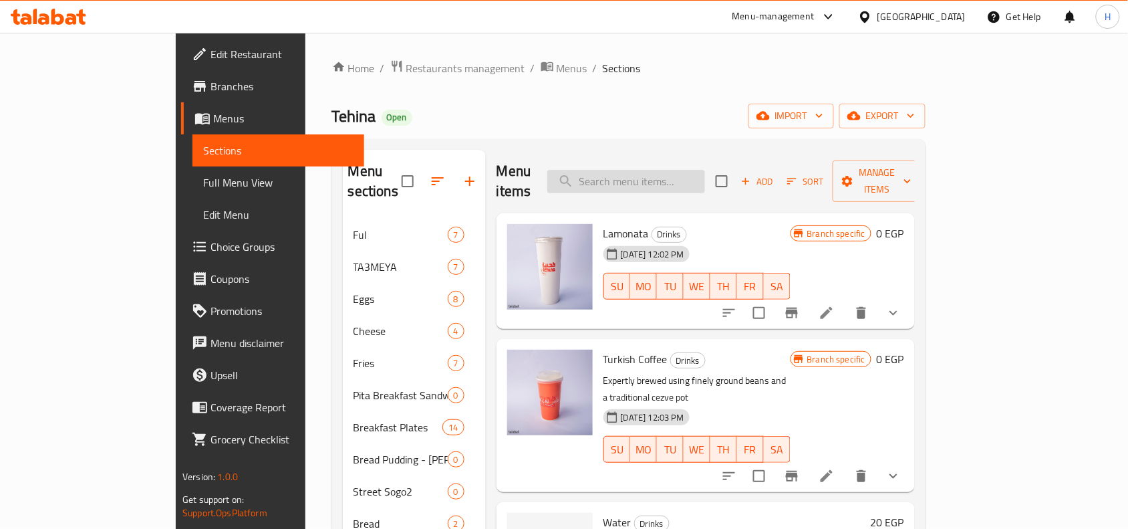
click at [700, 170] on input "search" at bounding box center [626, 181] width 158 height 23
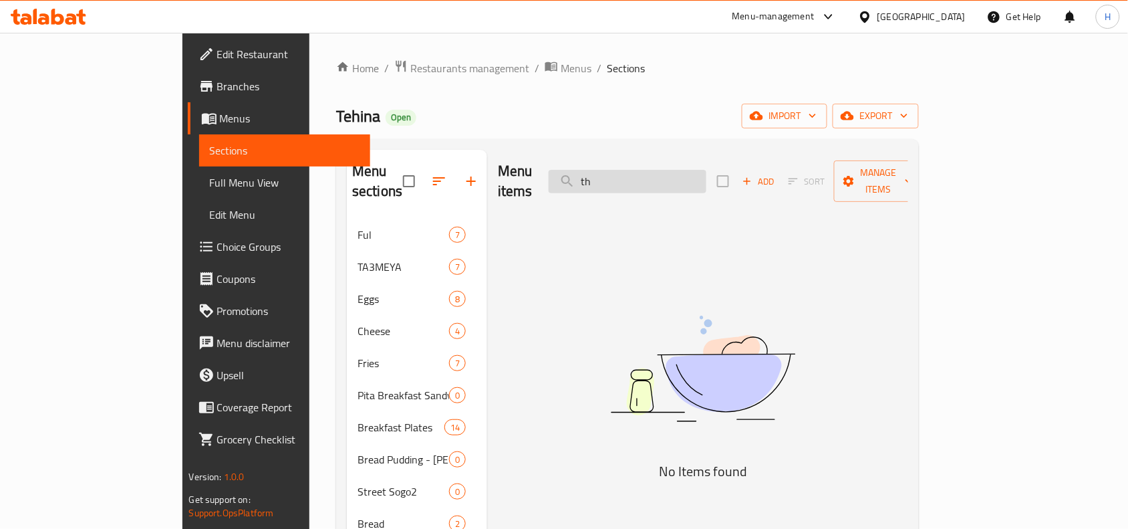
type input "t"
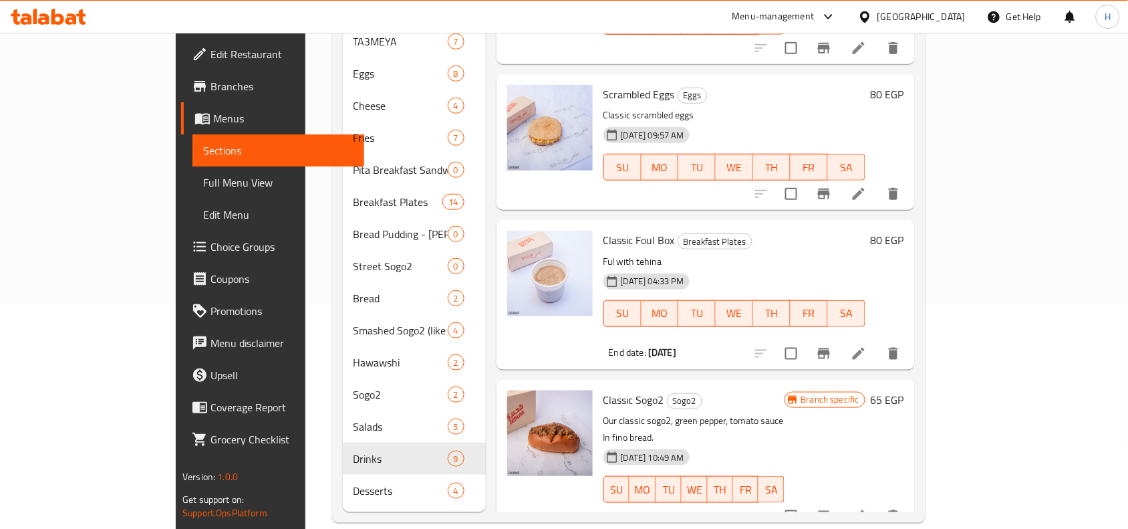
scroll to position [188, 0]
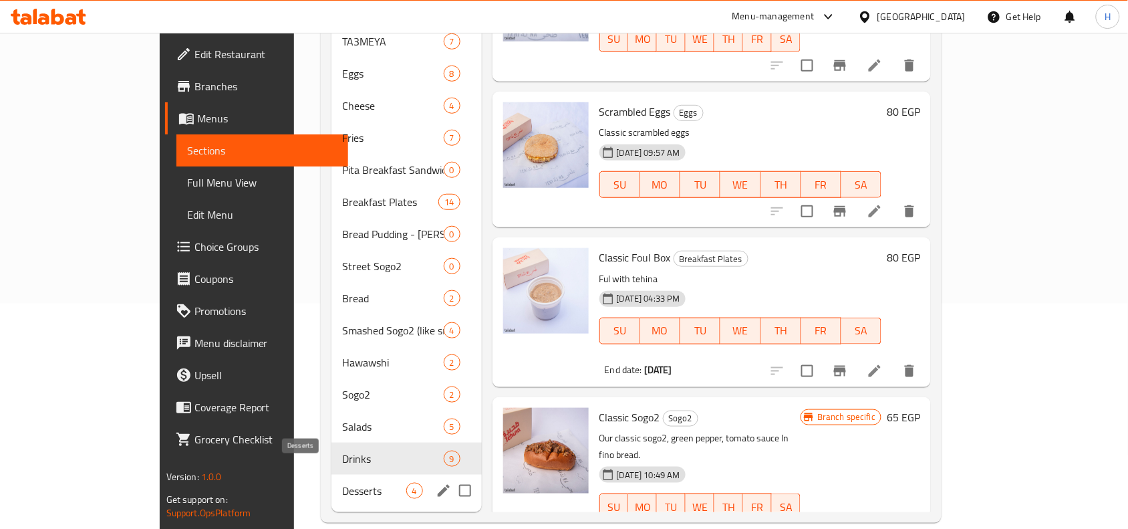
drag, startPoint x: 309, startPoint y: 476, endPoint x: 311, endPoint y: 466, distance: 9.4
click at [342, 482] on span "Desserts" at bounding box center [373, 490] width 63 height 16
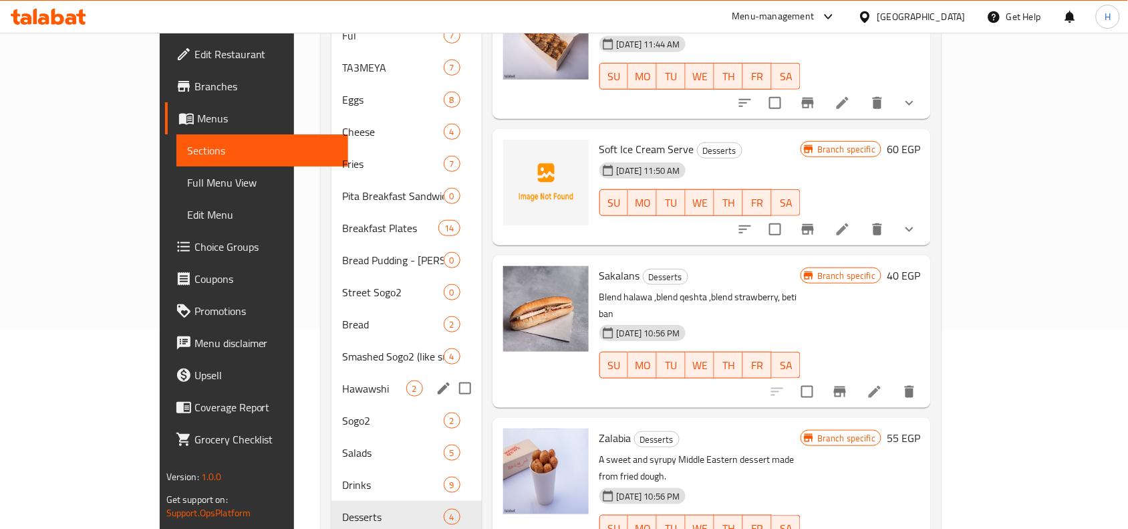
scroll to position [225, 0]
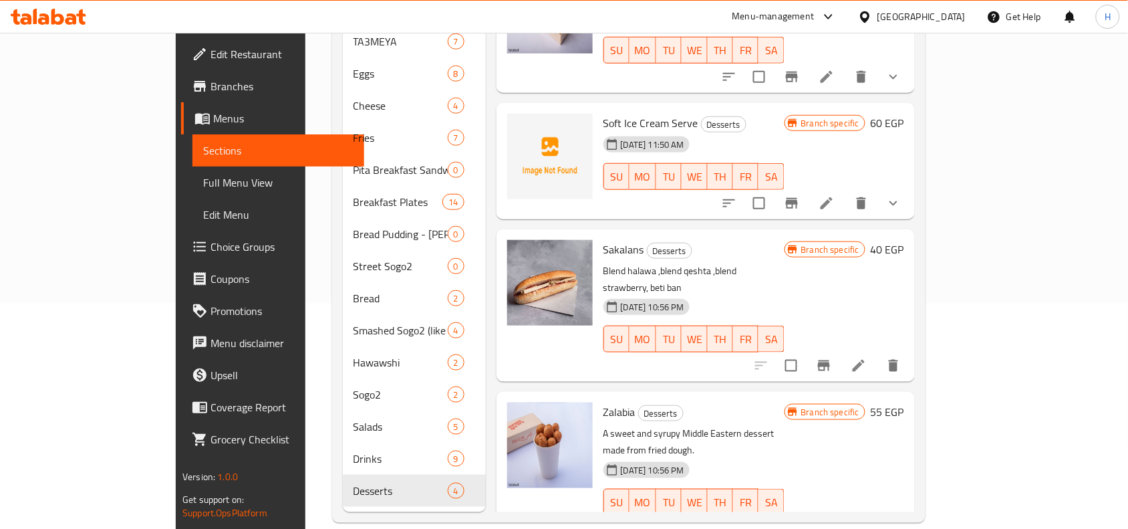
click at [378, 508] on div "Home / Restaurants management / Menus / Sections Tehina Open import export Menu…" at bounding box center [628, 179] width 647 height 742
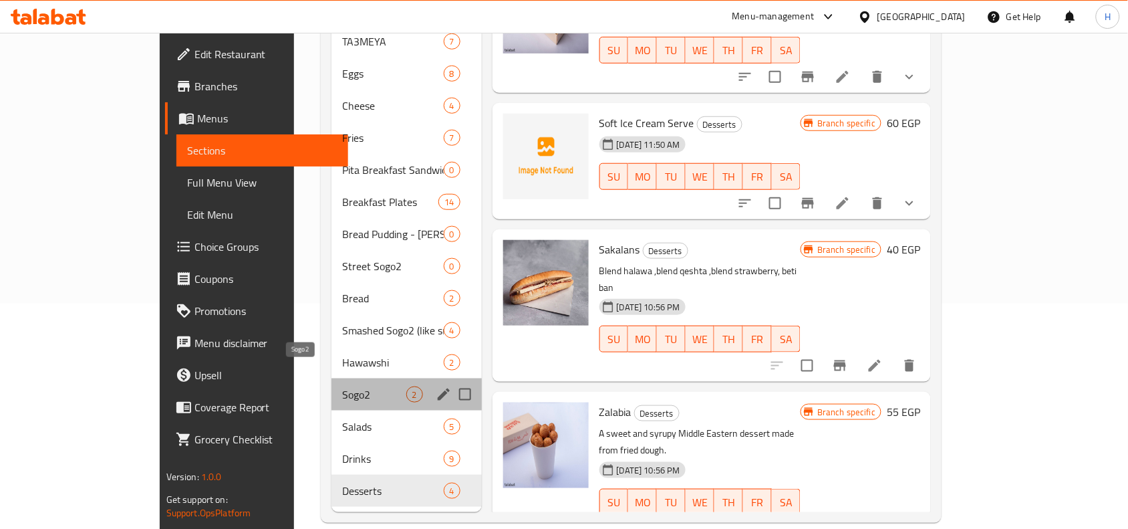
click at [342, 386] on span "Sogo2" at bounding box center [373, 394] width 63 height 16
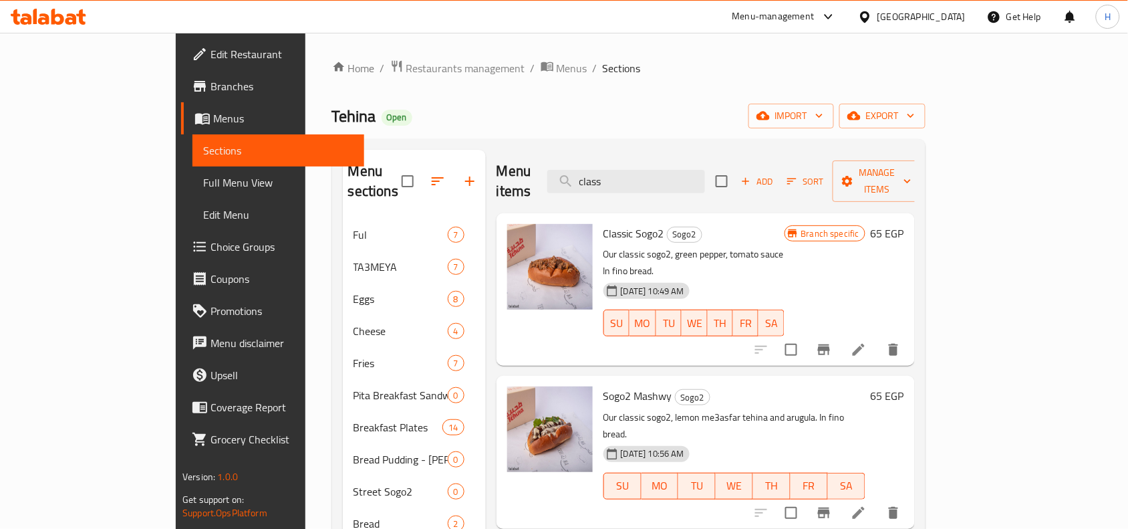
click at [675, 184] on div "Menu items class Add Sort Manage items" at bounding box center [705, 181] width 418 height 63
click at [675, 178] on input "class" at bounding box center [626, 181] width 158 height 23
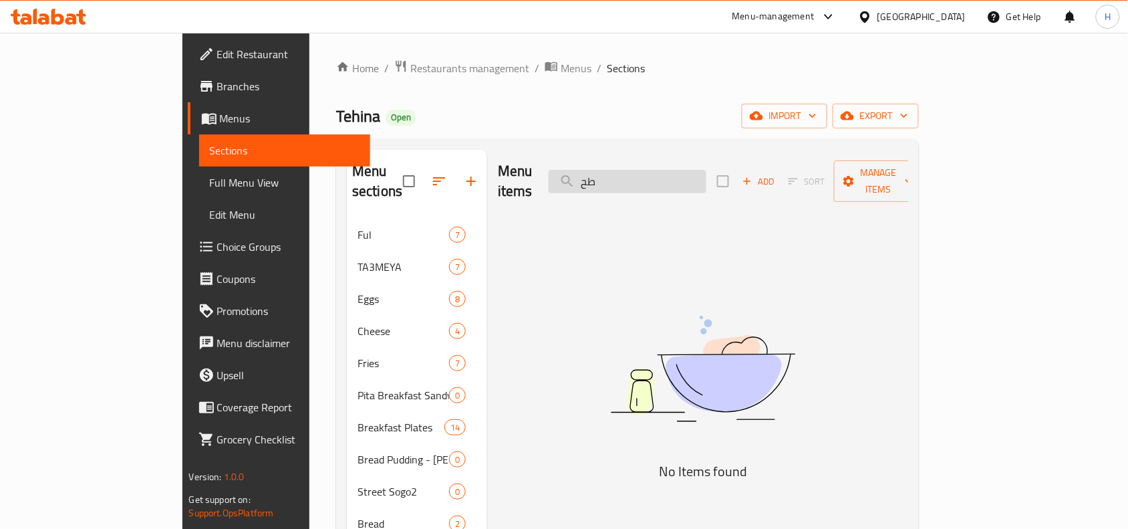
type input "ط"
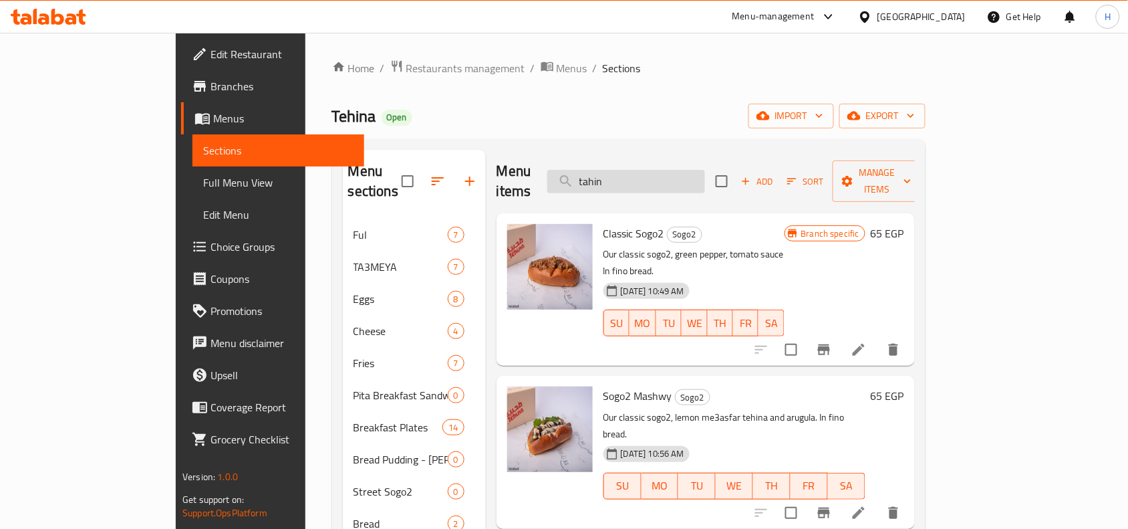
type input "tahina"
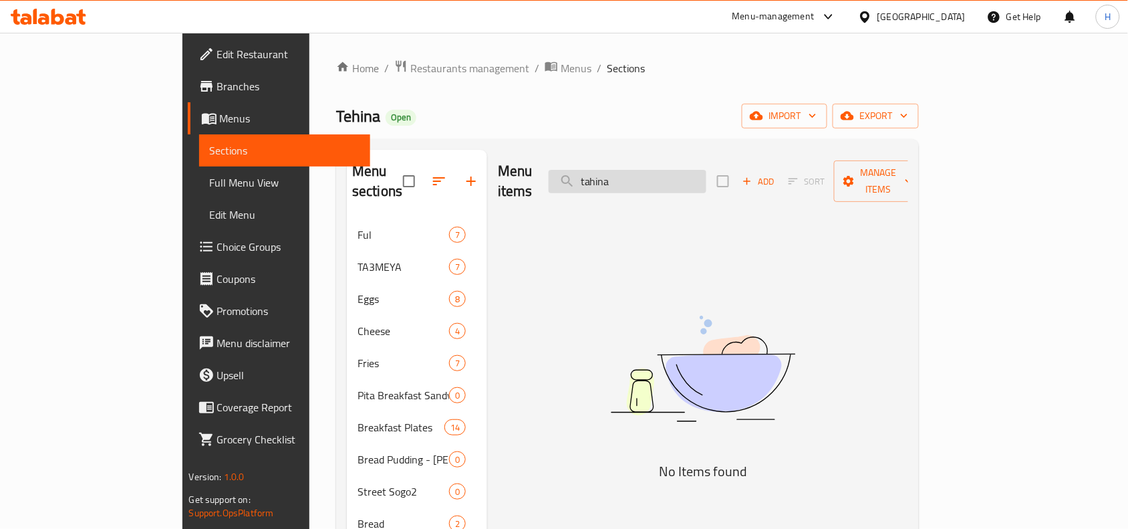
click at [667, 171] on input "tahina" at bounding box center [628, 181] width 158 height 23
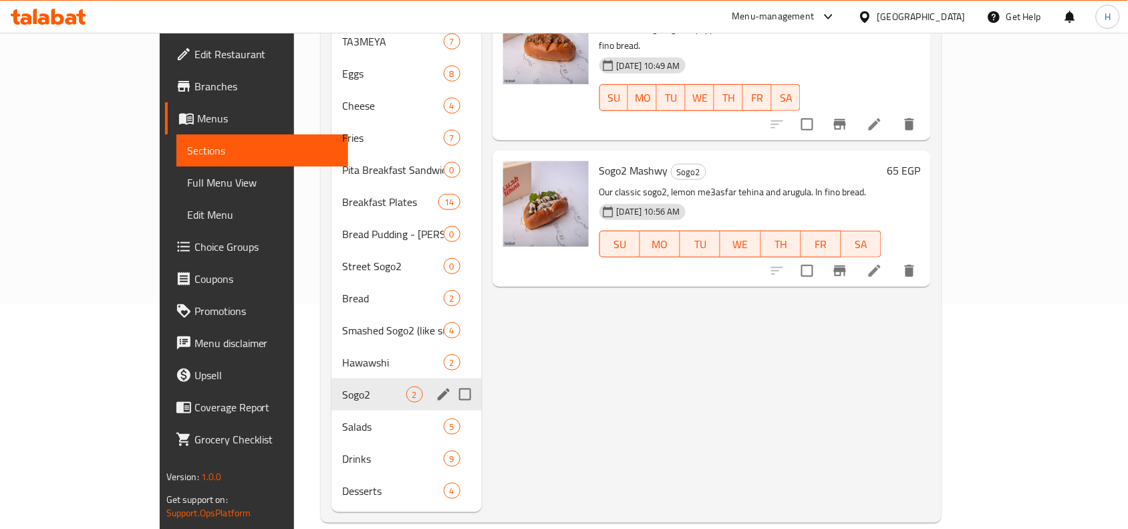
scroll to position [142, 0]
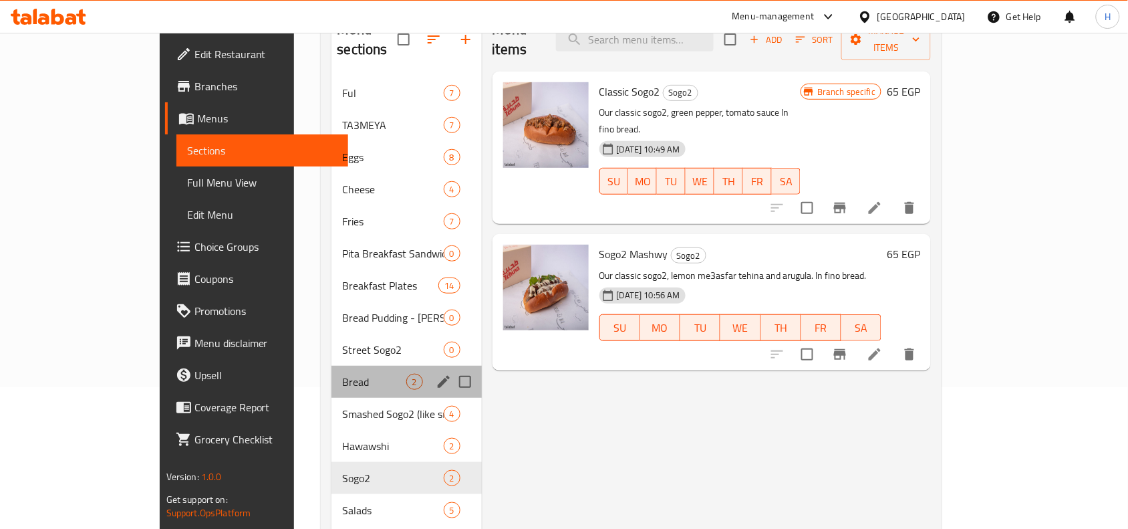
click at [331, 366] on div "Bread 2" at bounding box center [406, 382] width 150 height 32
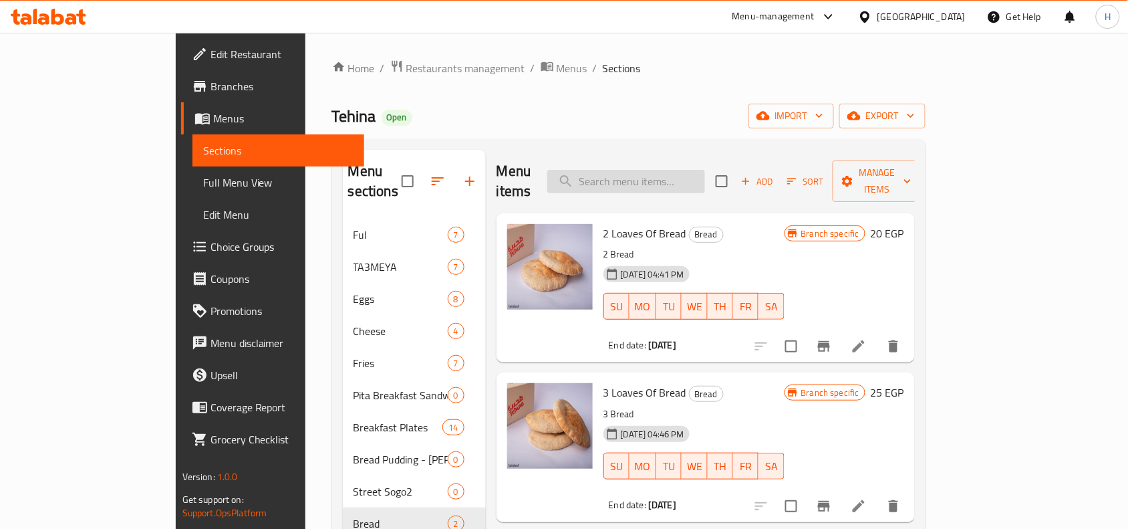
click at [673, 174] on input "search" at bounding box center [626, 181] width 158 height 23
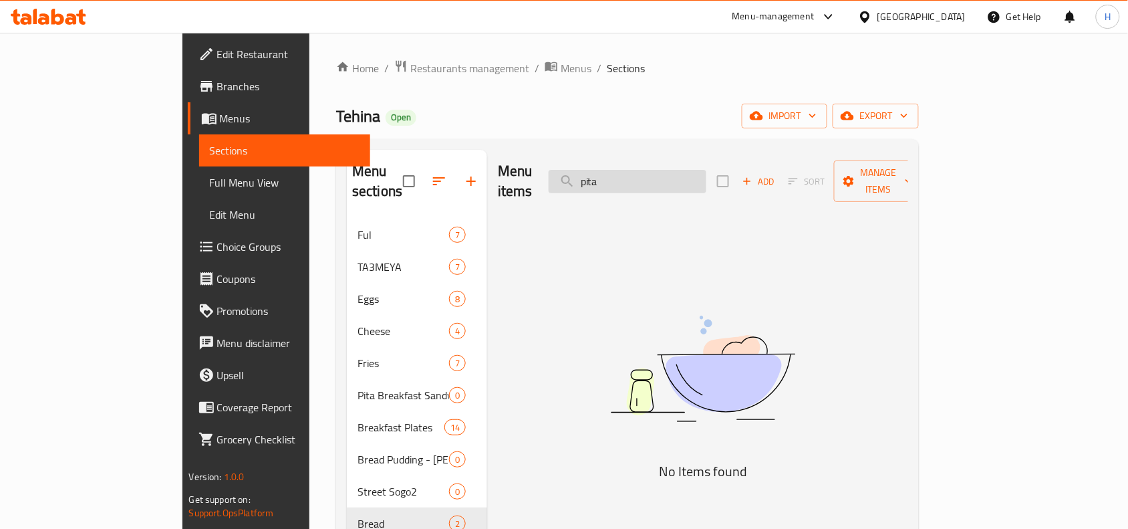
click at [646, 179] on input "pita" at bounding box center [628, 181] width 158 height 23
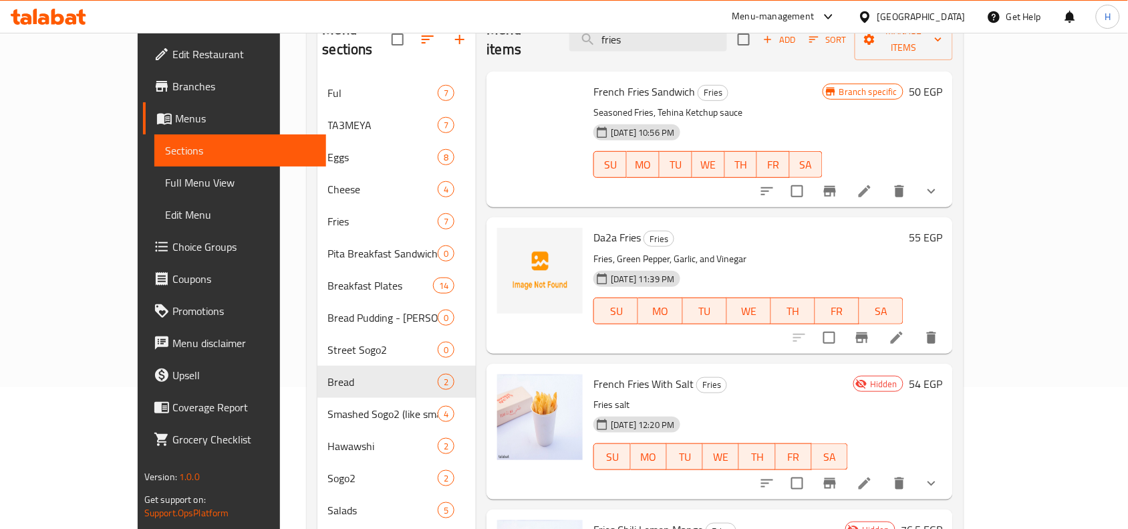
scroll to position [58, 0]
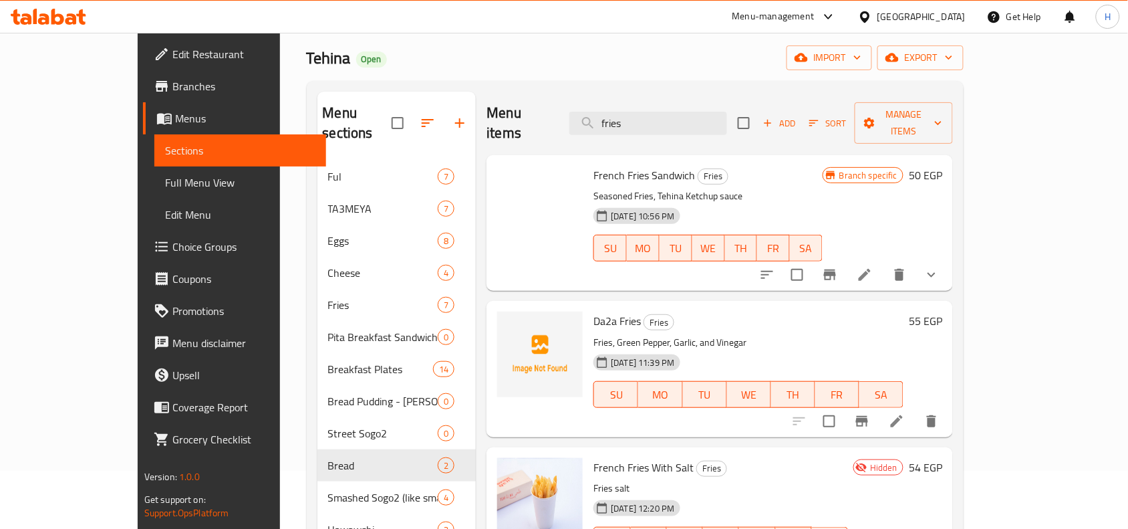
click at [664, 63] on div "Tehina Open import export" at bounding box center [635, 57] width 657 height 25
click at [722, 114] on input "fries" at bounding box center [648, 123] width 158 height 23
click at [714, 116] on input "fries" at bounding box center [648, 123] width 158 height 23
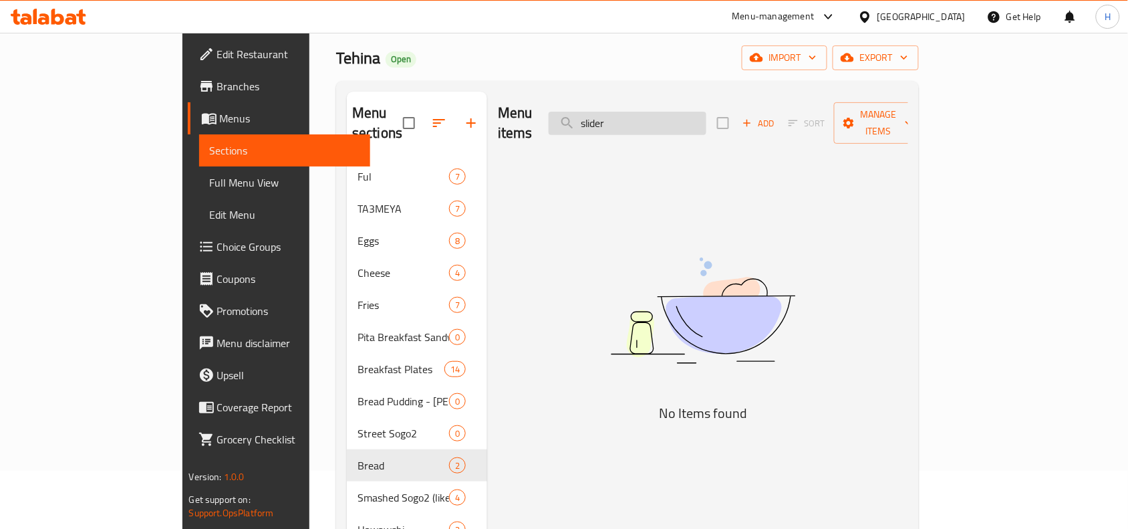
drag, startPoint x: 712, startPoint y: 116, endPoint x: 632, endPoint y: 114, distance: 80.2
click at [632, 114] on input "slider" at bounding box center [628, 123] width 158 height 23
type input "="
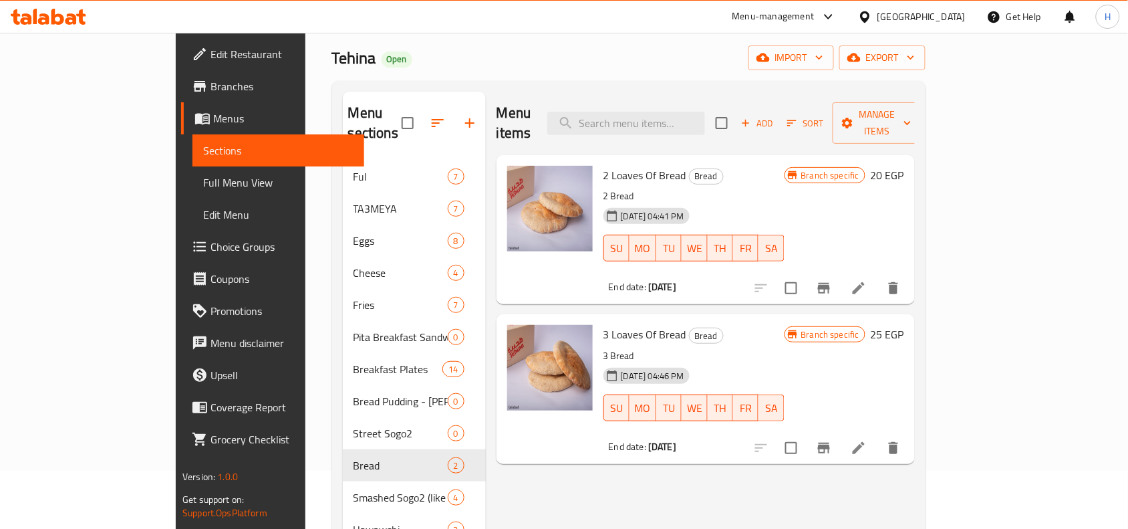
click at [857, 78] on div "Home / Restaurants management / Menus / Sections Tehina Open import export Menu…" at bounding box center [628, 345] width 593 height 688
click at [705, 112] on input "search" at bounding box center [626, 123] width 158 height 23
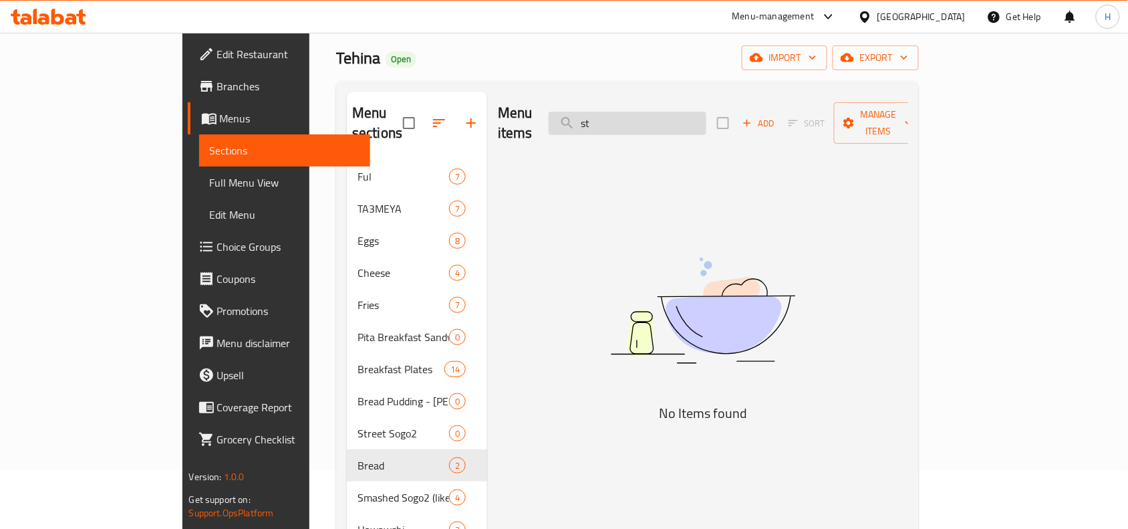
type input "s"
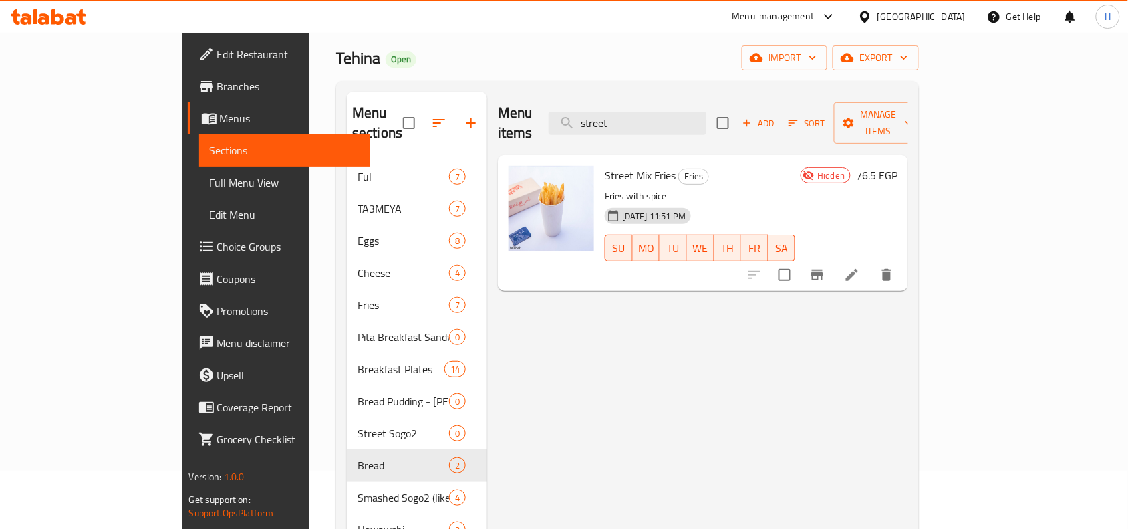
click at [583, 85] on div "Menu sections Ful 7 TA3MEYA 7 Eggs 8 Cheese 4 Fries 7 Pita Breakfast Sandwiches…" at bounding box center [627, 385] width 583 height 609
click at [660, 120] on input "street" at bounding box center [628, 123] width 158 height 23
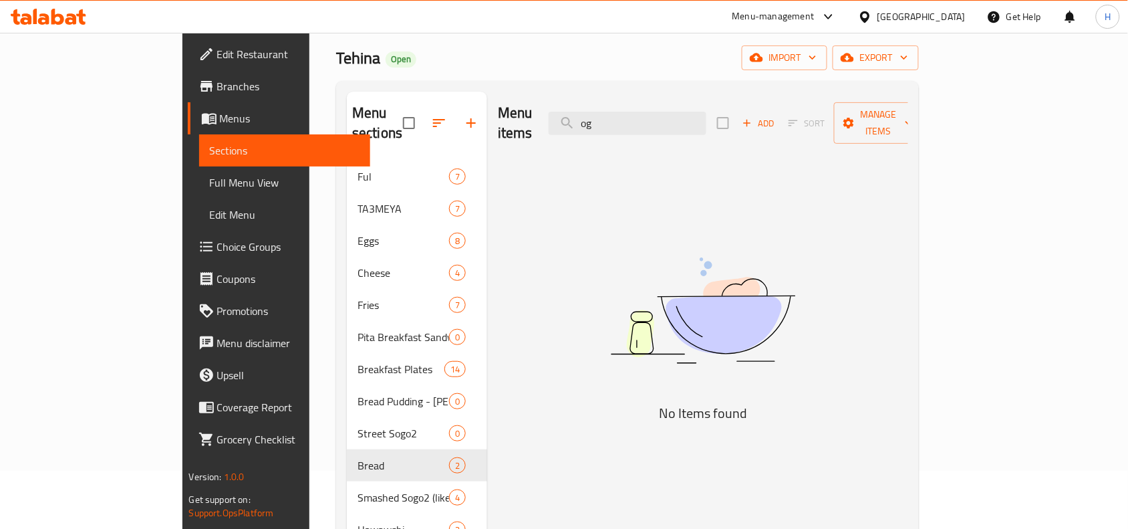
type input "o"
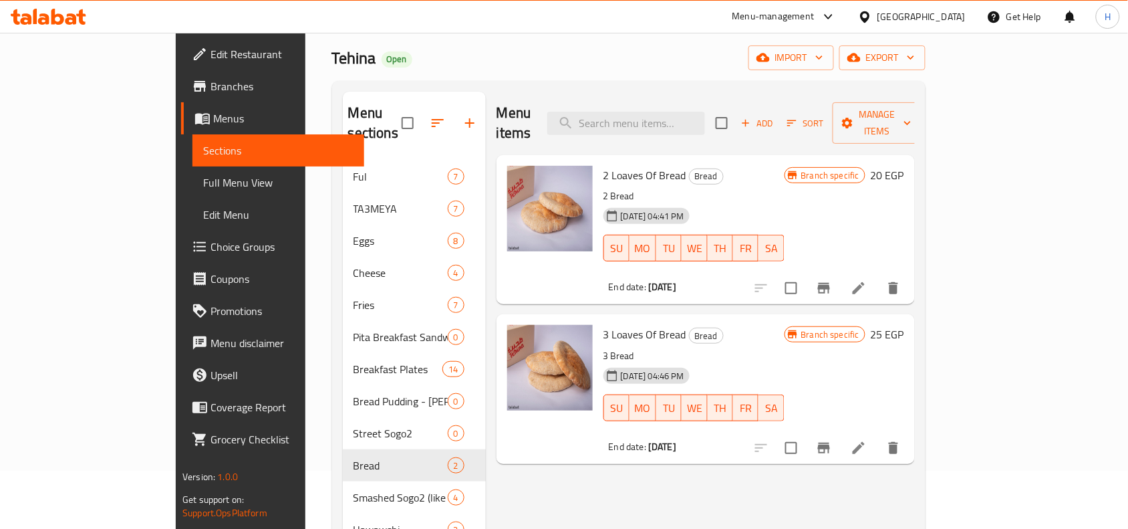
drag, startPoint x: 774, startPoint y: 82, endPoint x: 782, endPoint y: 111, distance: 29.8
click at [774, 82] on div "Menu sections Ful 7 TA3MEYA 7 Eggs 8 Cheese 4 Fries 7 Pita Breakfast Sandwiches…" at bounding box center [628, 385] width 593 height 609
click at [692, 122] on input "search" at bounding box center [626, 123] width 158 height 23
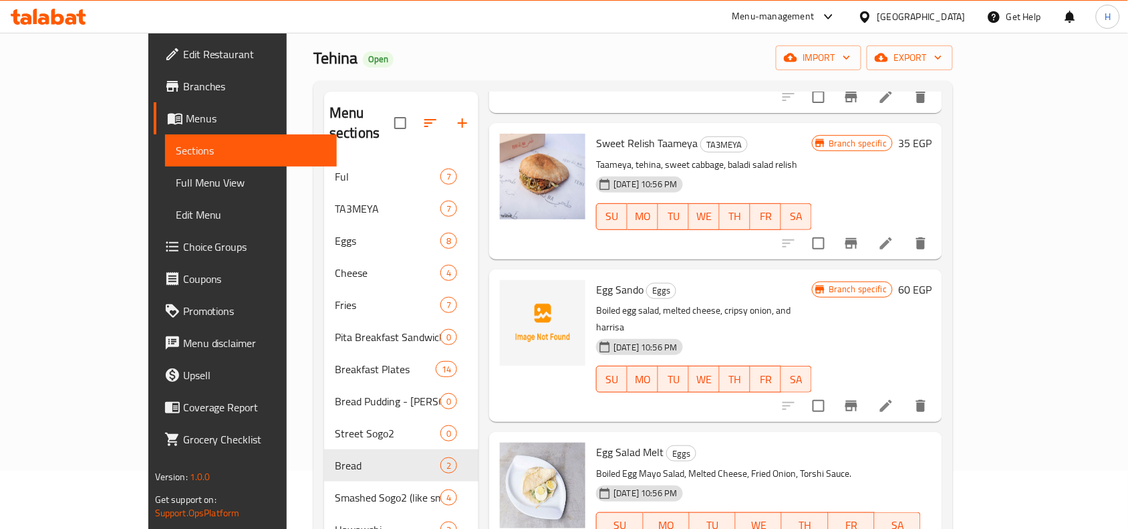
type input "salad"
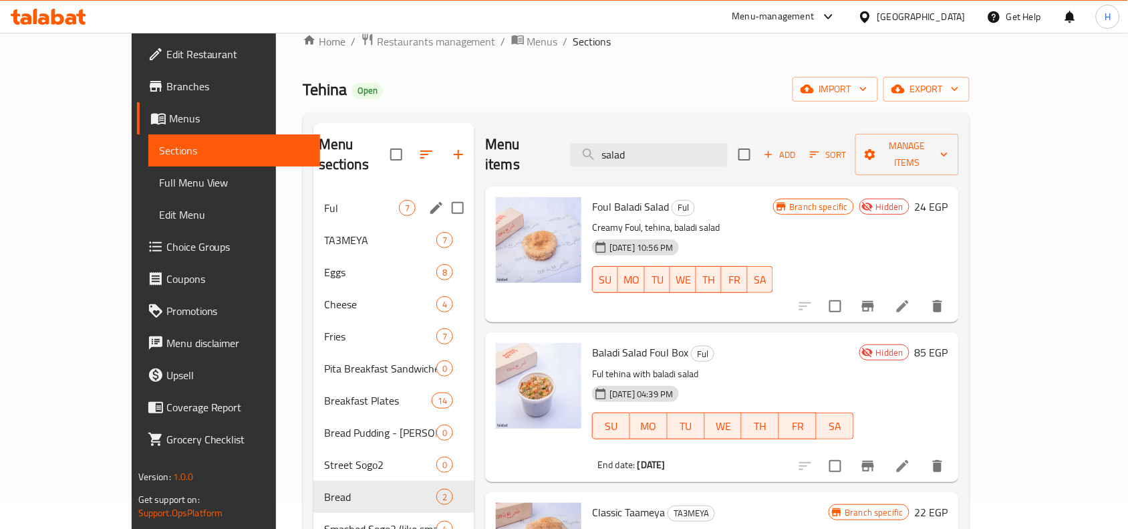
scroll to position [0, 0]
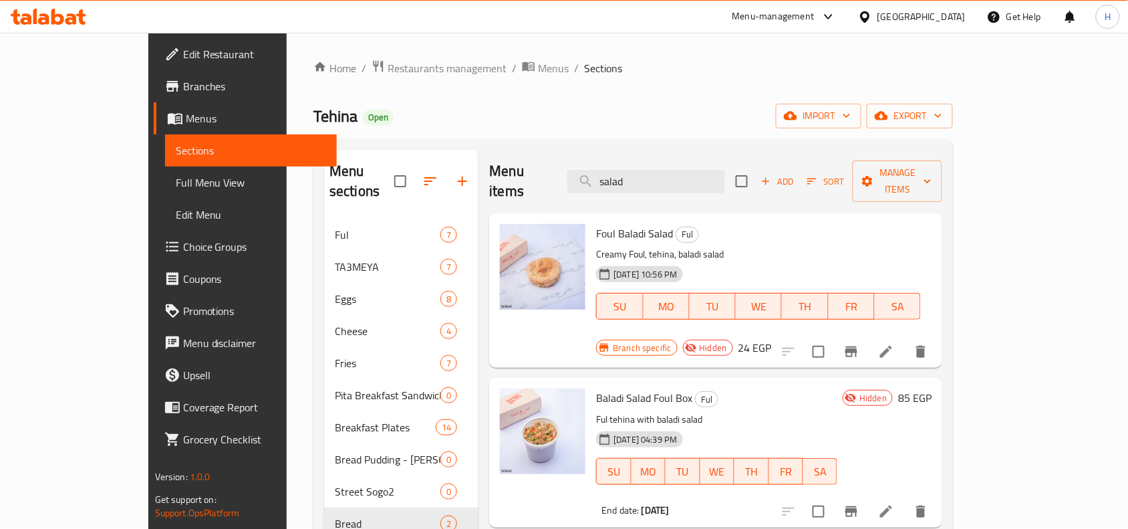
click at [88, 22] on div at bounding box center [48, 16] width 97 height 27
click at [75, 18] on icon at bounding box center [70, 18] width 11 height 11
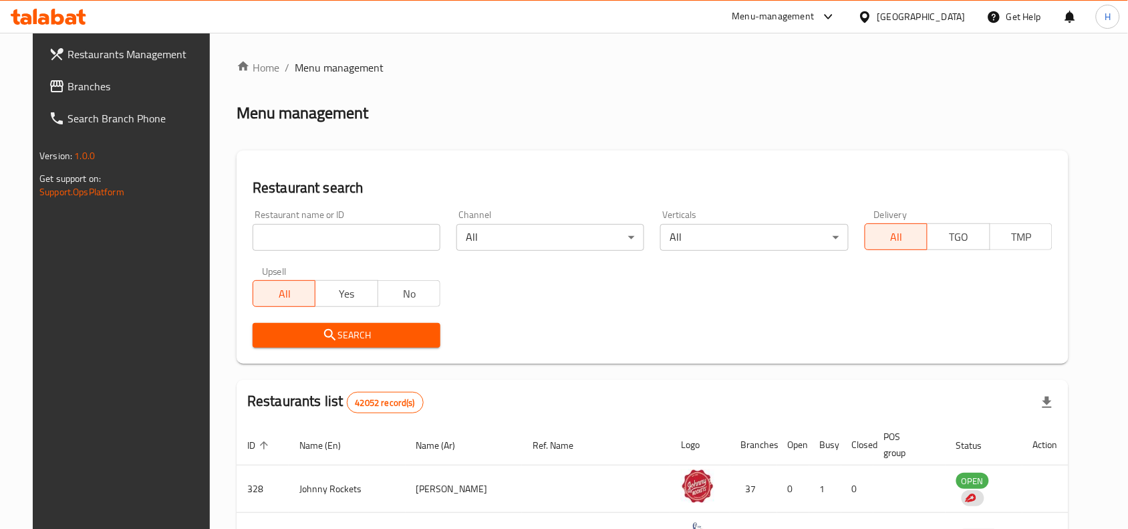
click at [134, 96] on link "Branches" at bounding box center [129, 86] width 183 height 32
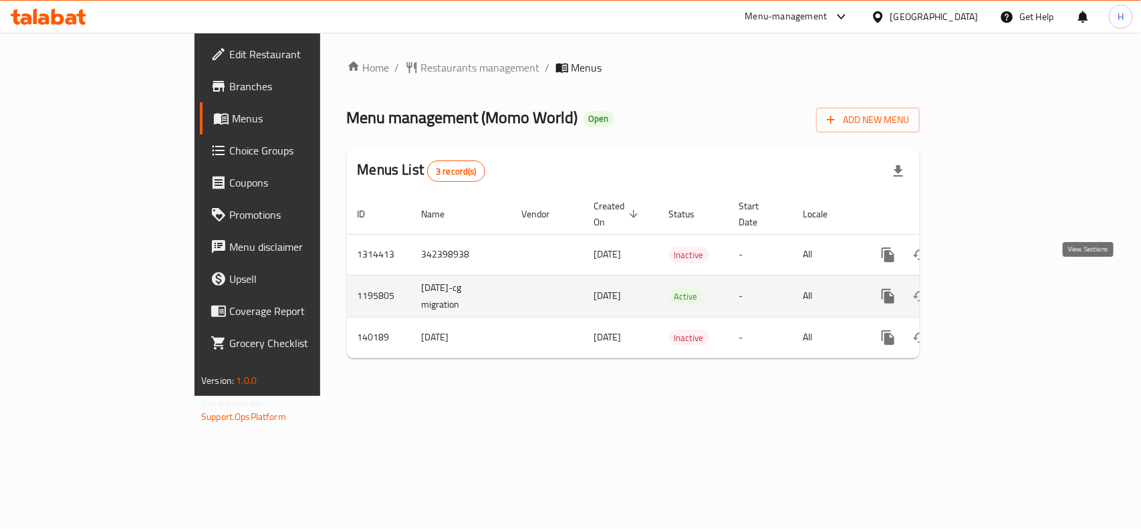
click at [1000, 284] on link "enhanced table" at bounding box center [984, 296] width 32 height 32
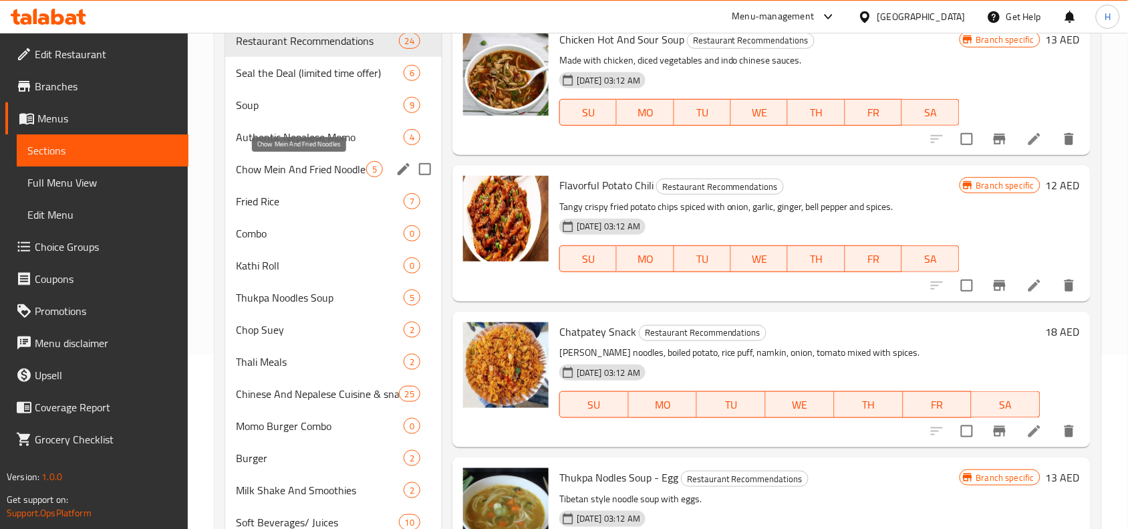
scroll to position [257, 0]
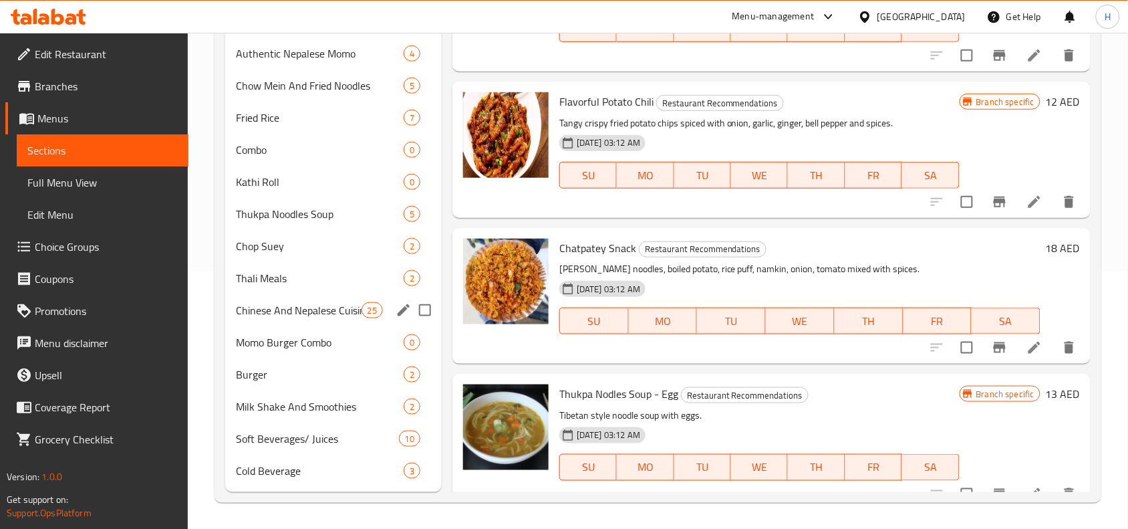
click at [295, 323] on div "Chinese And Nepalese Cuisine & snack 25" at bounding box center [333, 310] width 216 height 32
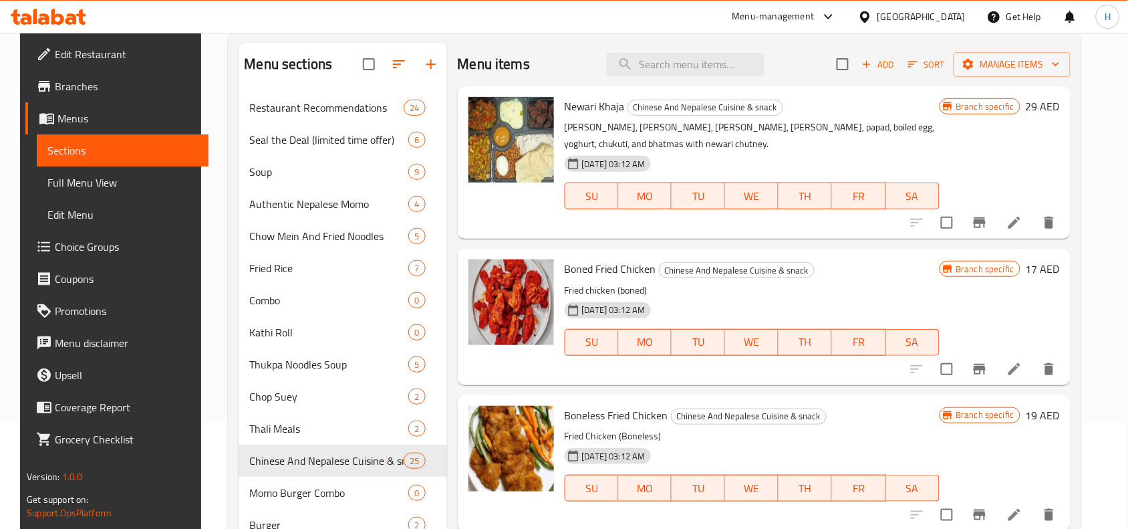
scroll to position [7, 0]
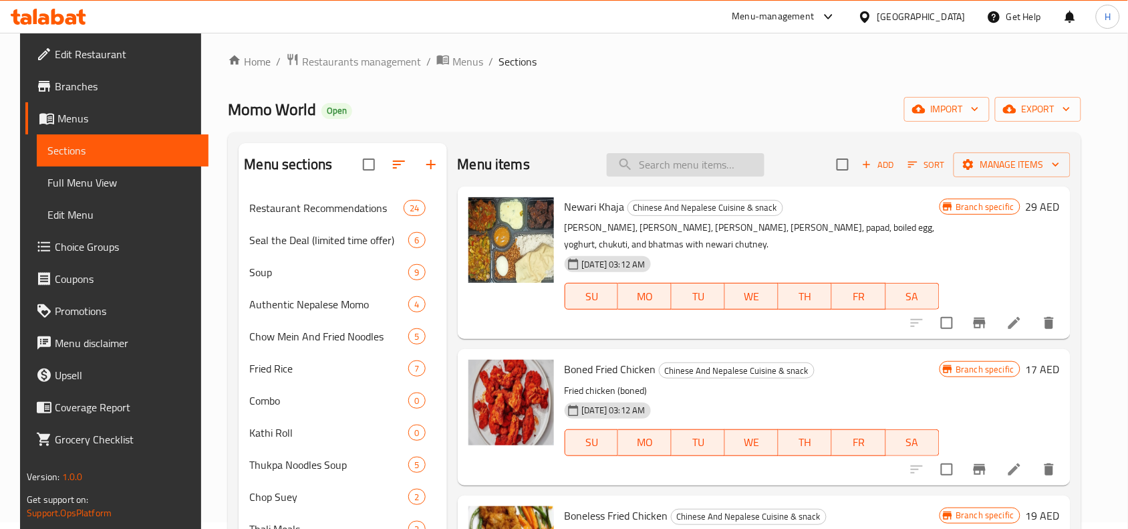
click at [648, 169] on input "search" at bounding box center [686, 164] width 158 height 23
paste input "CHIPS CHILLI DRY"
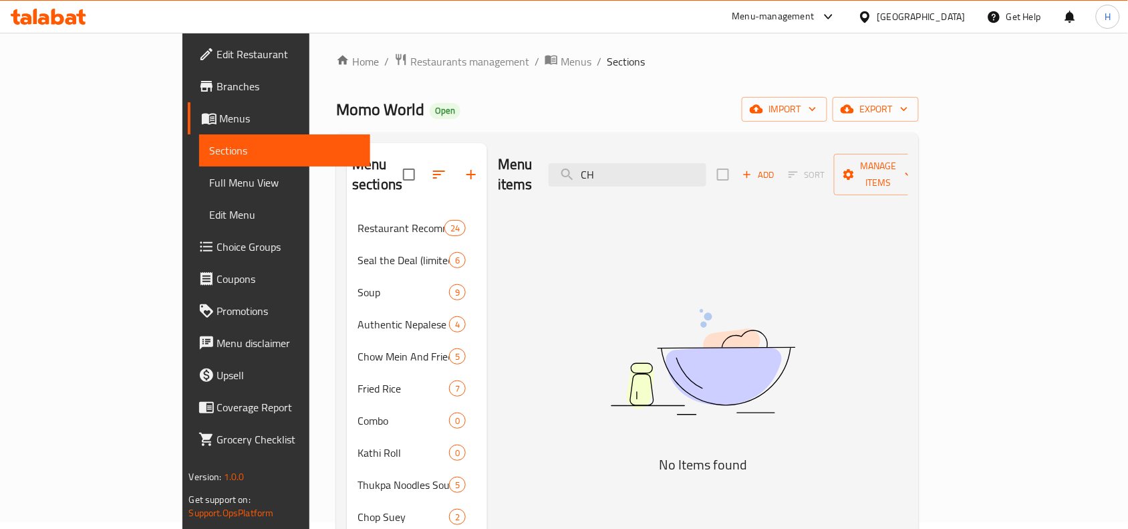
type input "C"
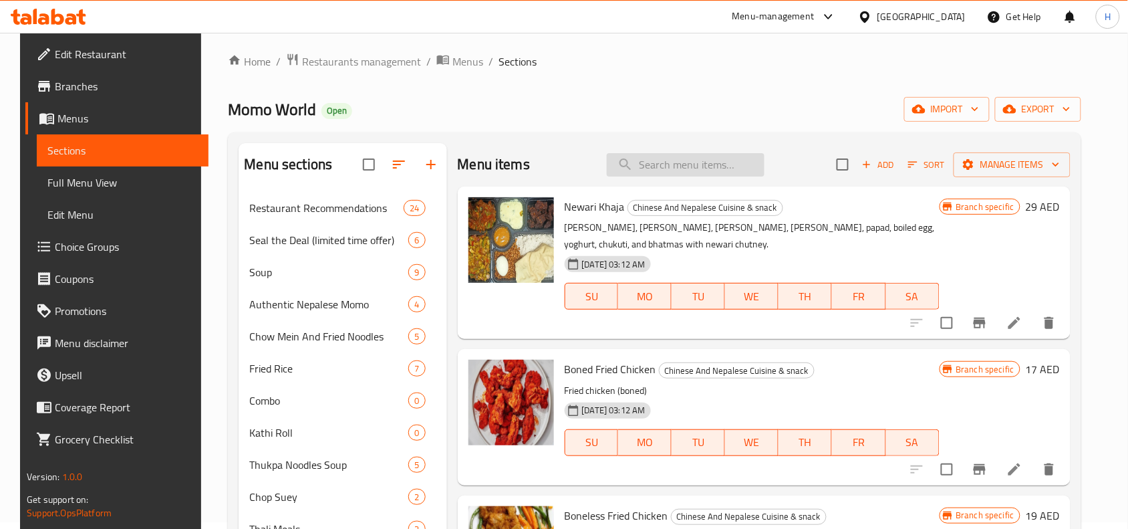
click at [665, 161] on input "search" at bounding box center [686, 164] width 158 height 23
paste input "[PERSON_NAME]"
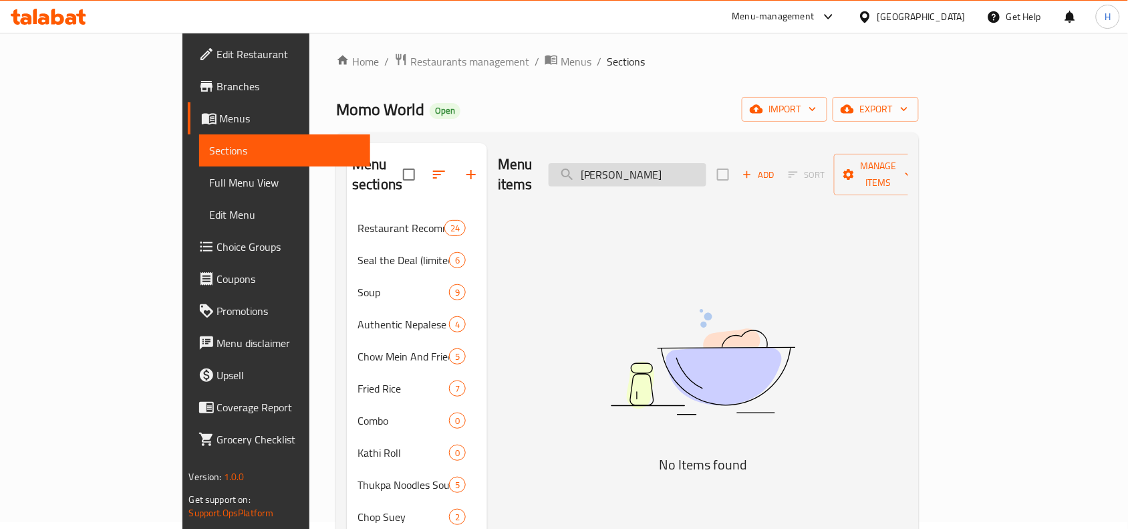
click at [655, 172] on input "[PERSON_NAME]" at bounding box center [628, 174] width 158 height 23
paste input "Veg Biryani"
click at [645, 163] on input "Veg Biryani" at bounding box center [628, 174] width 158 height 23
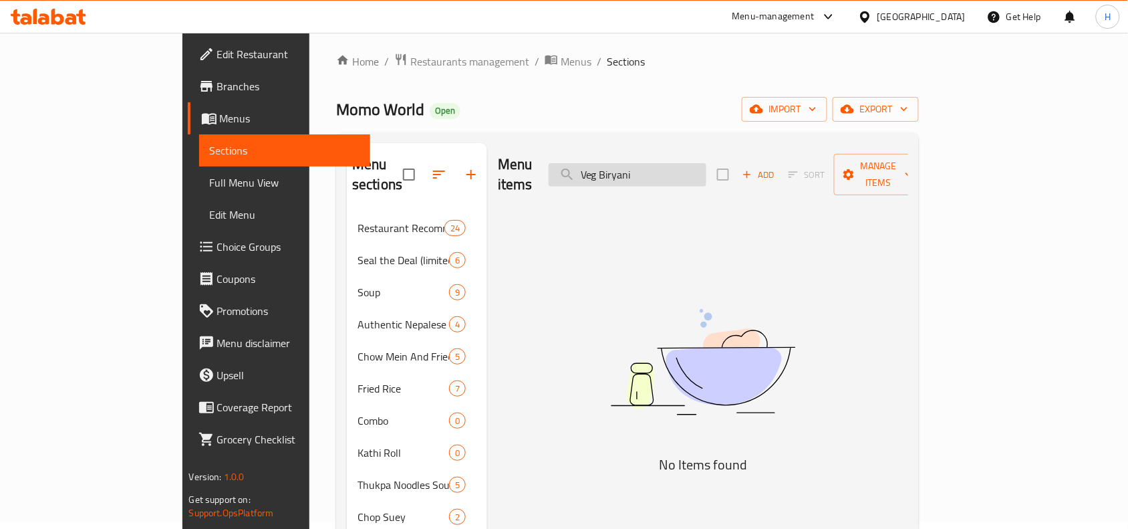
click at [645, 163] on input "Veg Biryani" at bounding box center [628, 174] width 158 height 23
paste input "Chicken Chilly ( bone )"
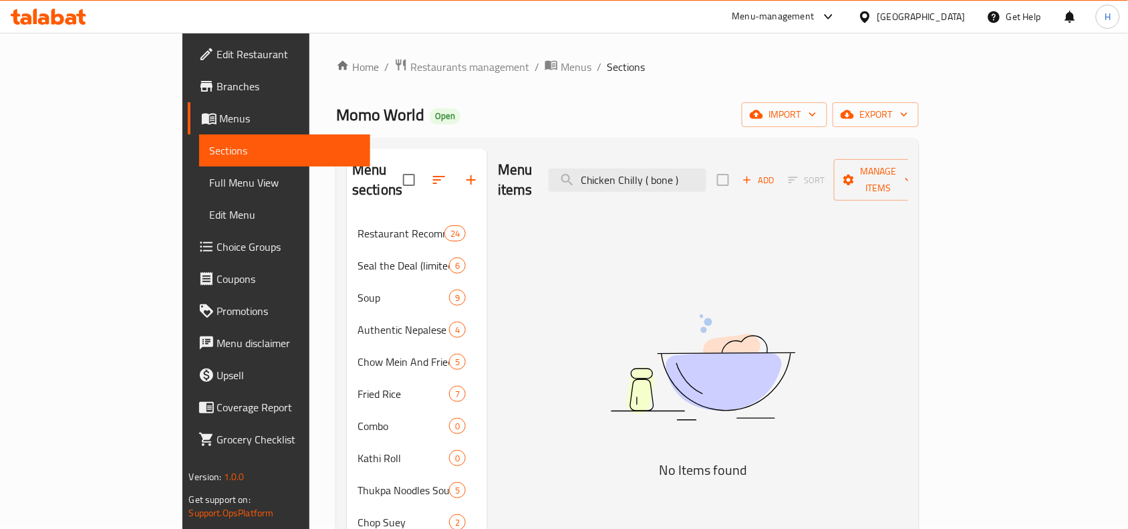
scroll to position [0, 0]
click at [706, 182] on input "Chicken Chilly ( bone )" at bounding box center [628, 181] width 158 height 23
paste input "Lemonade"
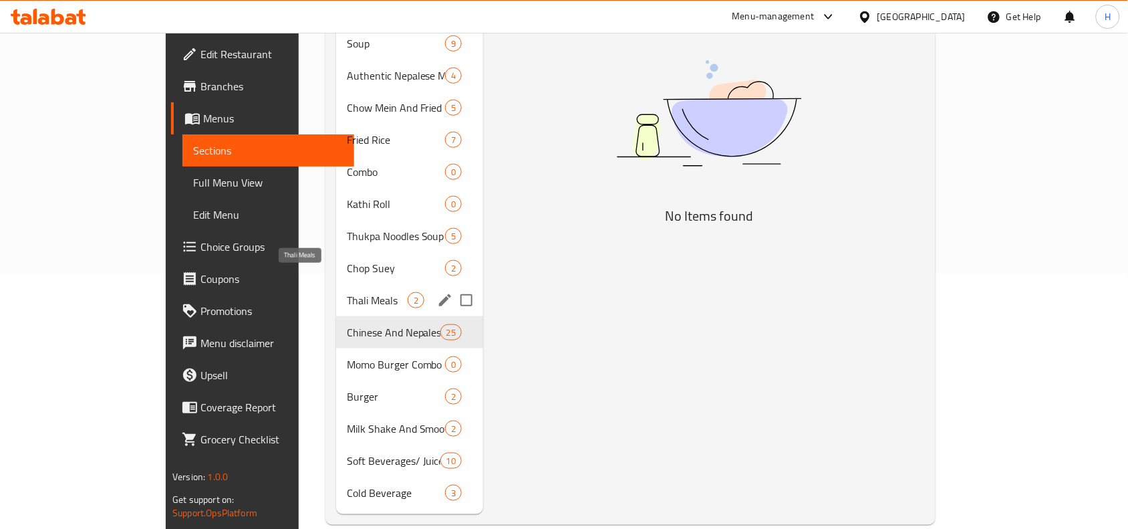
scroll to position [257, 0]
type input "Lemonade"
click at [347, 258] on span "Chop Suey" at bounding box center [377, 266] width 61 height 16
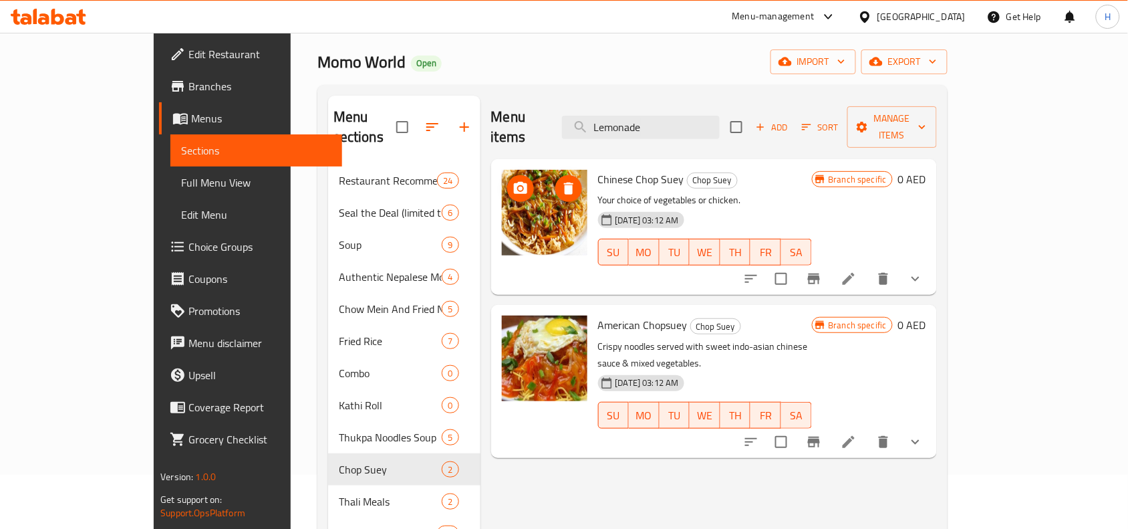
scroll to position [84, 0]
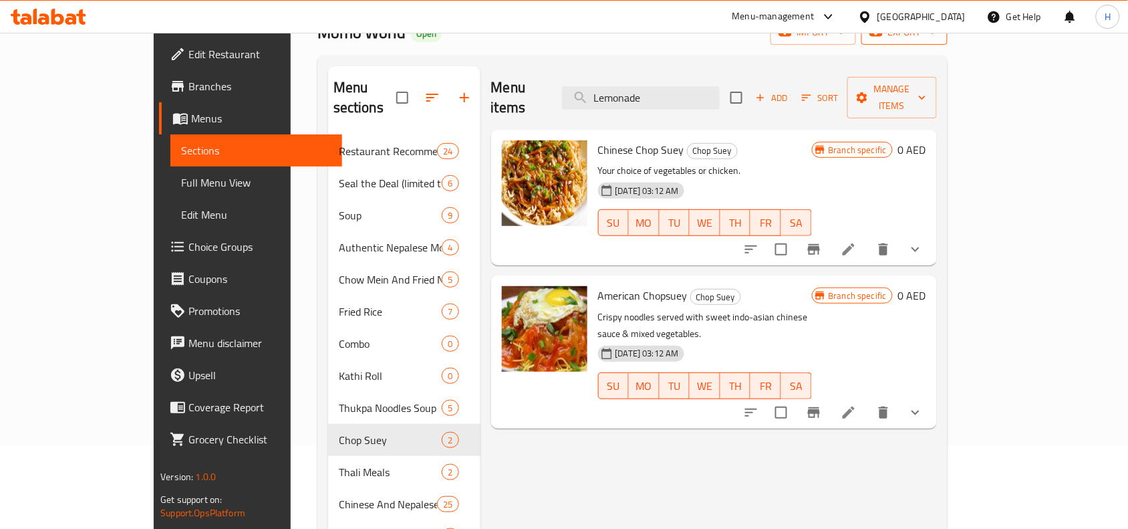
click at [947, 43] on button "export" at bounding box center [904, 32] width 86 height 25
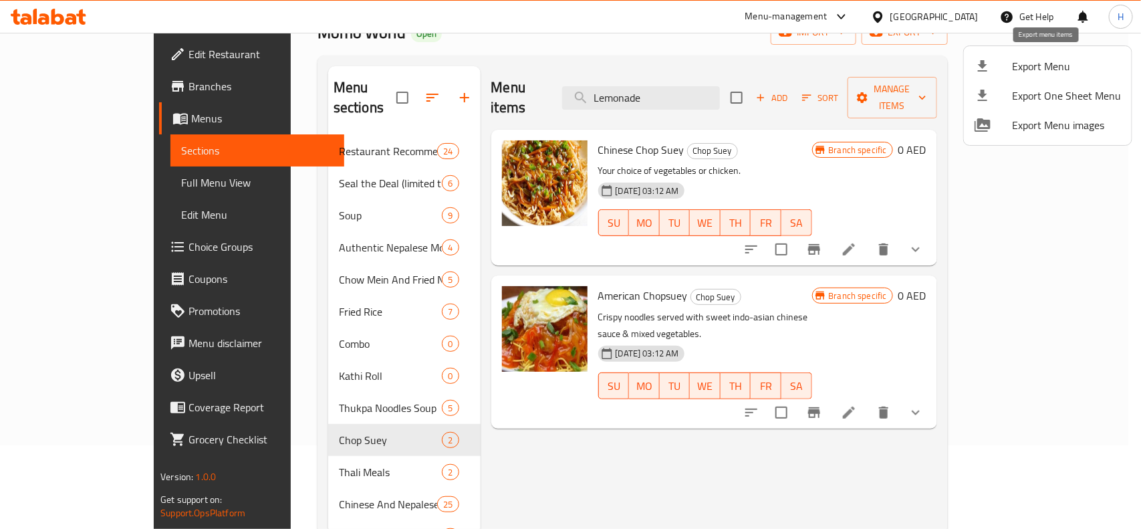
click at [1044, 60] on span "Export Menu" at bounding box center [1066, 66] width 109 height 16
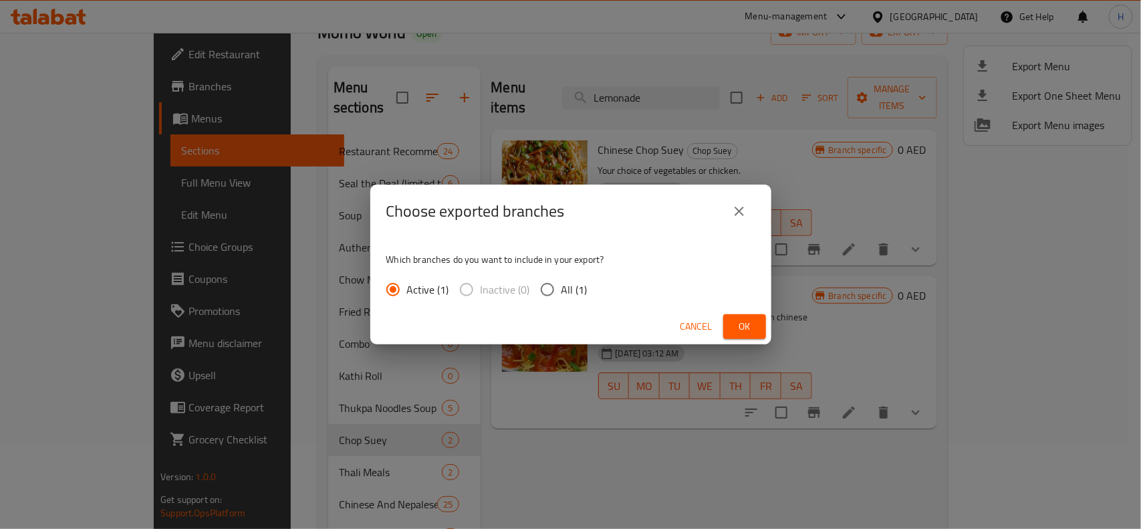
click at [558, 286] on input "All (1)" at bounding box center [547, 289] width 28 height 28
radio input "true"
click at [742, 335] on button "Ok" at bounding box center [744, 326] width 43 height 25
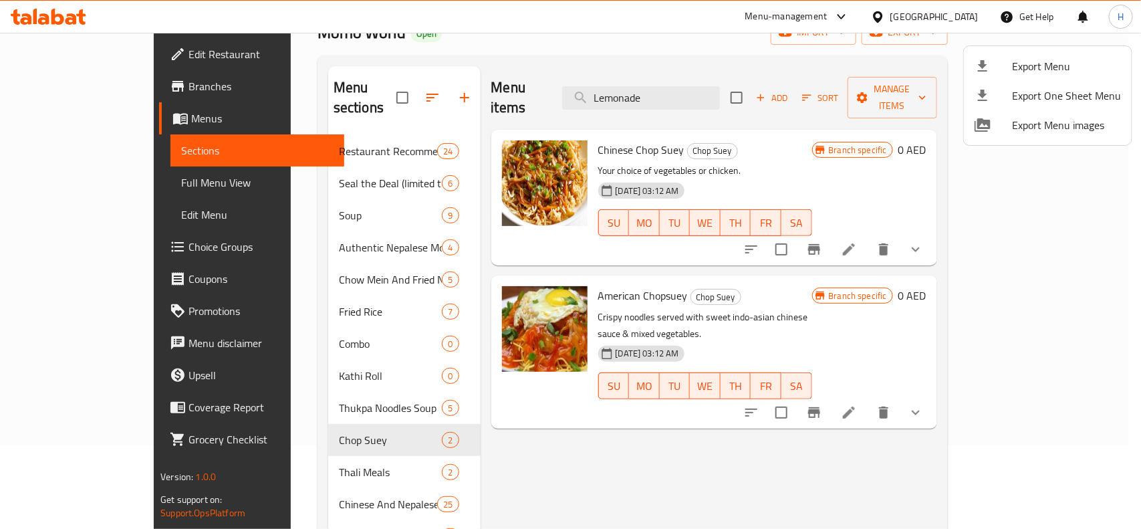
click at [128, 111] on div at bounding box center [570, 264] width 1141 height 529
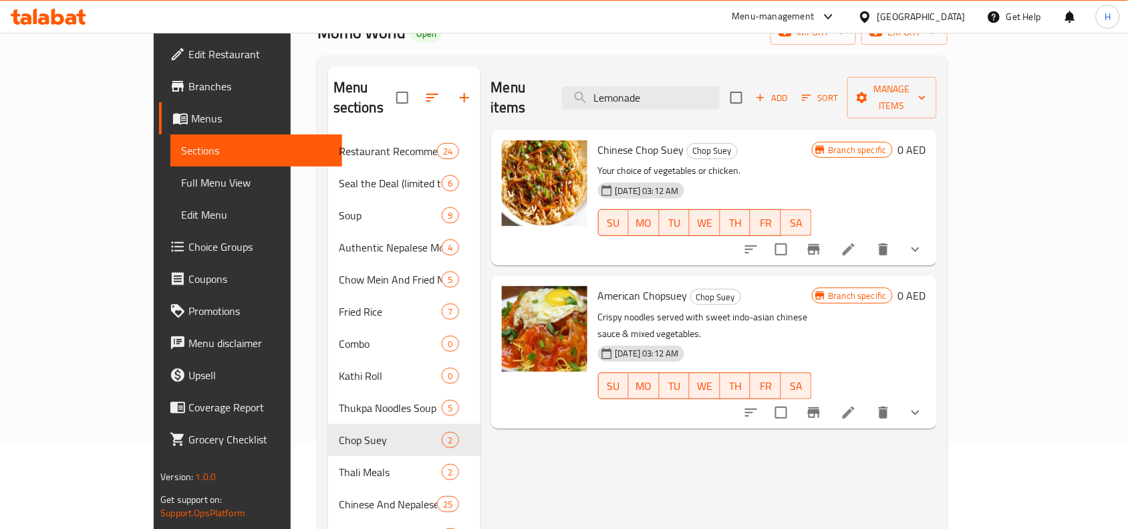
click at [188, 88] on span "Branches" at bounding box center [259, 86] width 143 height 16
